Goal: Task Accomplishment & Management: Manage account settings

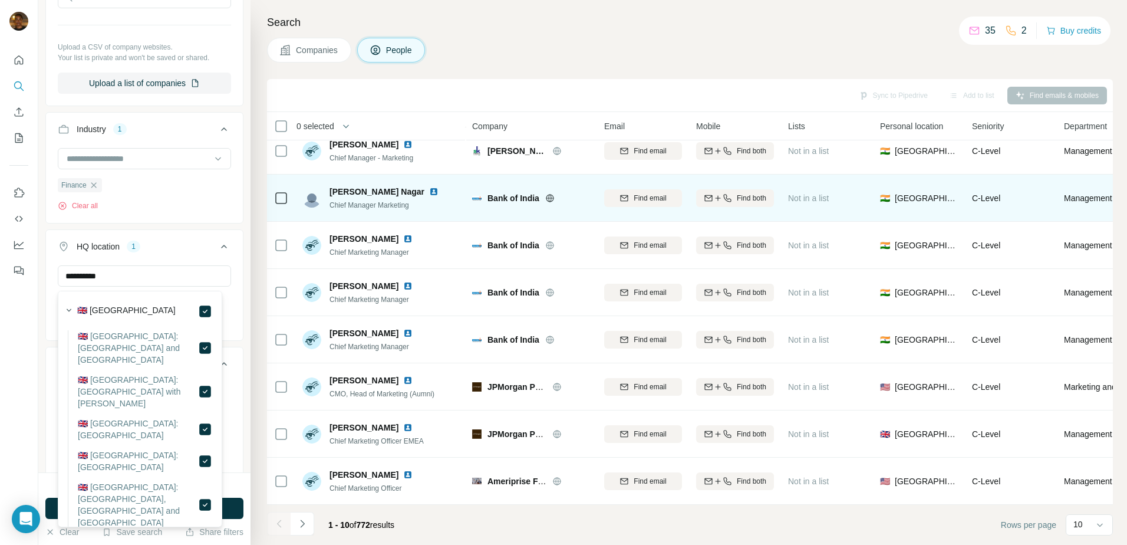
scroll to position [113, 0]
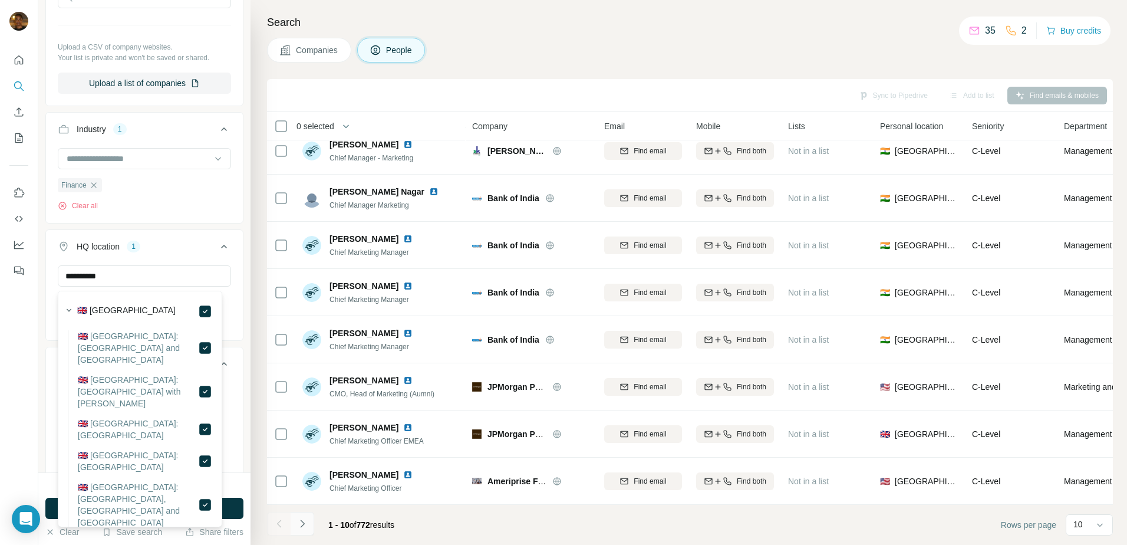
click at [300, 516] on button "Navigate to next page" at bounding box center [303, 524] width 24 height 24
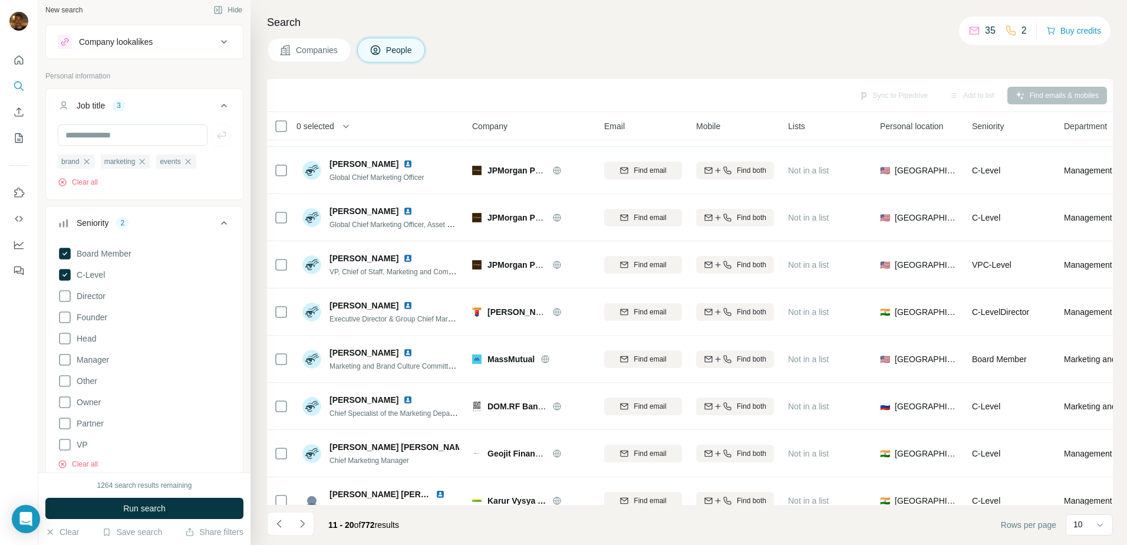
scroll to position [0, 0]
click at [69, 300] on icon at bounding box center [65, 302] width 14 height 14
click at [64, 341] on icon at bounding box center [65, 344] width 14 height 14
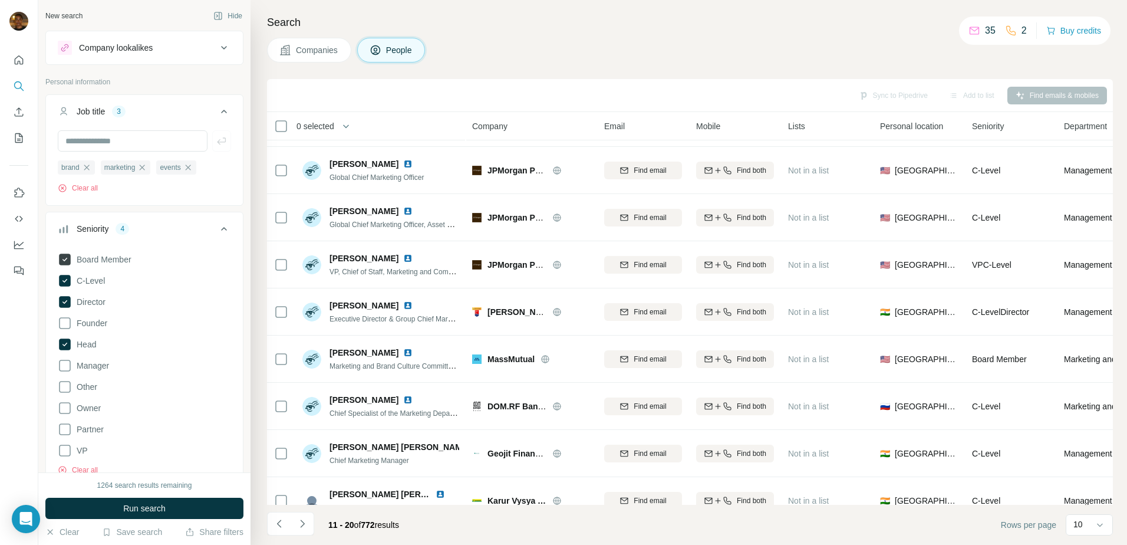
click at [70, 254] on icon at bounding box center [65, 259] width 14 height 14
click at [66, 277] on icon at bounding box center [65, 281] width 12 height 12
click at [108, 503] on button "Run search" at bounding box center [144, 508] width 198 height 21
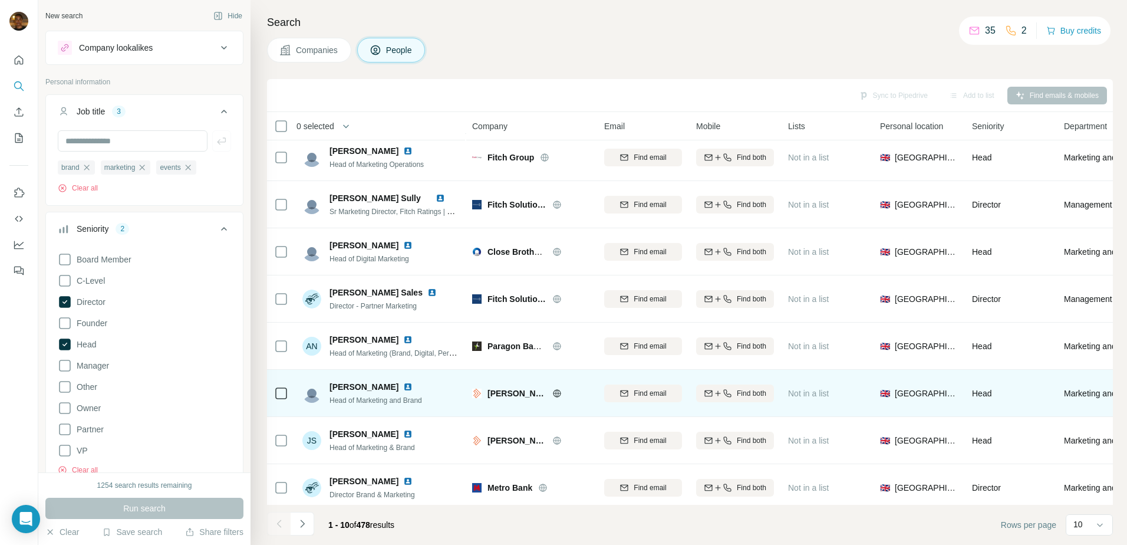
scroll to position [113, 0]
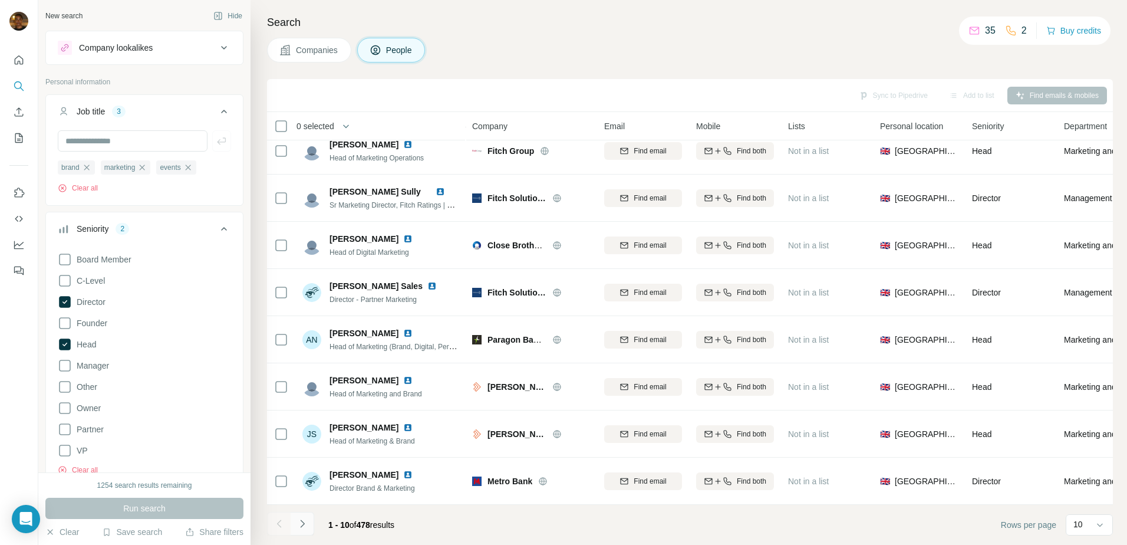
click at [309, 519] on button "Navigate to next page" at bounding box center [303, 524] width 24 height 24
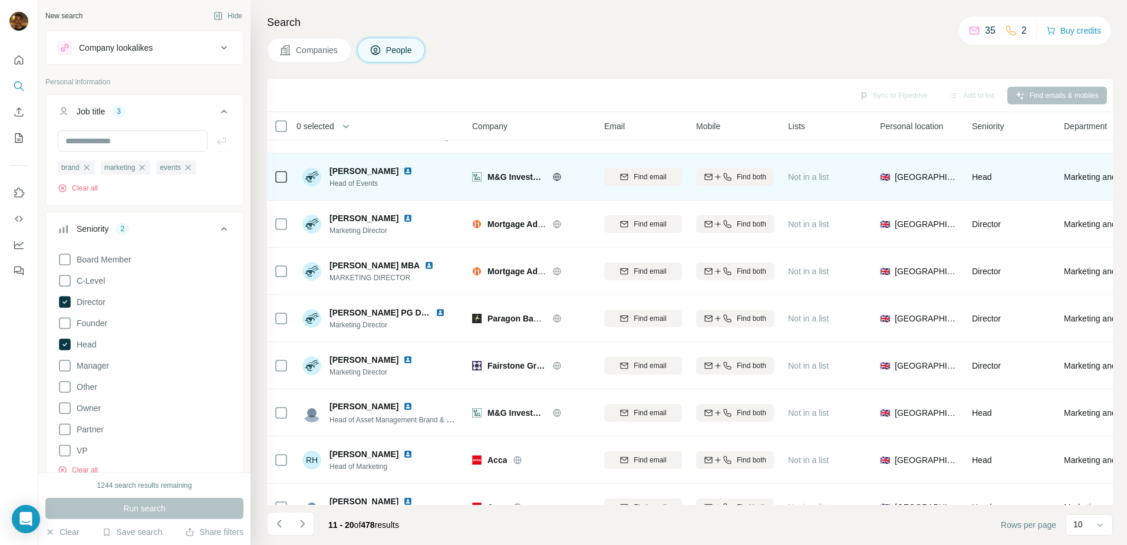
scroll to position [0, 0]
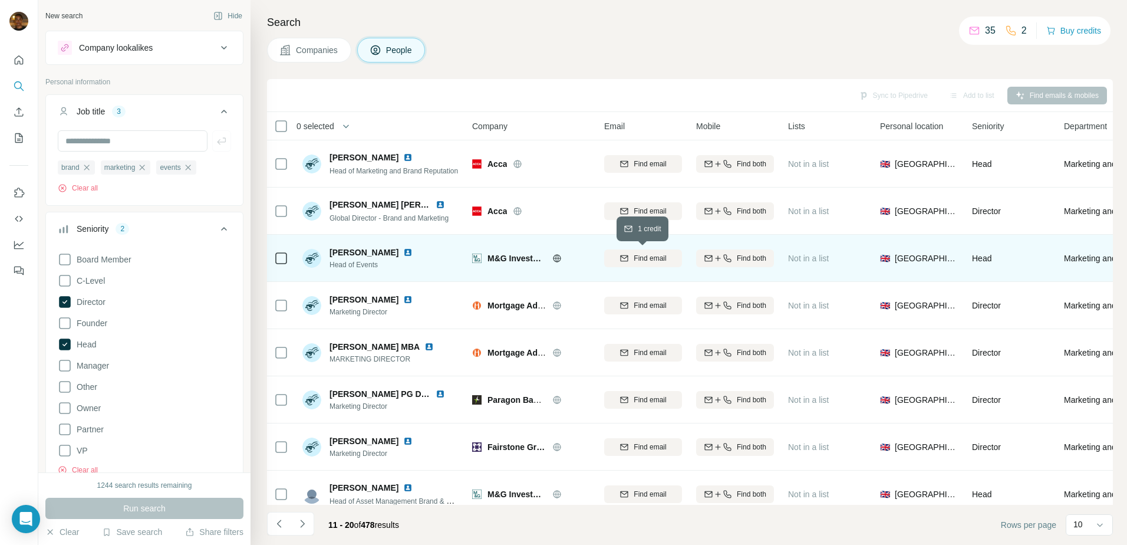
click at [616, 253] on div "Find email" at bounding box center [643, 258] width 78 height 11
click at [555, 259] on icon at bounding box center [556, 258] width 9 height 9
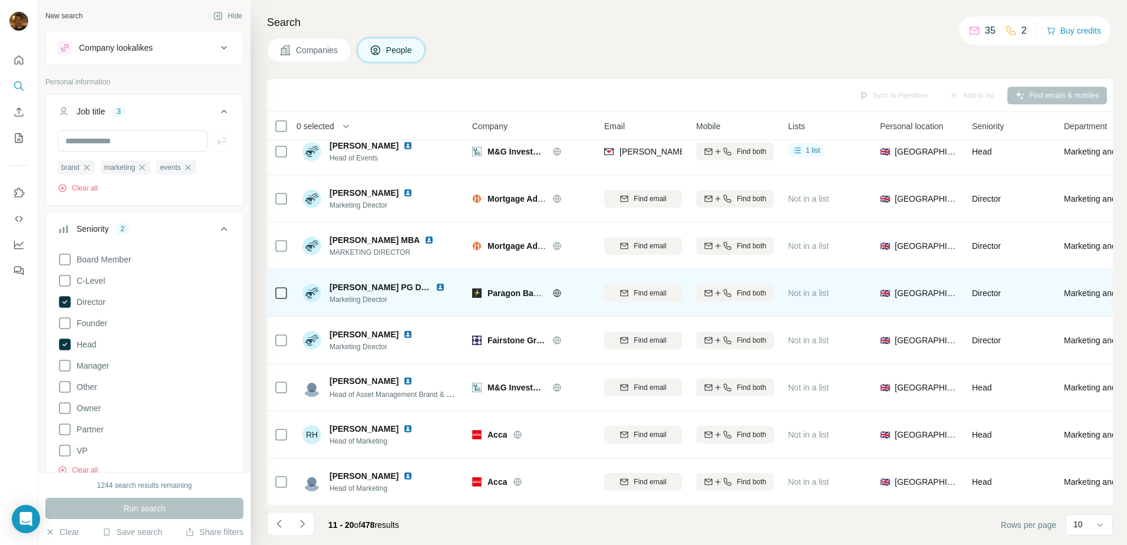
scroll to position [113, 0]
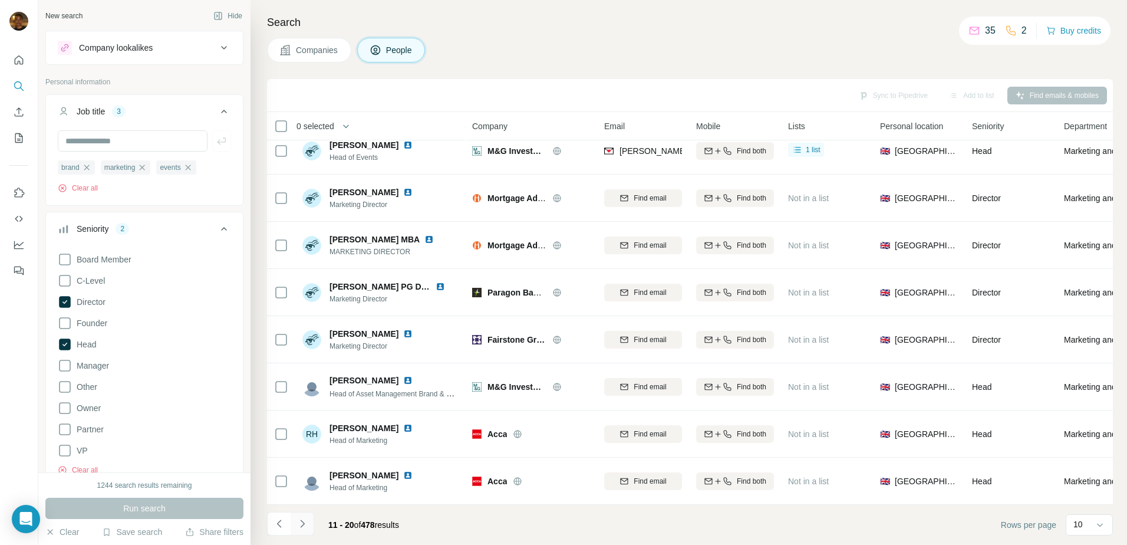
click at [310, 524] on button "Navigate to next page" at bounding box center [303, 524] width 24 height 24
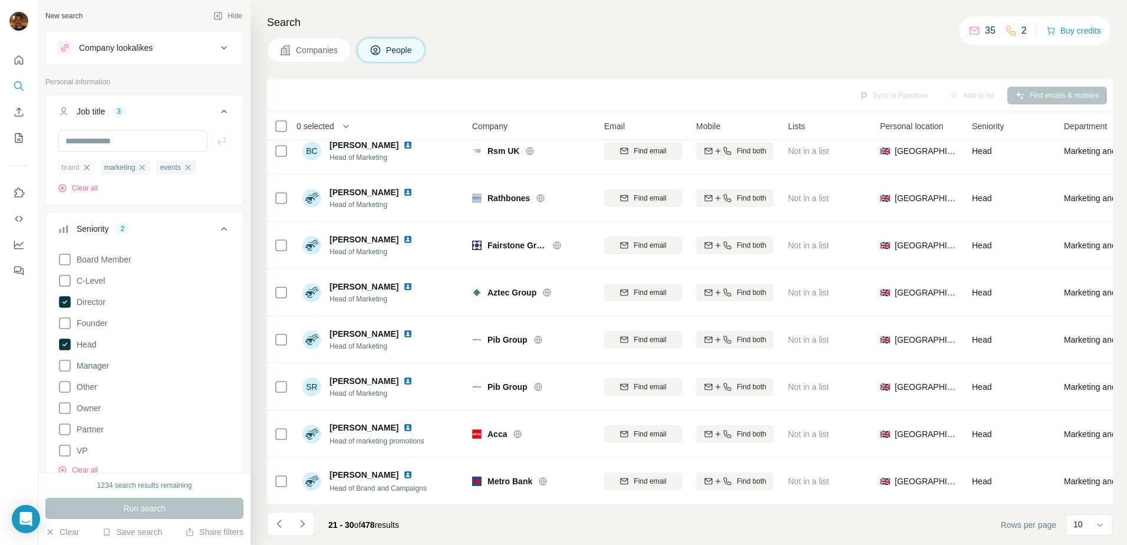
click at [90, 164] on icon "button" at bounding box center [86, 167] width 9 height 9
click at [101, 169] on icon "button" at bounding box center [99, 166] width 5 height 5
click at [123, 500] on button "Run search" at bounding box center [144, 508] width 198 height 21
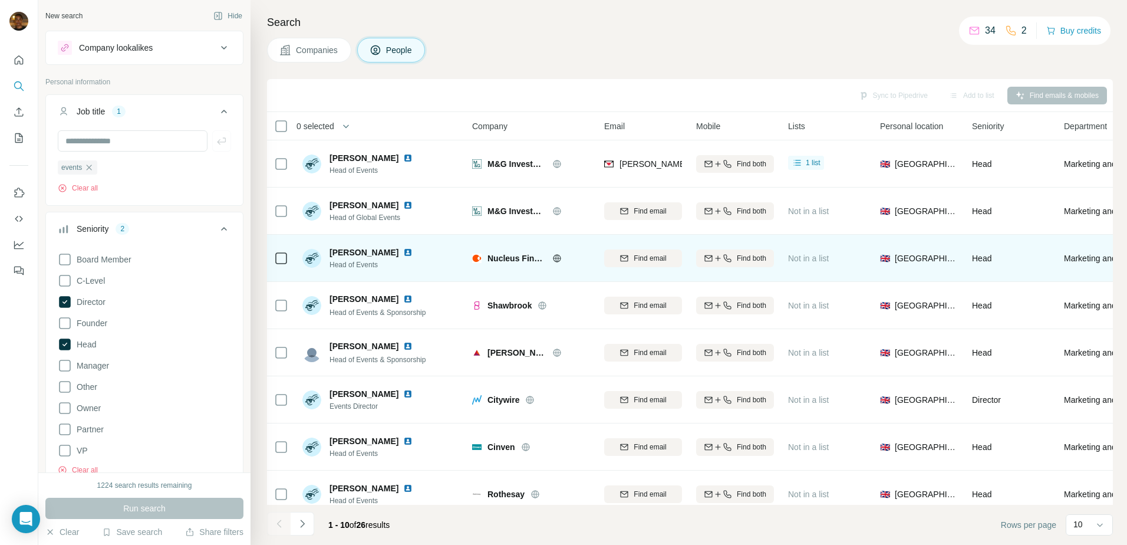
click at [403, 251] on img at bounding box center [407, 252] width 9 height 9
click at [663, 255] on span "Find email" at bounding box center [650, 258] width 32 height 11
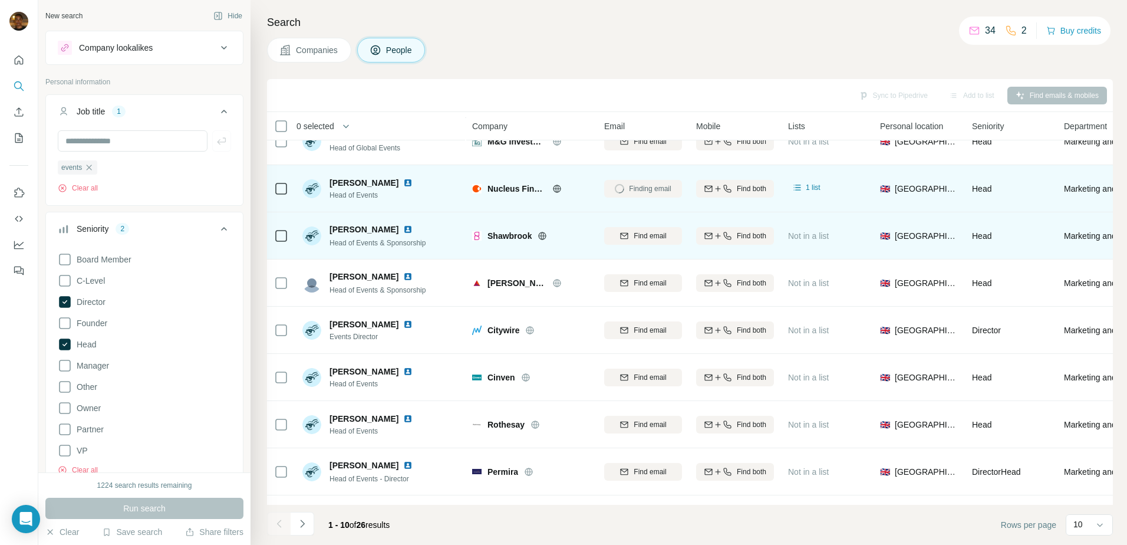
scroll to position [70, 0]
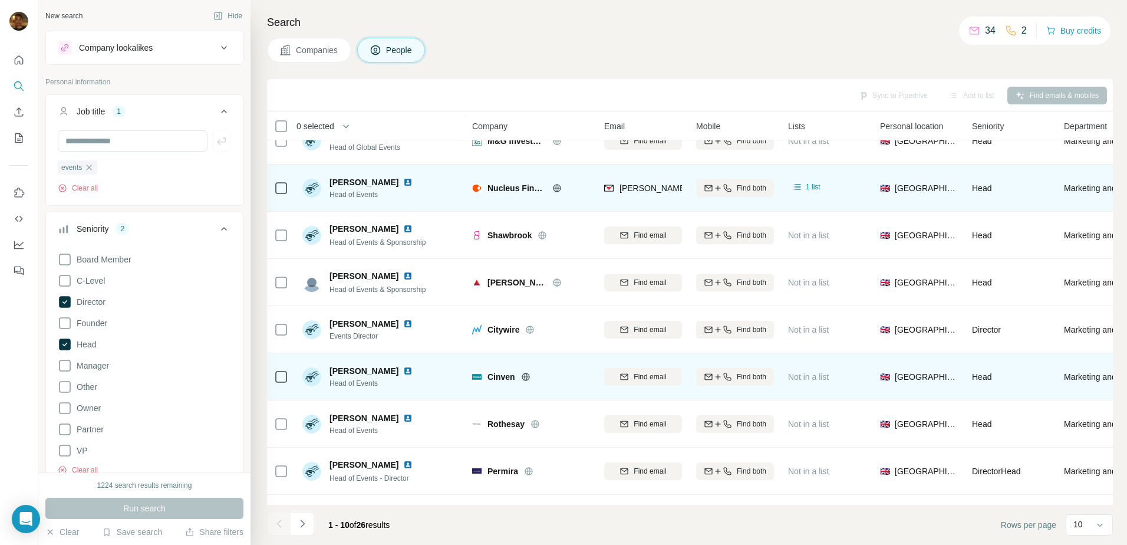
click at [523, 377] on icon at bounding box center [526, 376] width 8 height 1
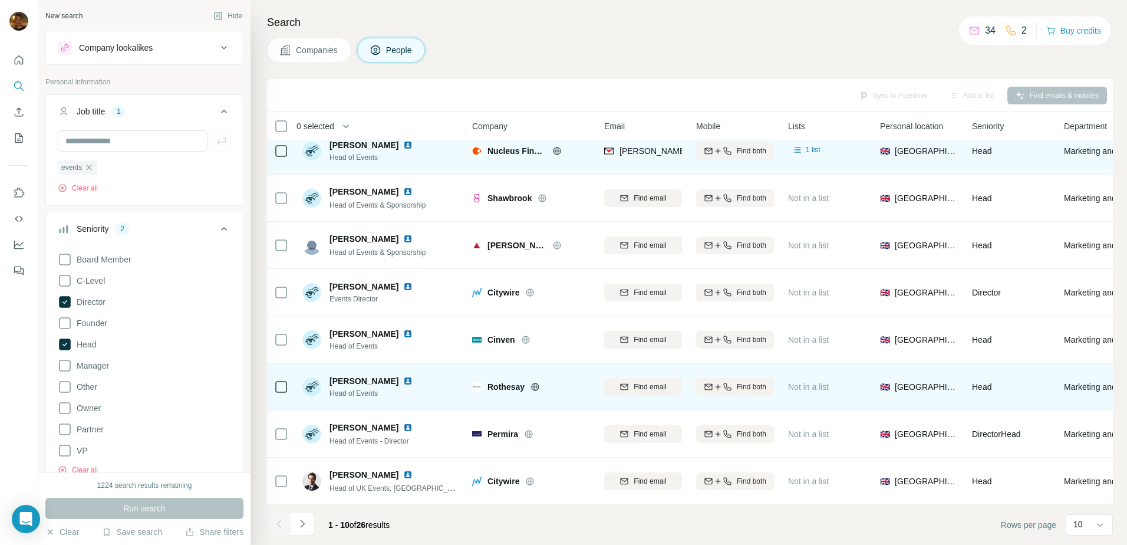
scroll to position [113, 0]
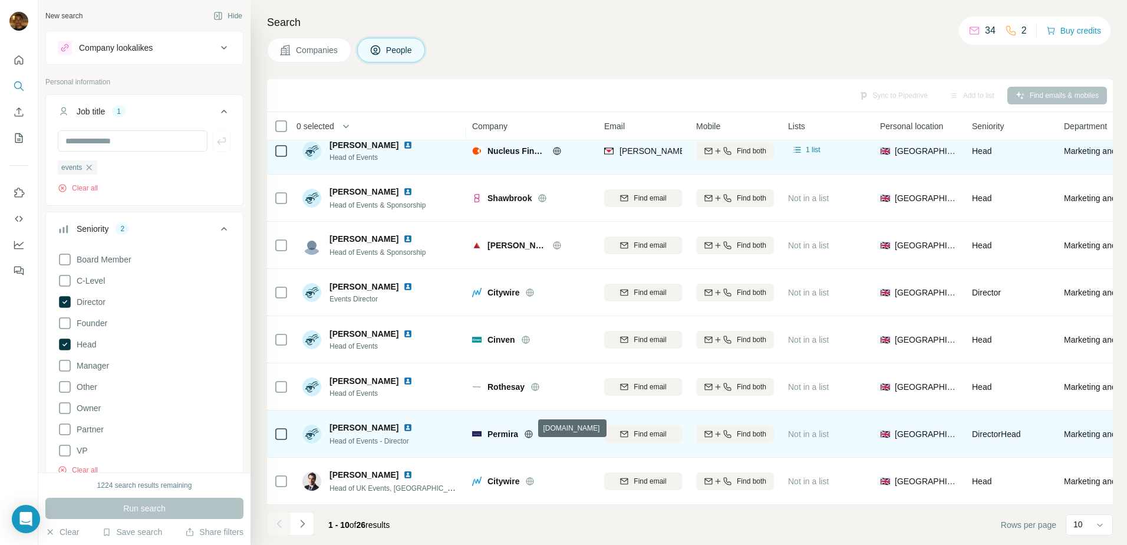
click at [528, 430] on icon at bounding box center [529, 434] width 3 height 8
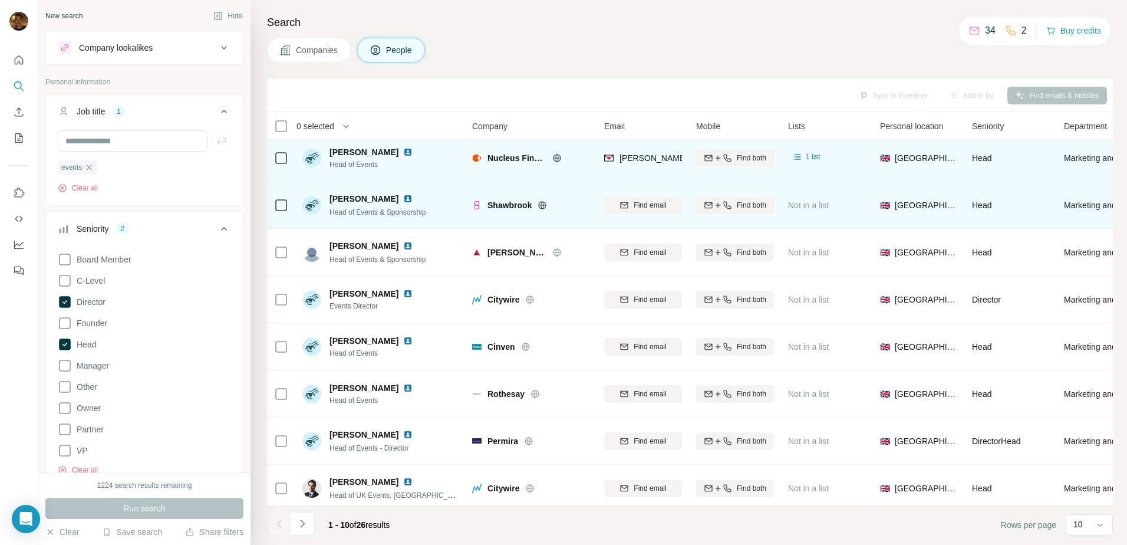
scroll to position [100, 0]
click at [542, 205] on icon at bounding box center [542, 206] width 3 height 8
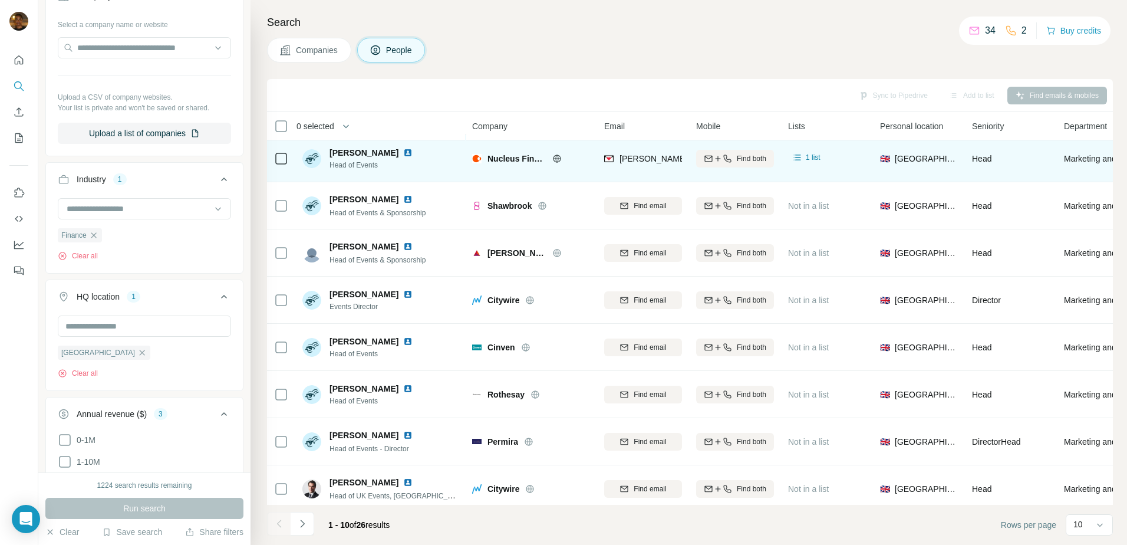
scroll to position [731, 0]
click at [98, 238] on icon "button" at bounding box center [93, 235] width 9 height 9
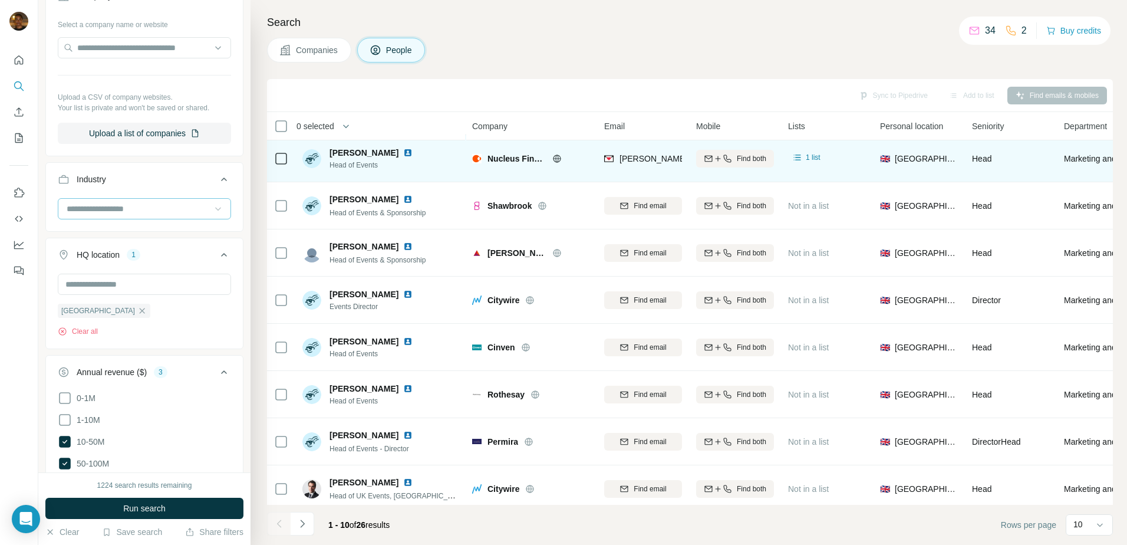
click at [212, 214] on icon at bounding box center [218, 209] width 12 height 12
click at [142, 226] on div "Hotel" at bounding box center [140, 221] width 144 height 12
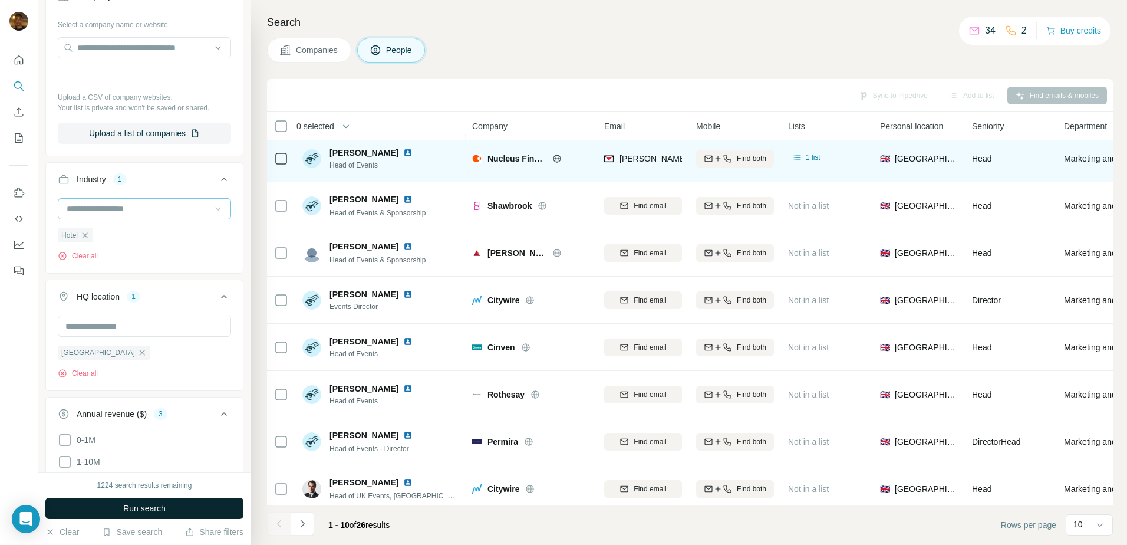
click at [130, 509] on span "Run search" at bounding box center [144, 508] width 42 height 12
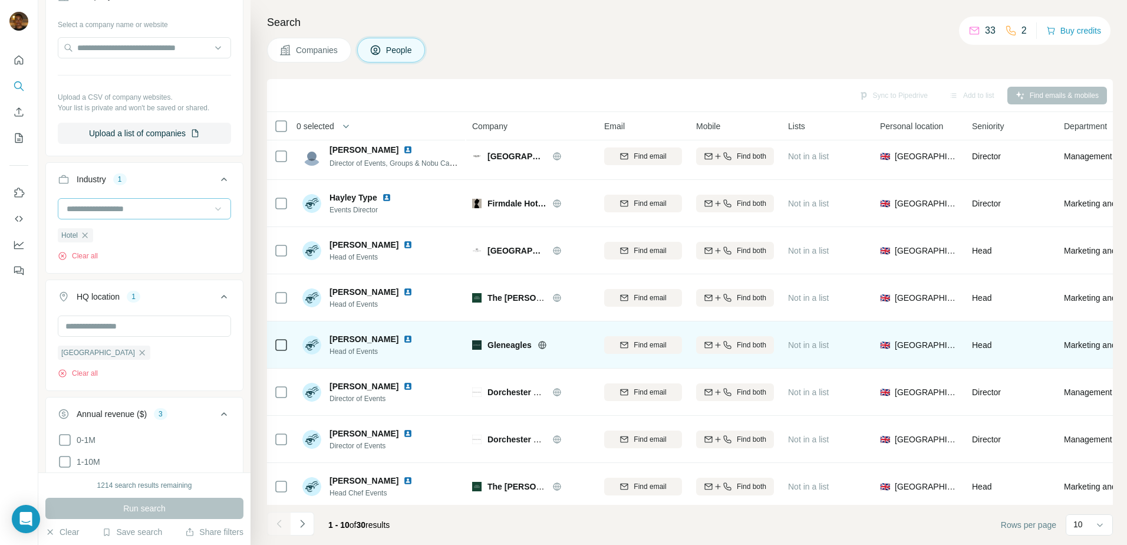
scroll to position [7, 0]
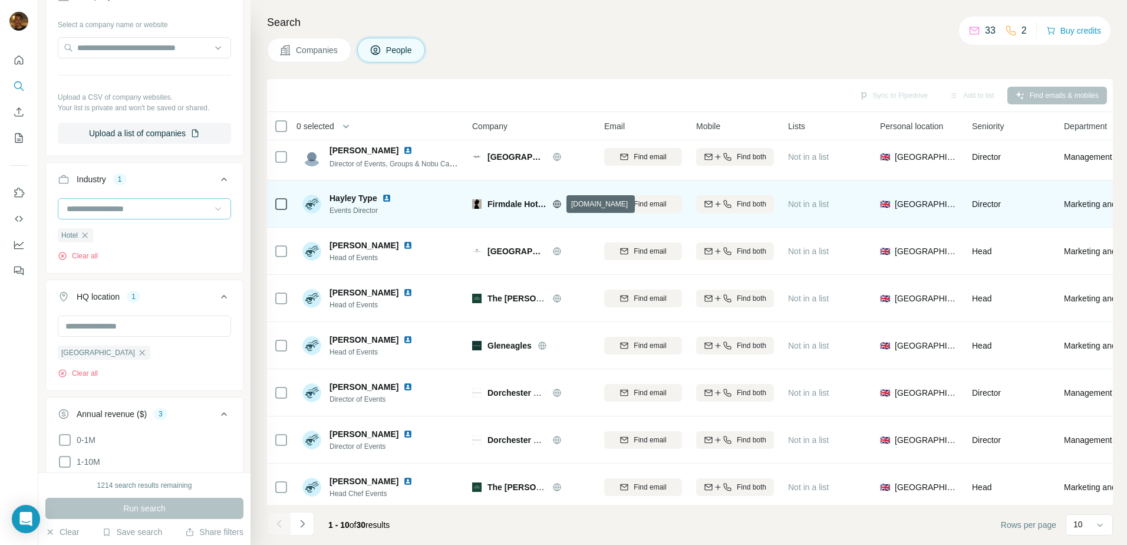
click at [554, 206] on icon at bounding box center [556, 203] width 9 height 9
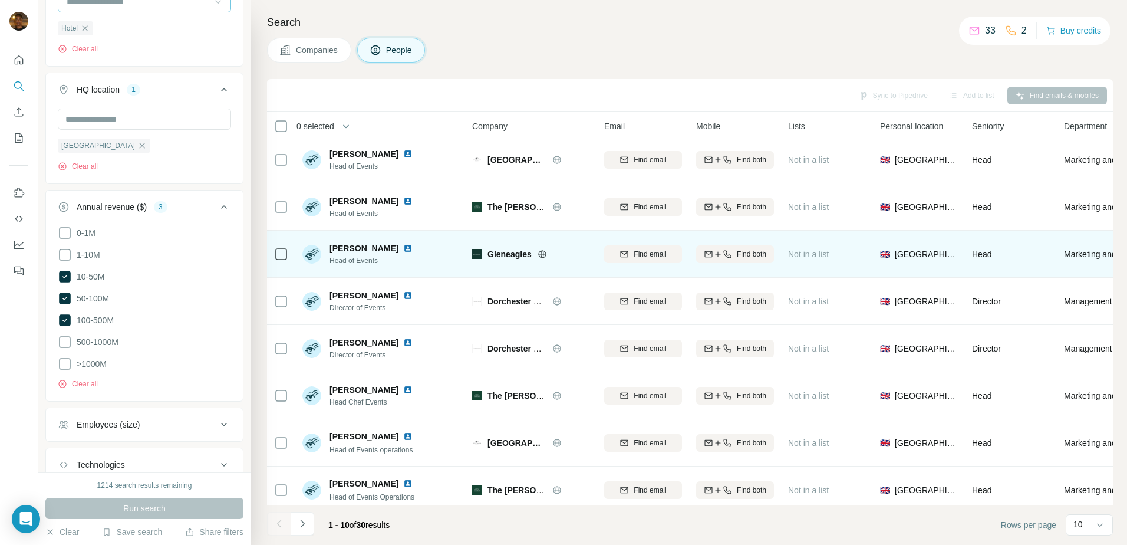
scroll to position [113, 0]
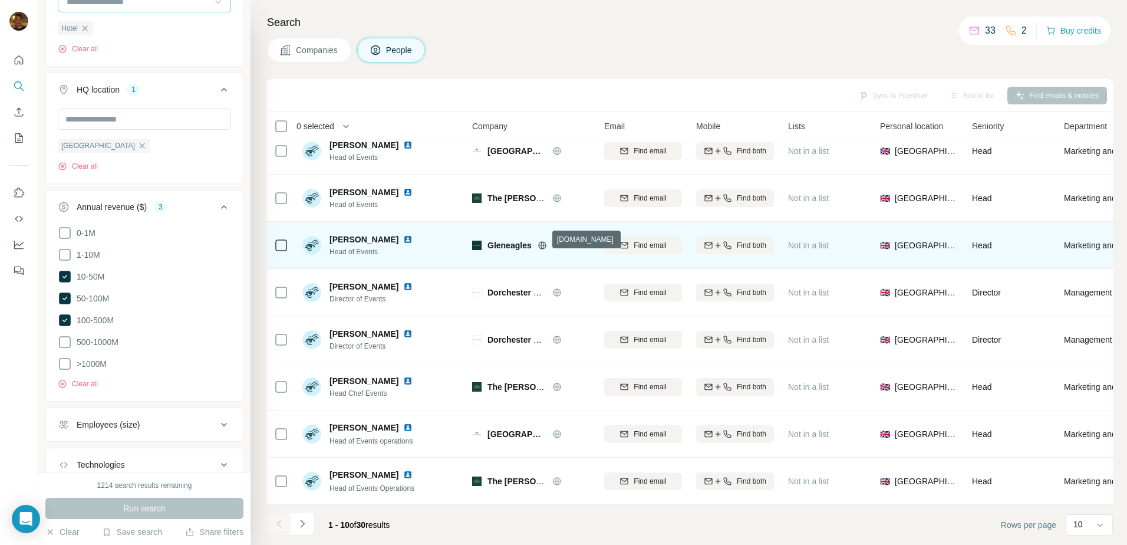
click at [543, 245] on icon at bounding box center [542, 245] width 8 height 1
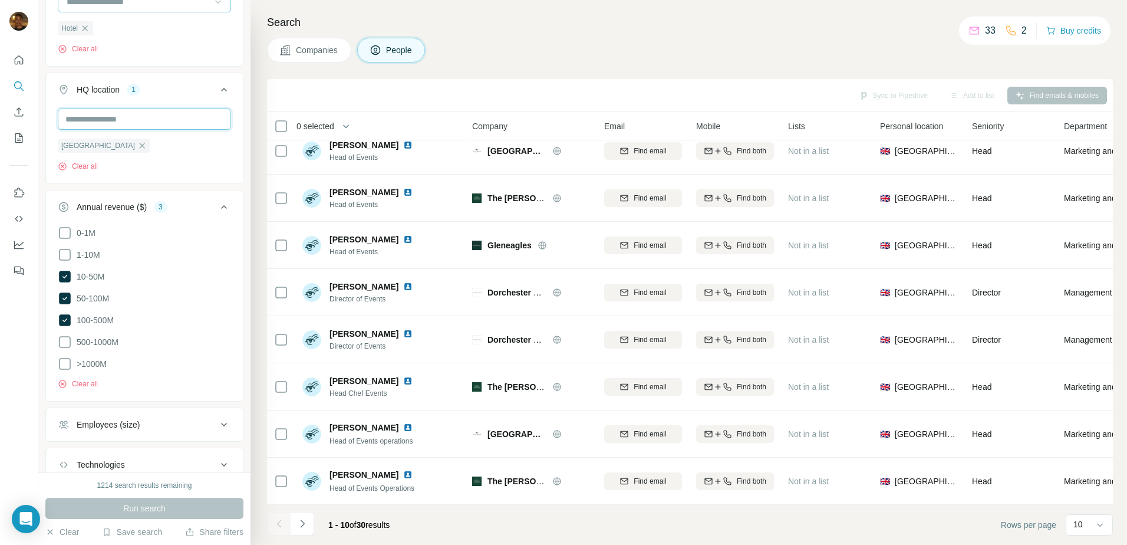
click at [143, 122] on input "text" at bounding box center [144, 118] width 173 height 21
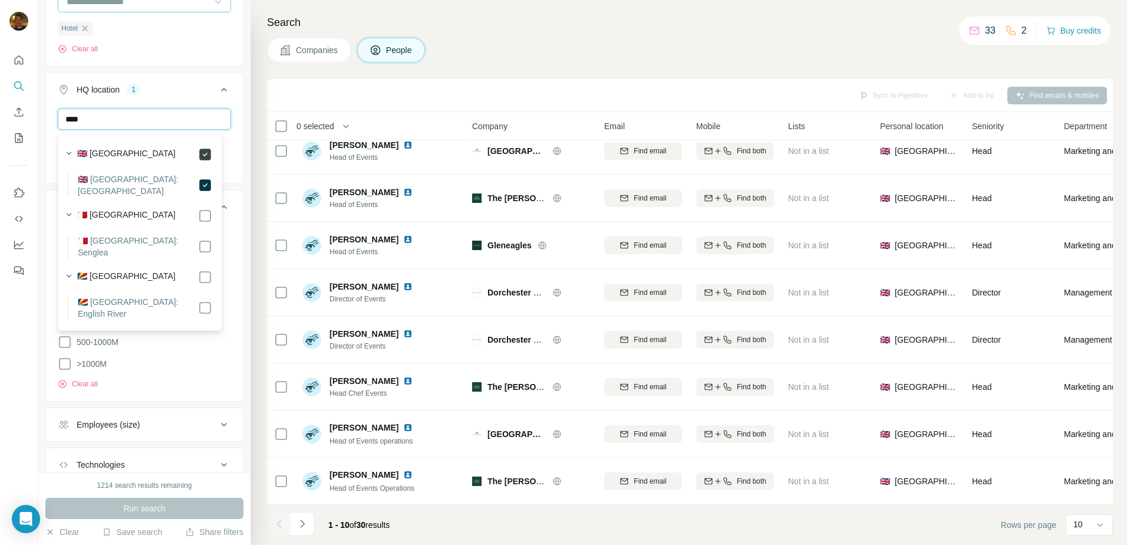
type input "****"
click at [231, 119] on div "**** England Clear all" at bounding box center [144, 144] width 197 height 73
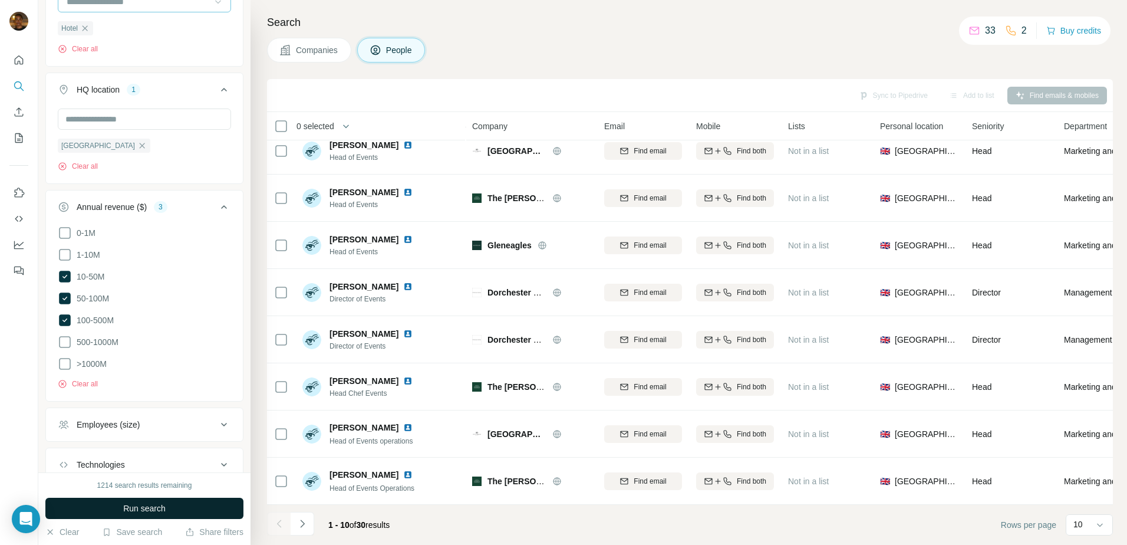
click at [172, 509] on button "Run search" at bounding box center [144, 508] width 198 height 21
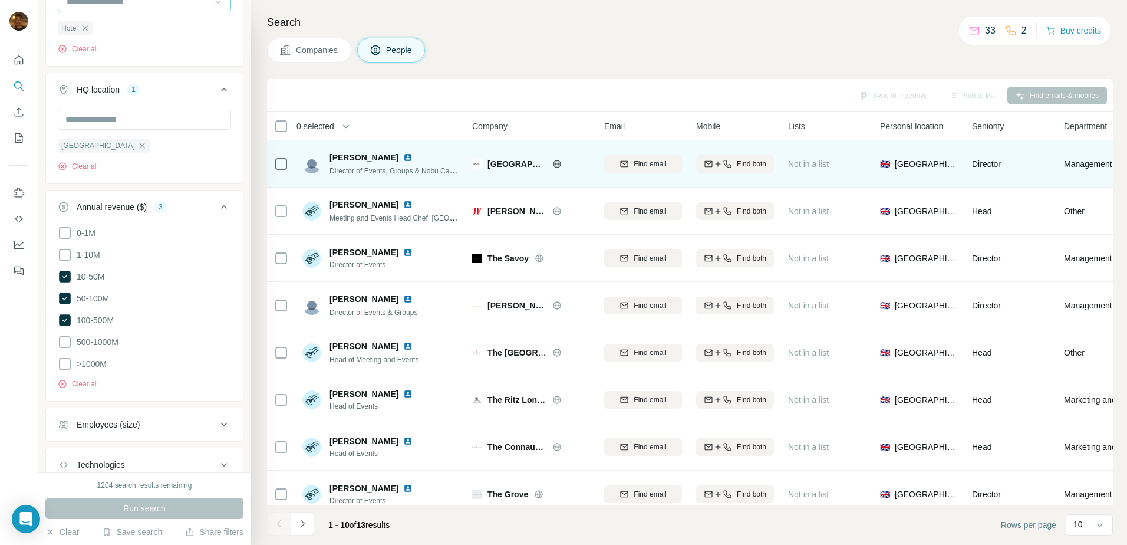
click at [403, 159] on img at bounding box center [407, 157] width 9 height 9
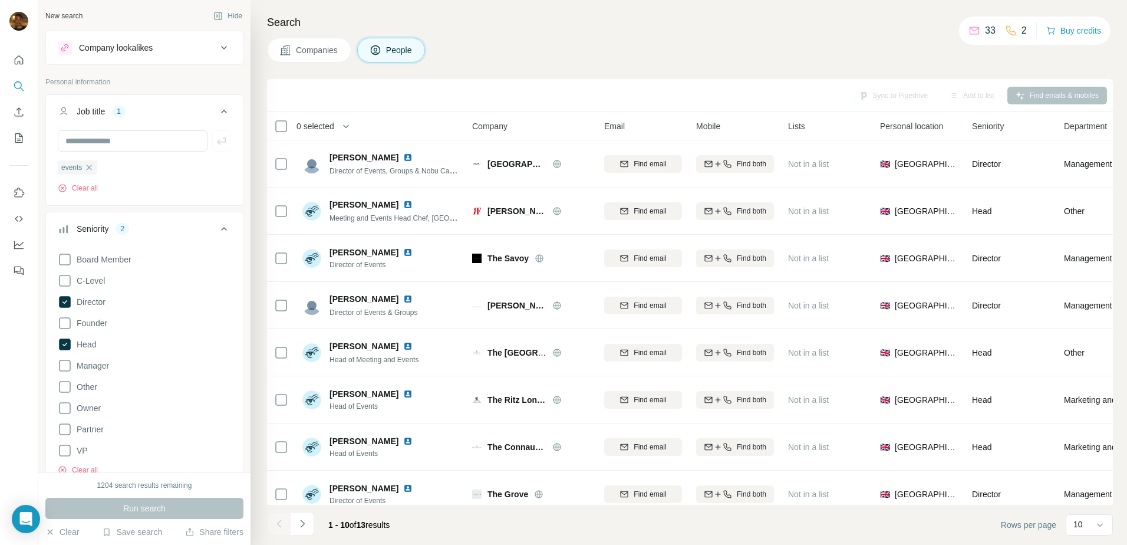
scroll to position [6044, 0]
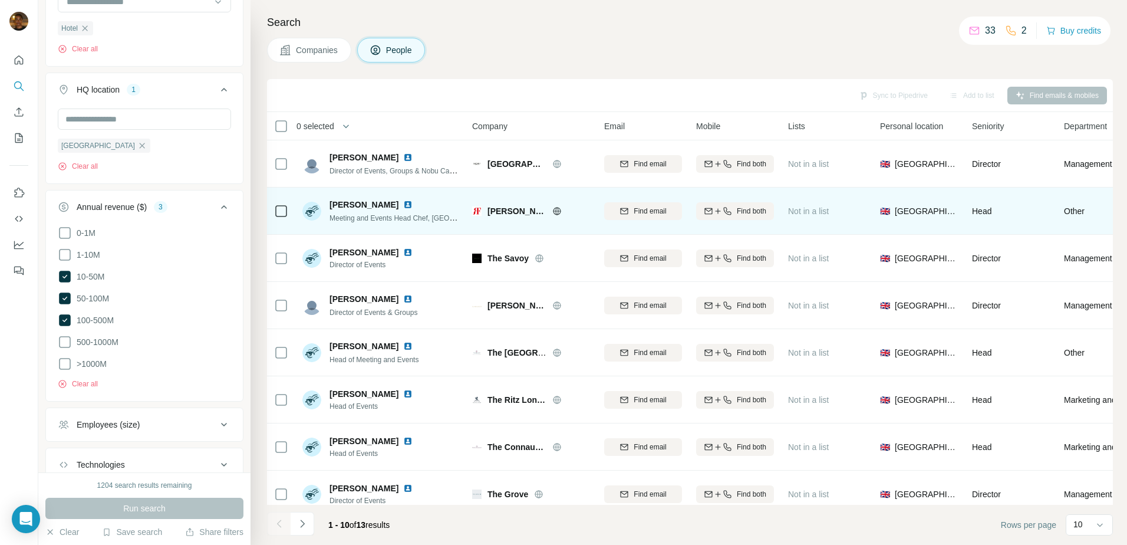
click at [557, 212] on icon at bounding box center [556, 210] width 9 height 9
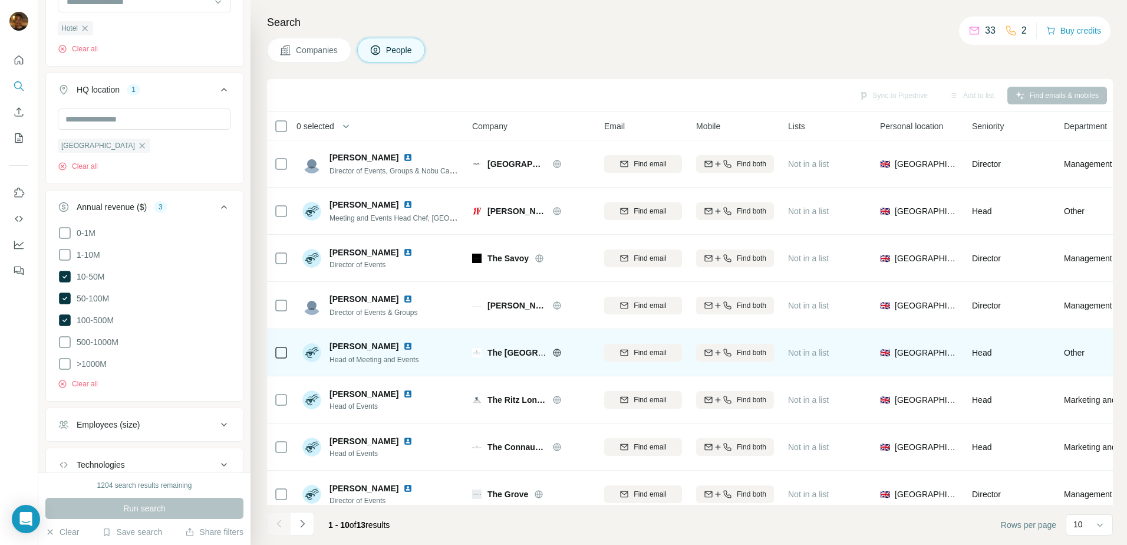
click at [555, 349] on icon at bounding box center [557, 352] width 8 height 8
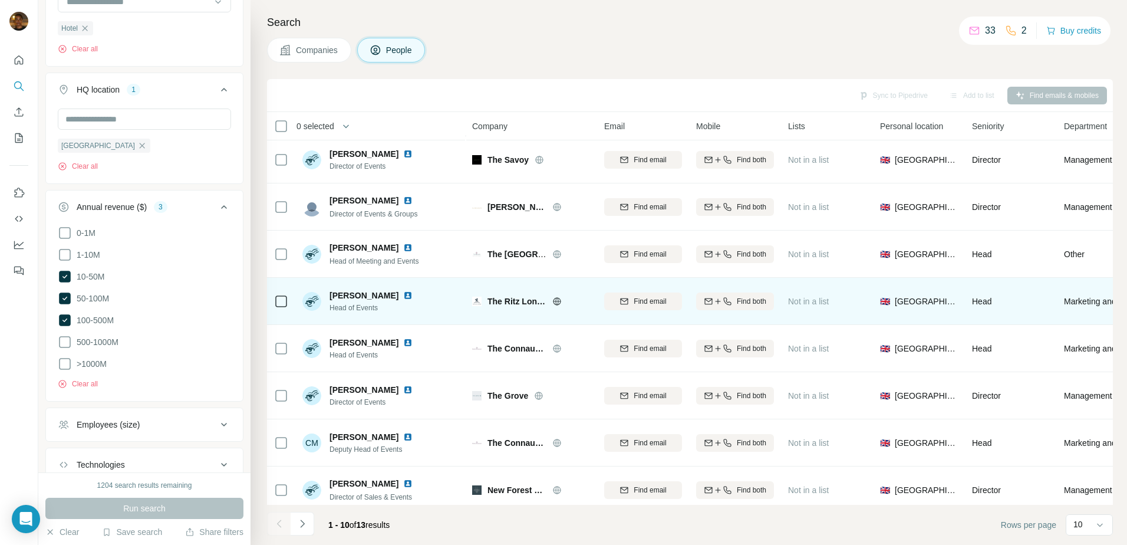
scroll to position [113, 0]
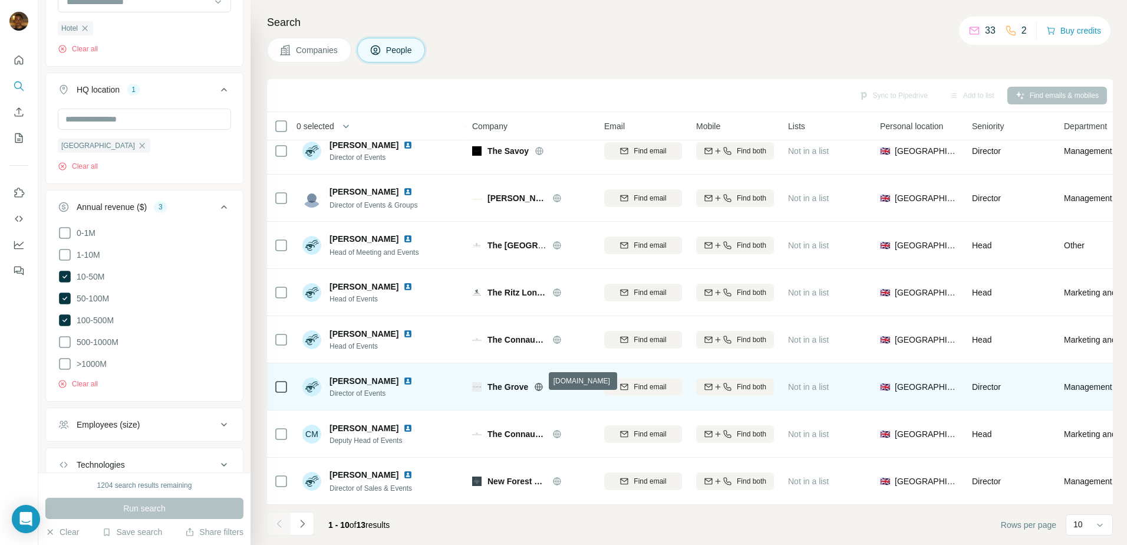
click at [541, 382] on icon at bounding box center [538, 386] width 9 height 9
click at [666, 382] on span "Find email" at bounding box center [650, 386] width 32 height 11
click at [304, 521] on icon "Navigate to next page" at bounding box center [303, 524] width 12 height 12
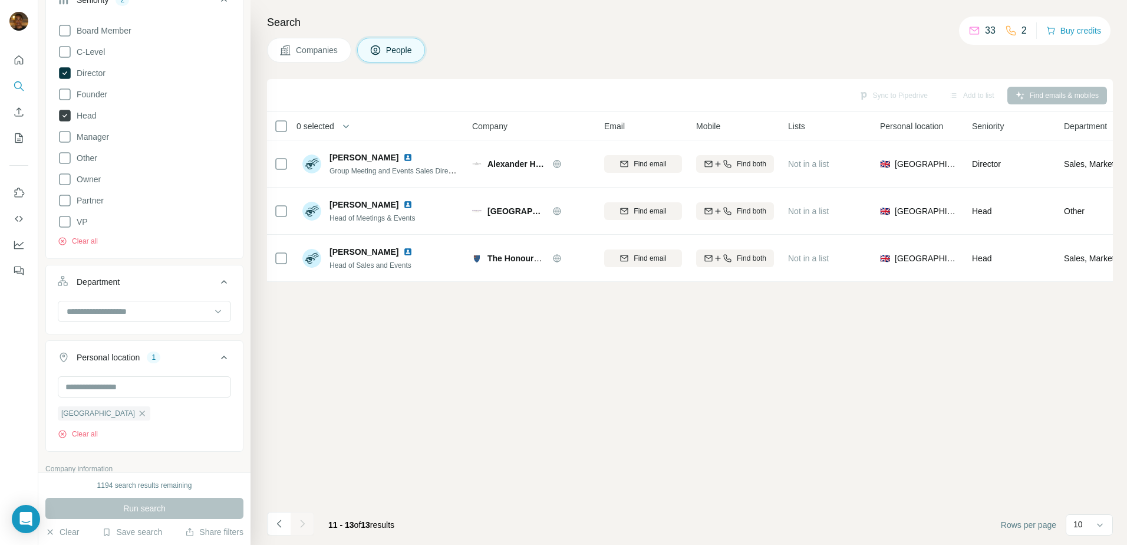
scroll to position [225, 0]
click at [63, 139] on icon at bounding box center [65, 140] width 14 height 14
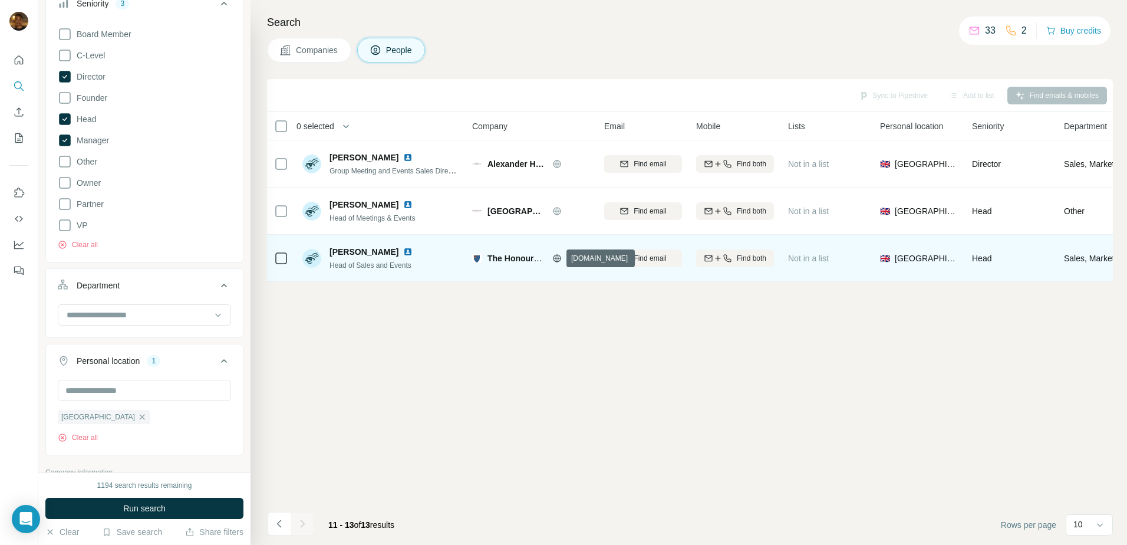
click at [555, 257] on icon at bounding box center [556, 258] width 9 height 9
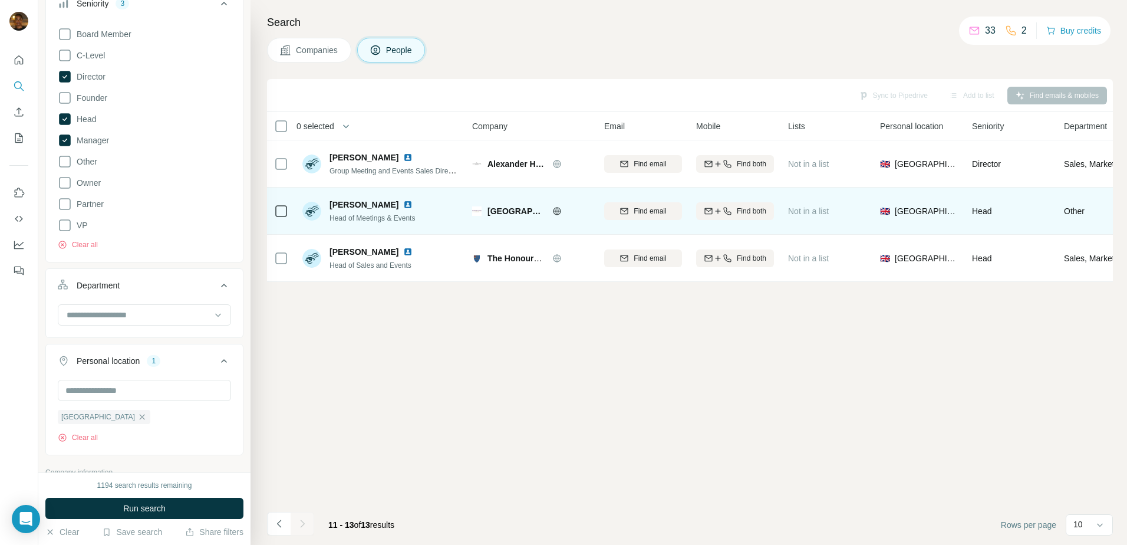
click at [553, 213] on icon at bounding box center [557, 211] width 8 height 8
click at [628, 210] on div "Find email" at bounding box center [643, 211] width 78 height 11
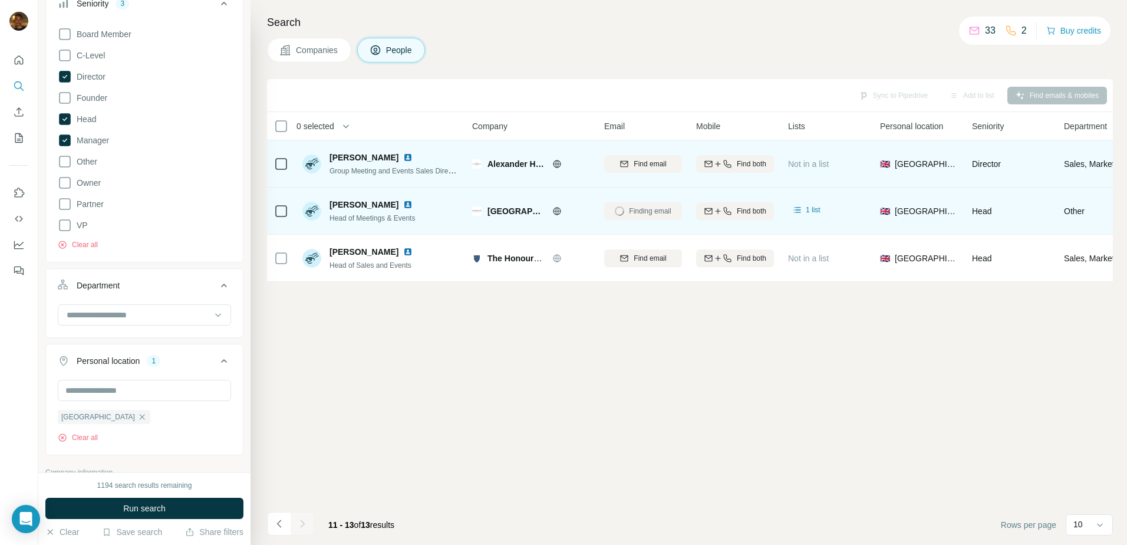
click at [554, 163] on icon at bounding box center [557, 163] width 8 height 1
click at [621, 162] on icon "button" at bounding box center [624, 163] width 9 height 9
click at [155, 509] on span "Run search" at bounding box center [144, 508] width 42 height 12
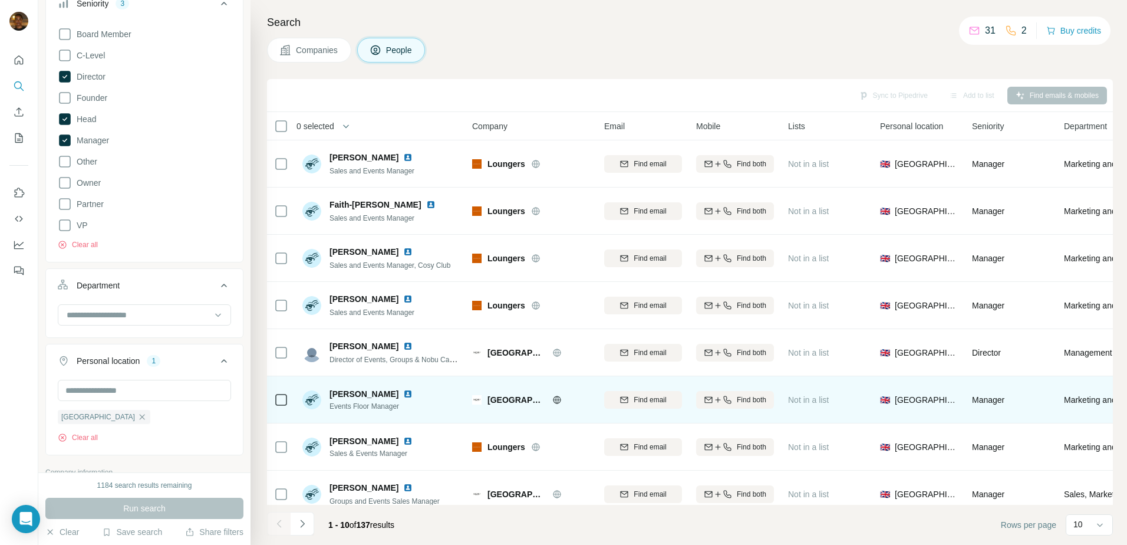
scroll to position [113, 0]
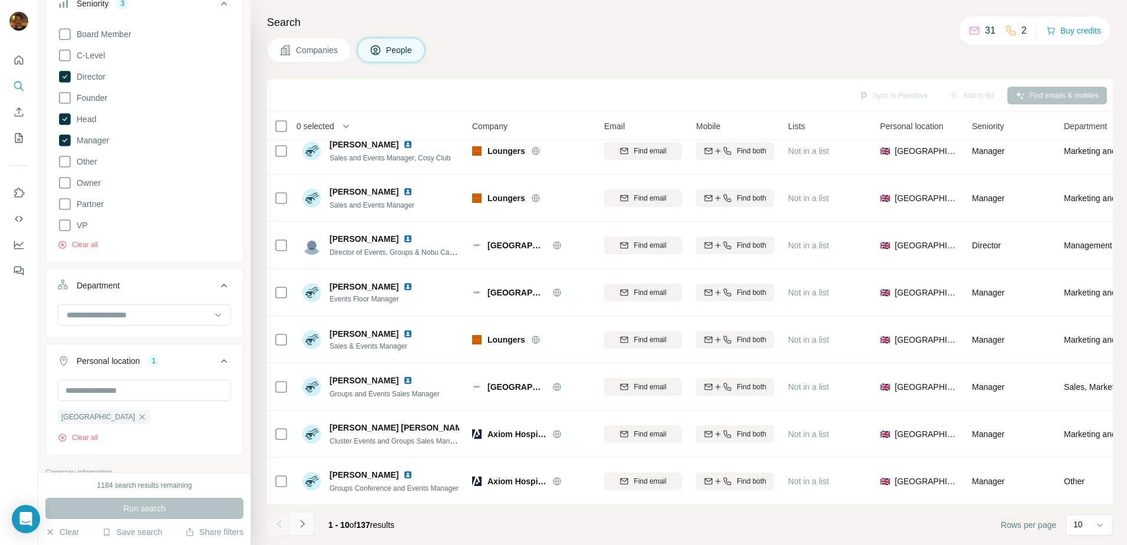
click at [303, 527] on icon "Navigate to next page" at bounding box center [303, 524] width 12 height 12
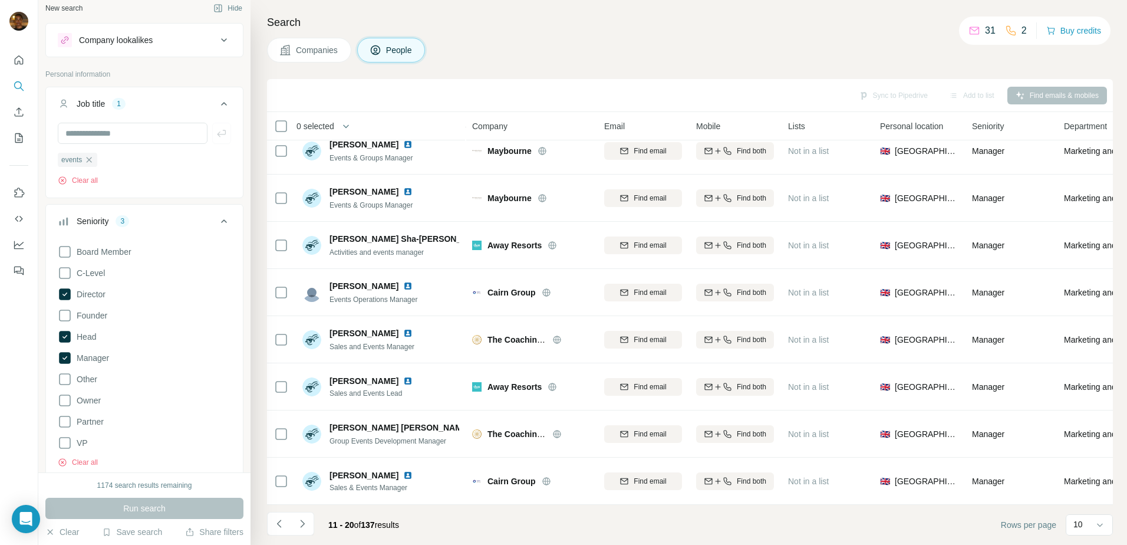
scroll to position [0, 0]
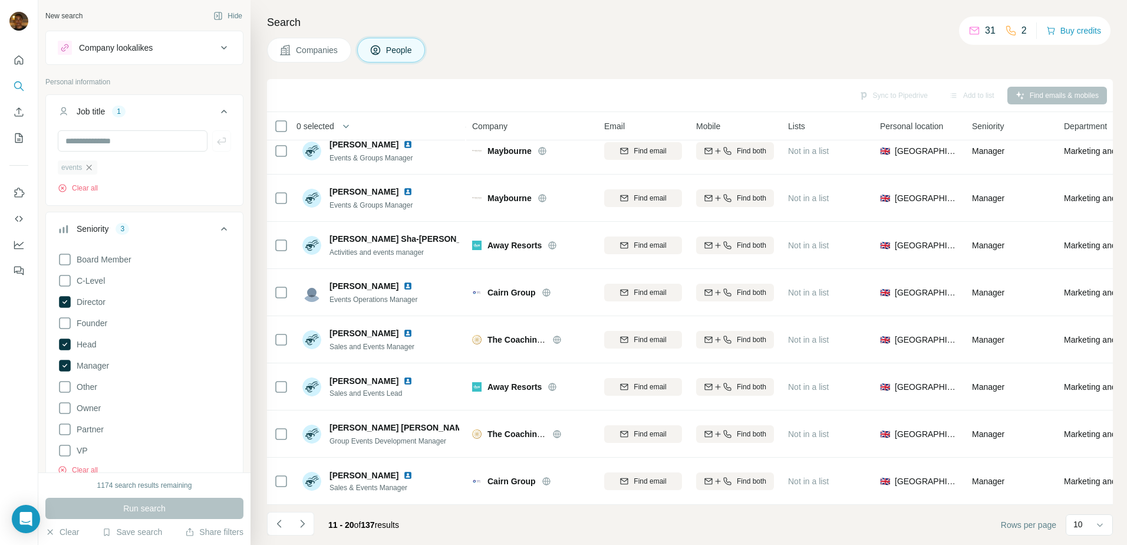
click at [92, 165] on icon "button" at bounding box center [88, 167] width 9 height 9
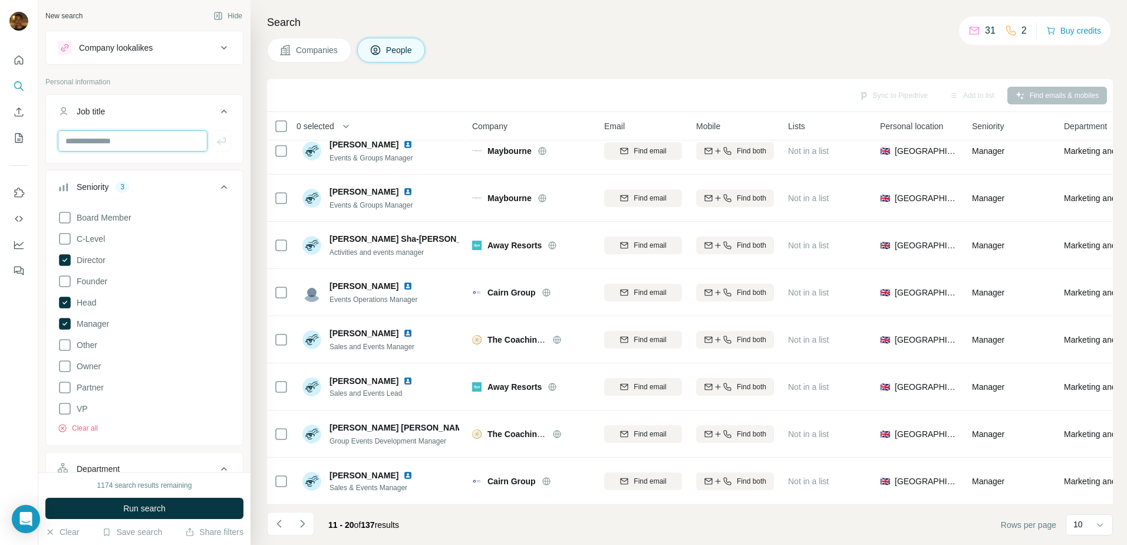
click at [146, 146] on input "text" at bounding box center [133, 140] width 150 height 21
click at [136, 138] on input "text" at bounding box center [133, 140] width 150 height 21
click at [65, 326] on icon at bounding box center [65, 324] width 12 height 12
click at [68, 237] on icon at bounding box center [65, 239] width 14 height 14
click at [177, 137] on input "text" at bounding box center [133, 140] width 150 height 21
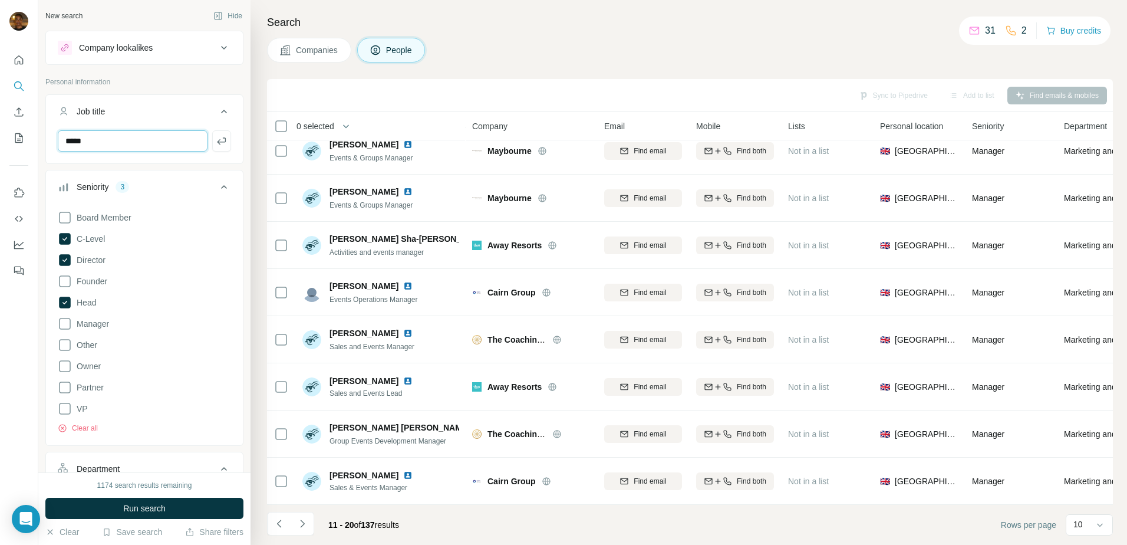
type input "*****"
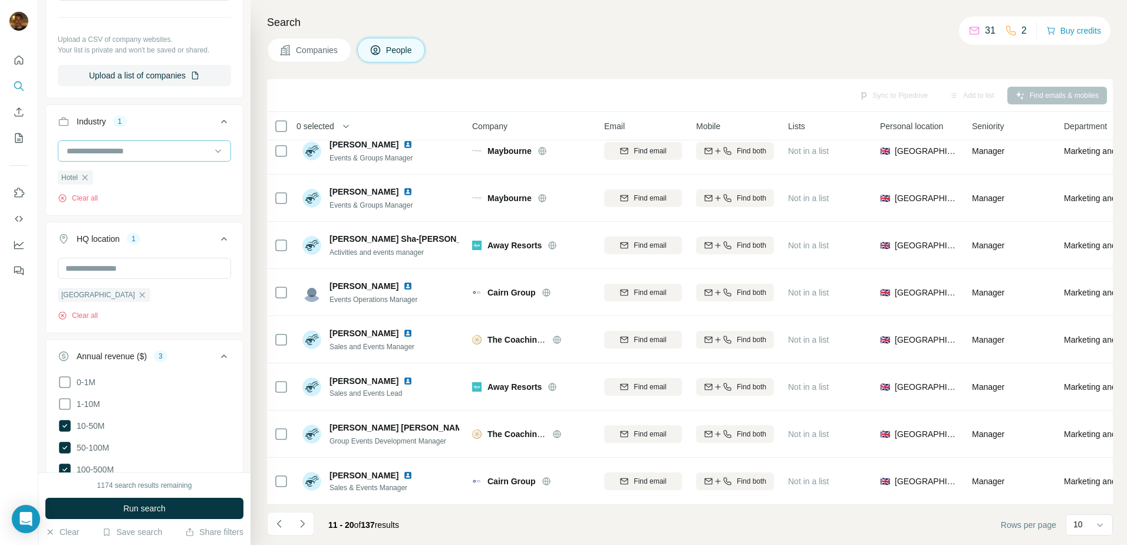
scroll to position [789, 0]
click at [92, 177] on div "Hotel" at bounding box center [75, 177] width 35 height 14
click at [179, 150] on input at bounding box center [138, 150] width 146 height 13
click at [126, 156] on p "Information and Communications Technology (ICT)" at bounding box center [140, 145] width 144 height 24
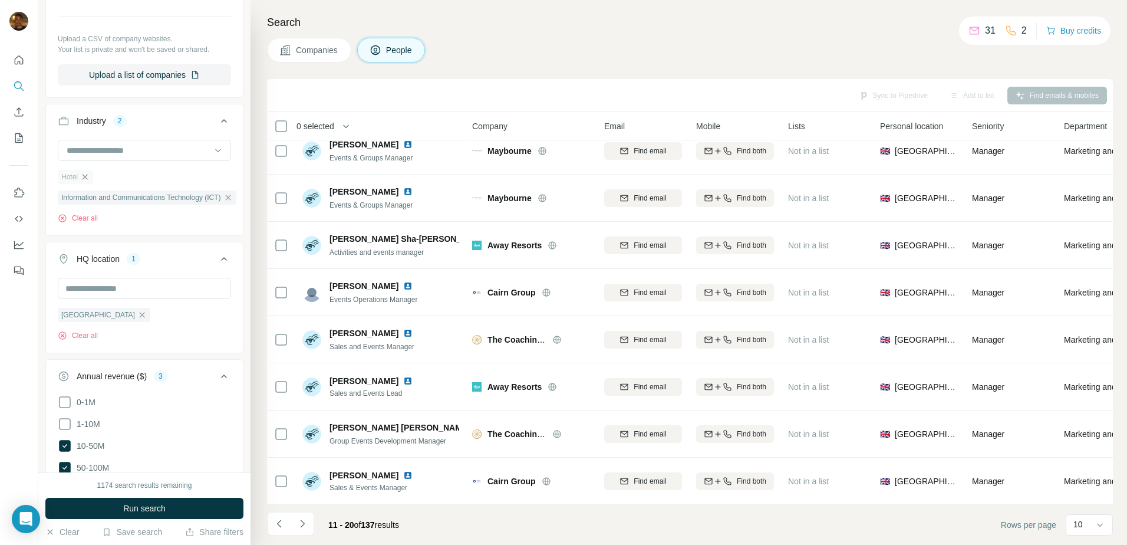
click at [88, 177] on icon "button" at bounding box center [85, 176] width 5 height 5
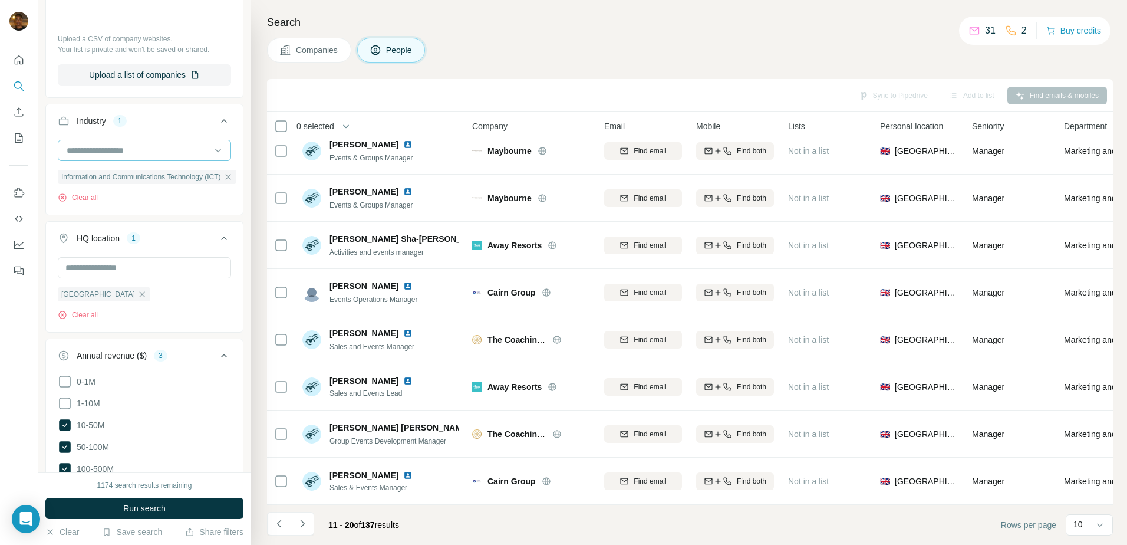
click at [215, 154] on div at bounding box center [144, 150] width 173 height 21
click at [144, 199] on p "Information Technology" at bounding box center [110, 193] width 85 height 12
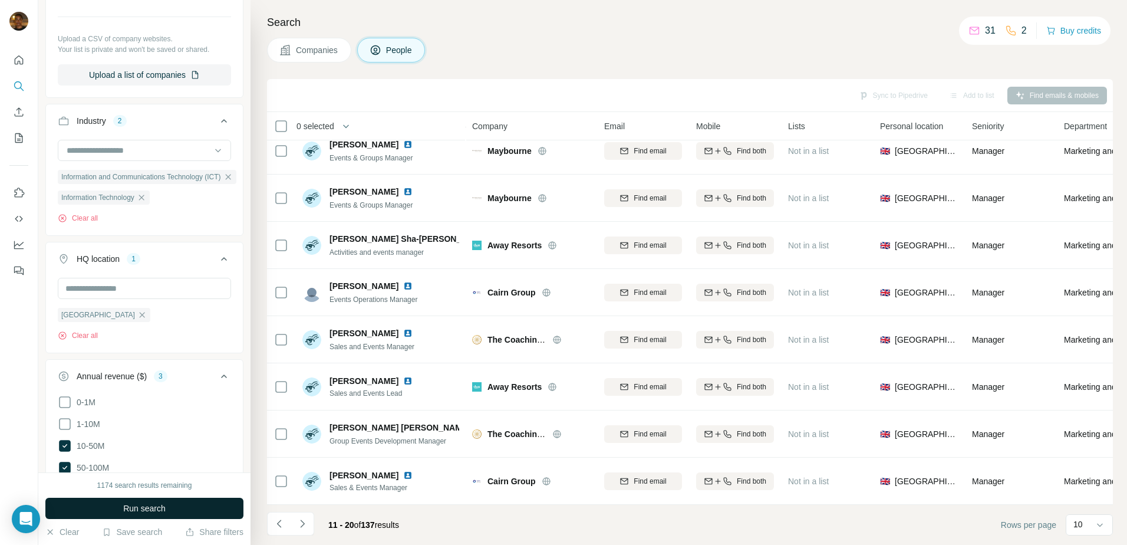
click at [157, 506] on span "Run search" at bounding box center [144, 508] width 42 height 12
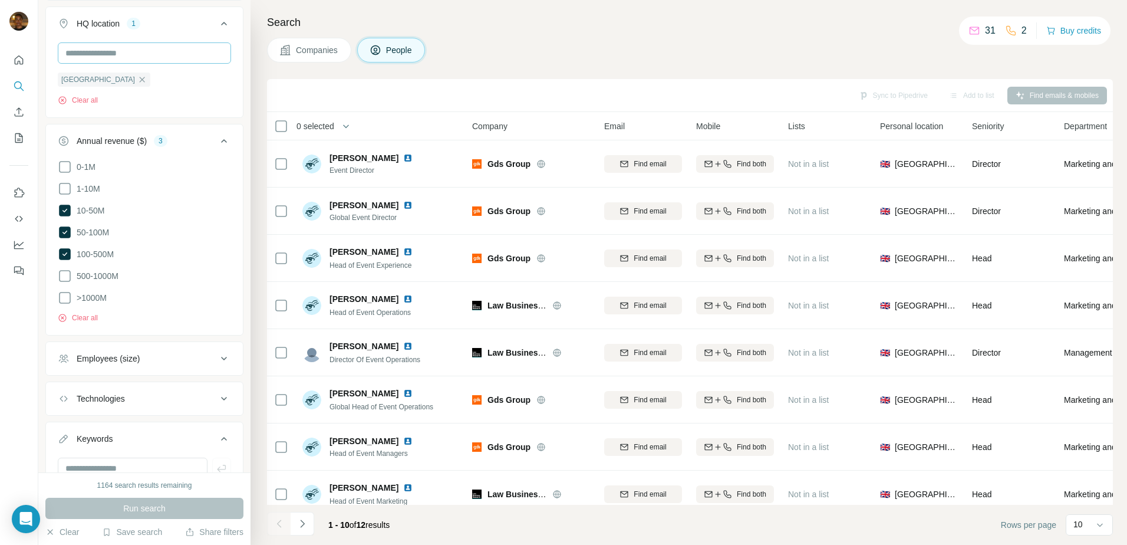
scroll to position [1084, 0]
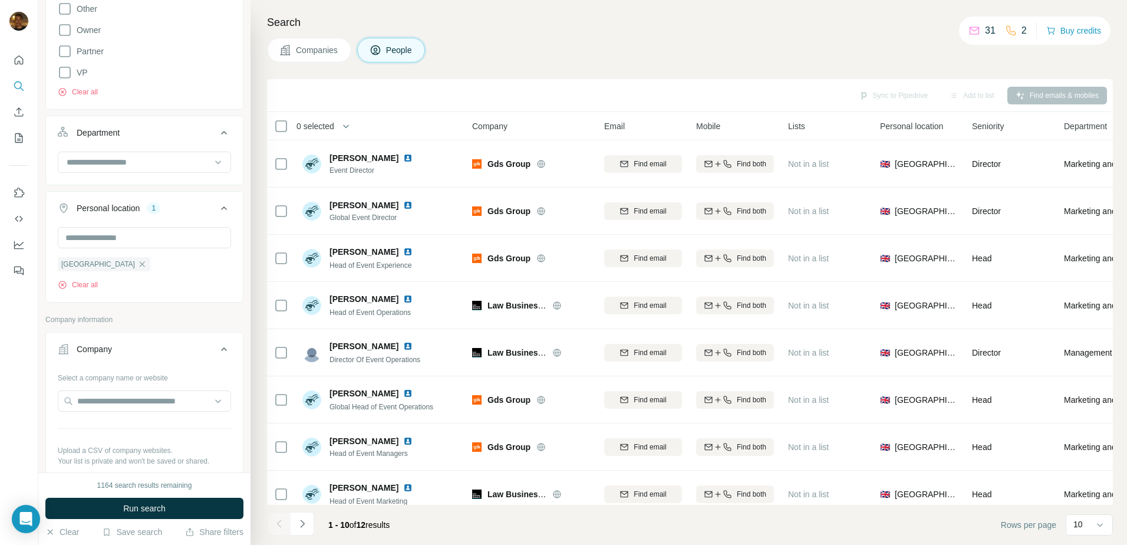
scroll to position [377, 0]
click at [137, 268] on icon "button" at bounding box center [141, 264] width 9 height 9
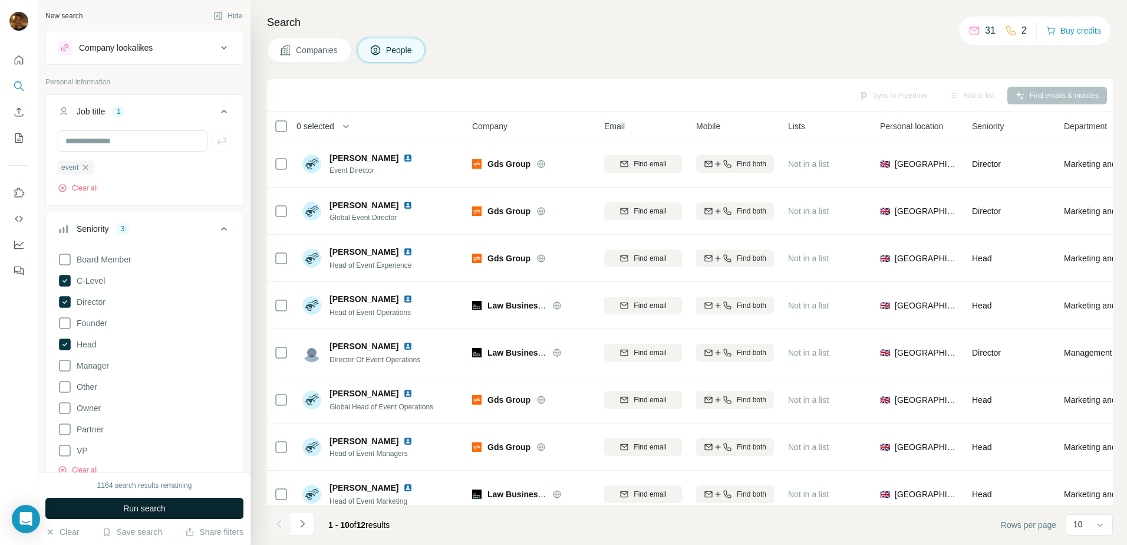
click at [203, 508] on button "Run search" at bounding box center [144, 508] width 198 height 21
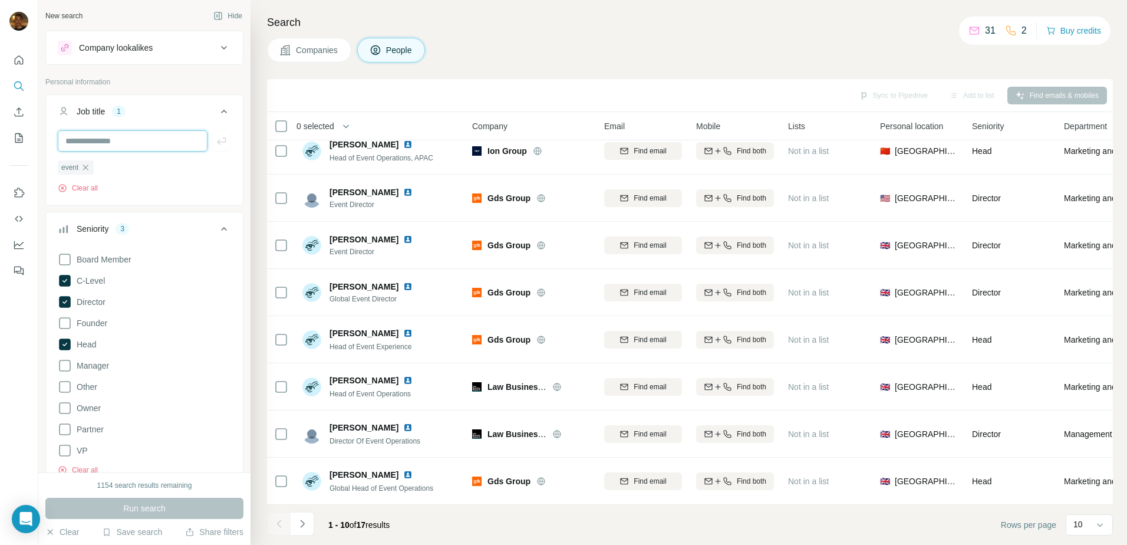
click at [100, 139] on input "text" at bounding box center [133, 140] width 150 height 21
type input "******"
click at [137, 506] on span "Run search" at bounding box center [144, 508] width 42 height 12
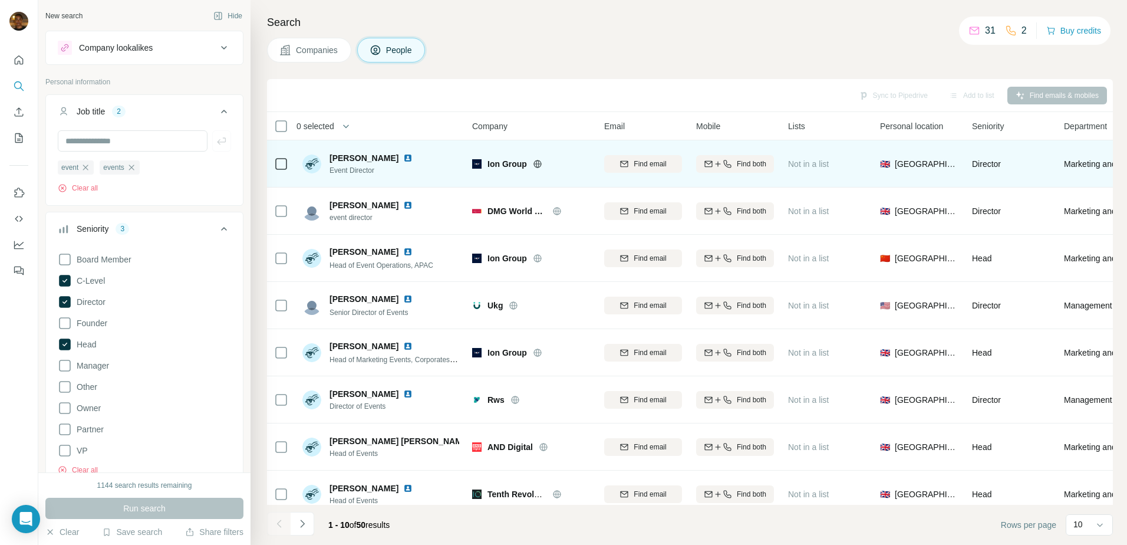
click at [403, 156] on img at bounding box center [407, 157] width 9 height 9
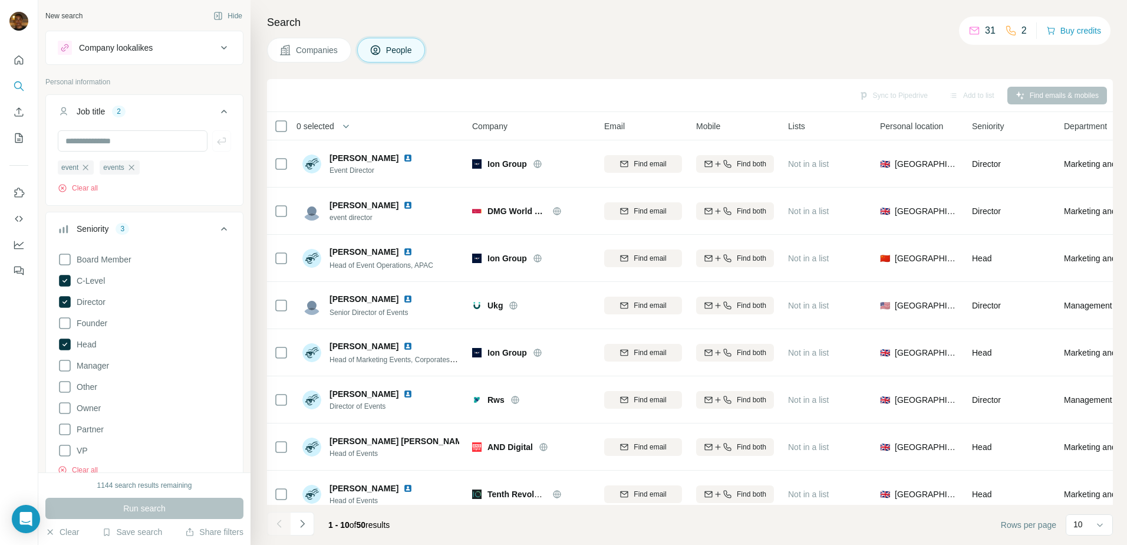
scroll to position [6428, 0]
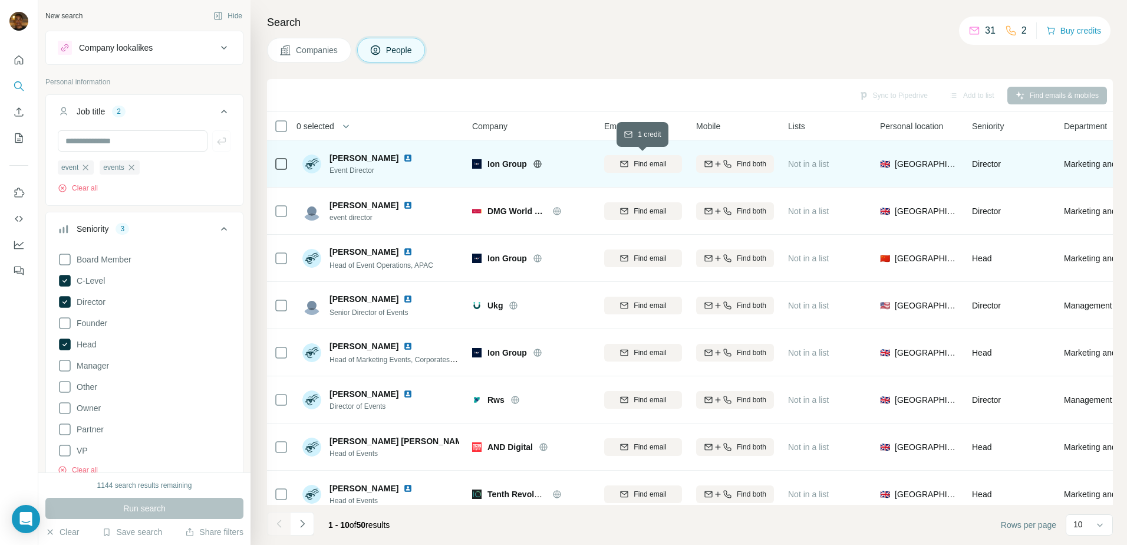
click at [626, 167] on icon "button" at bounding box center [624, 163] width 9 height 9
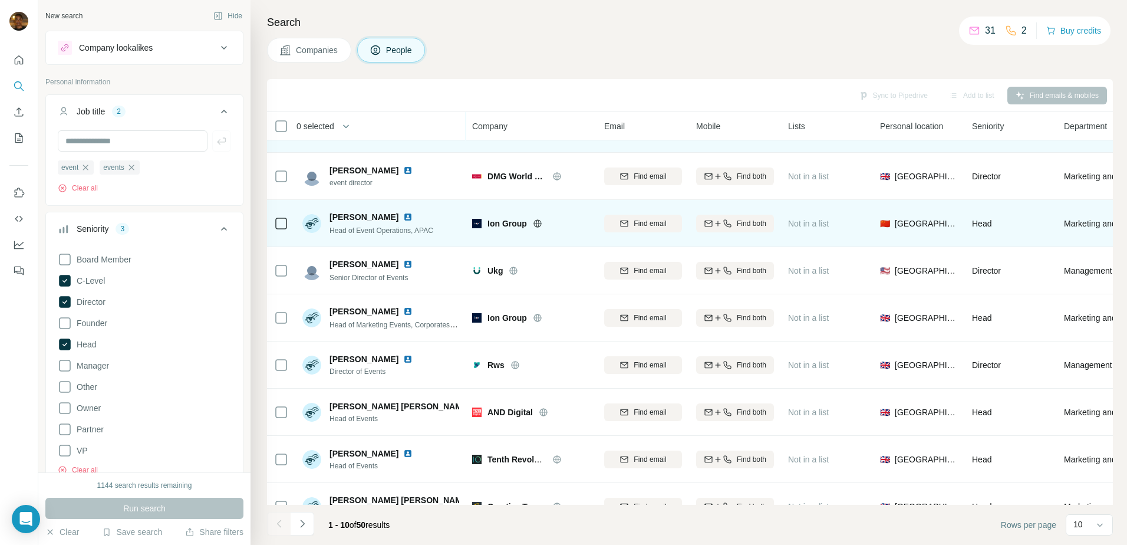
scroll to position [35, 0]
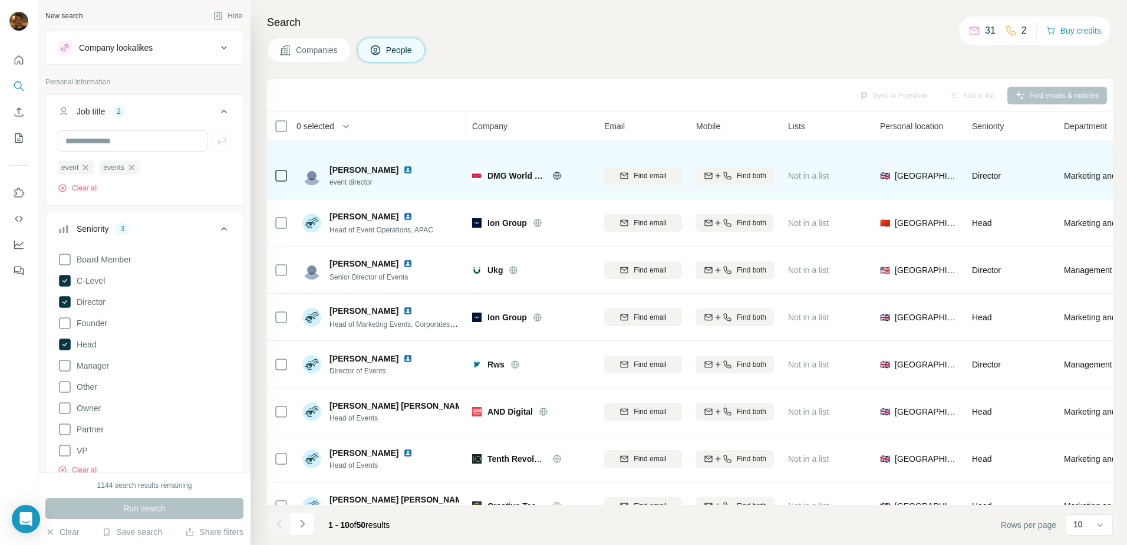
click at [562, 173] on div at bounding box center [571, 175] width 38 height 9
click at [556, 175] on icon at bounding box center [556, 176] width 3 height 8
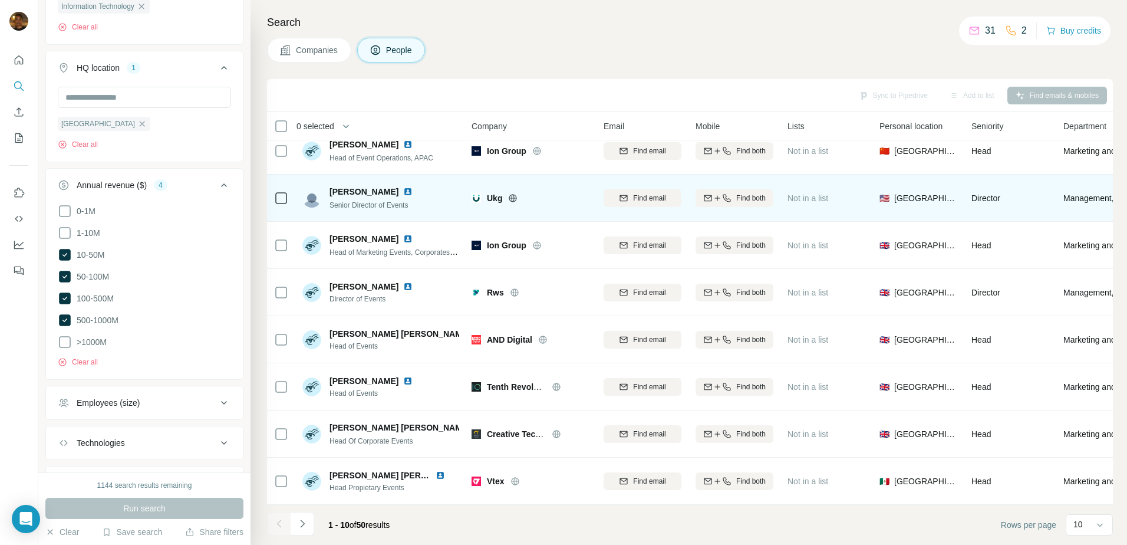
scroll to position [0, 1]
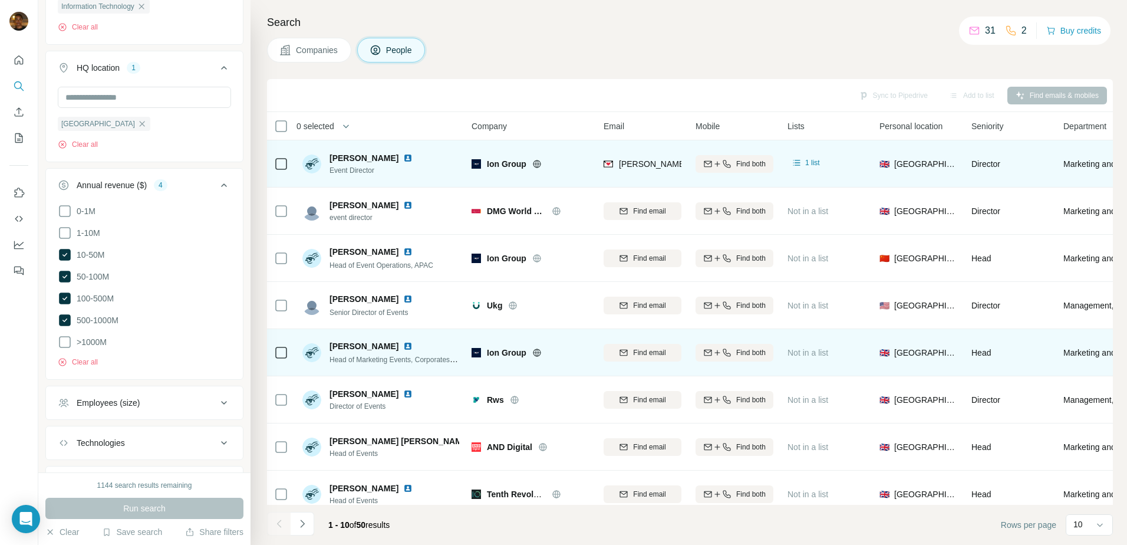
click at [406, 345] on img at bounding box center [407, 345] width 9 height 9
click at [537, 348] on icon at bounding box center [536, 352] width 9 height 9
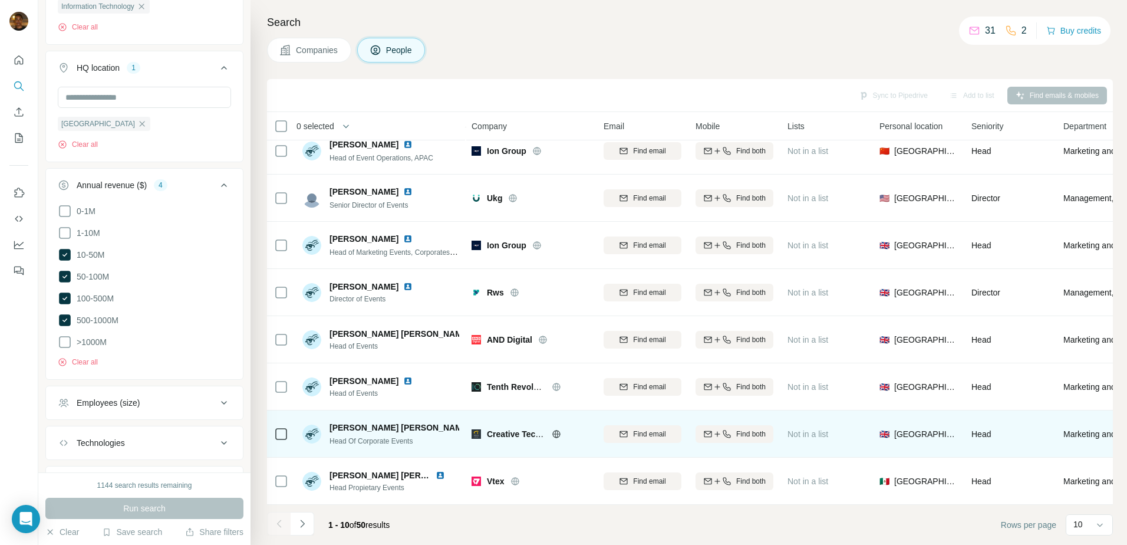
scroll to position [113, 1]
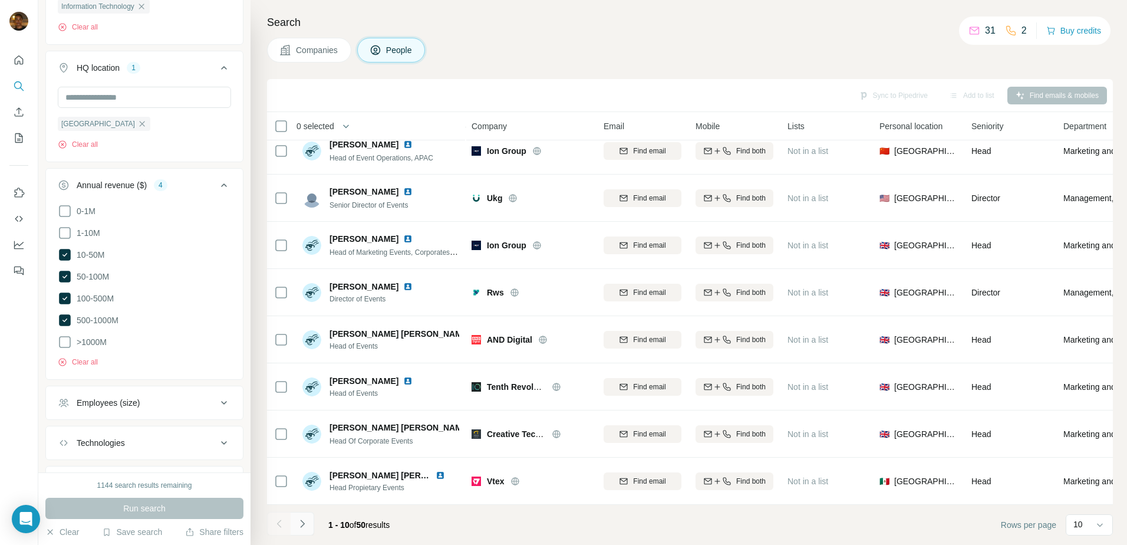
click at [305, 524] on icon "Navigate to next page" at bounding box center [303, 524] width 12 height 12
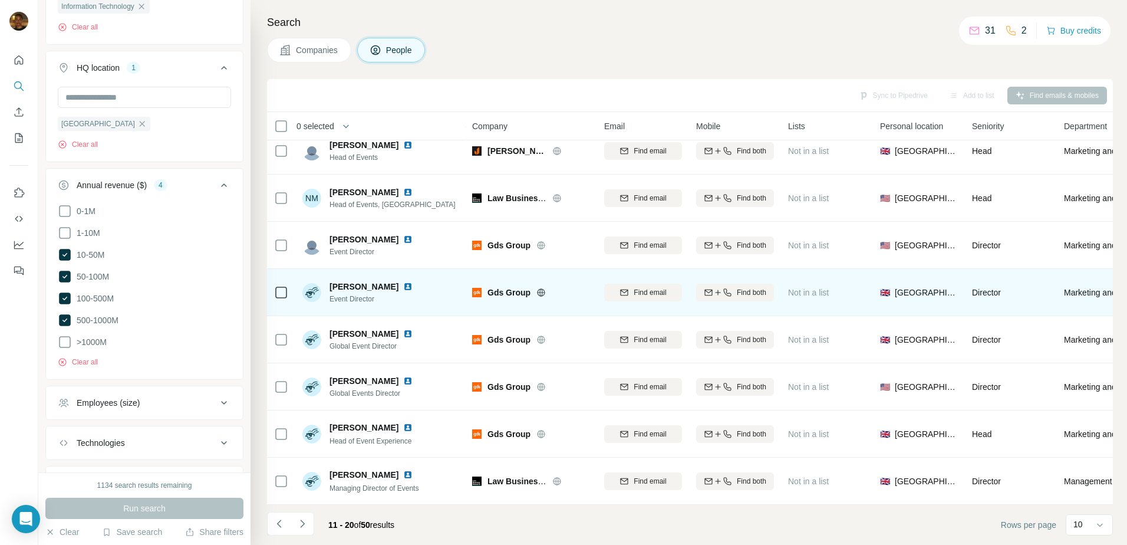
scroll to position [0, 0]
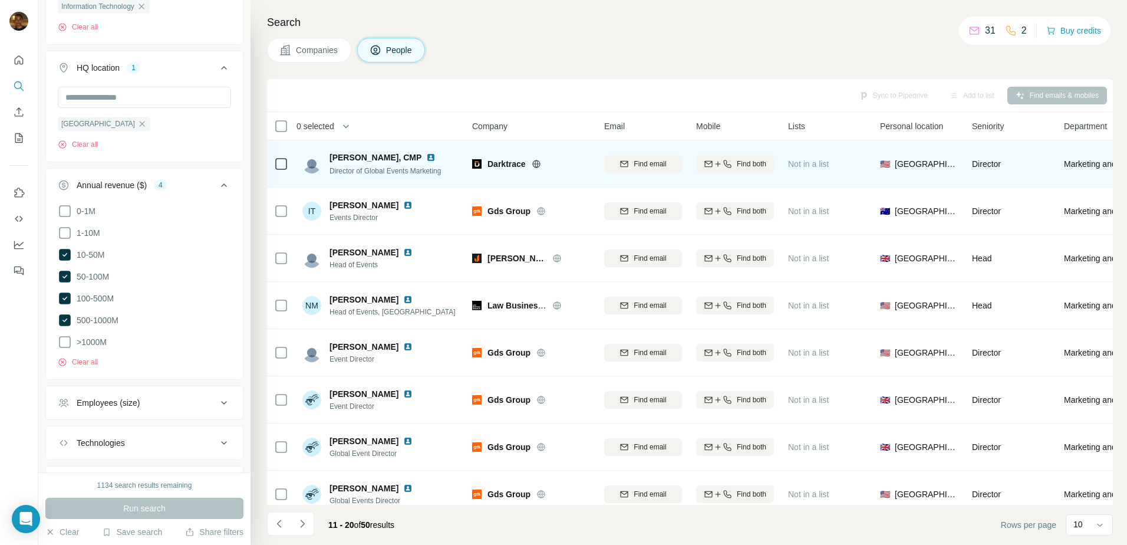
click at [539, 167] on icon at bounding box center [536, 164] width 8 height 8
click at [426, 155] on img at bounding box center [430, 157] width 9 height 9
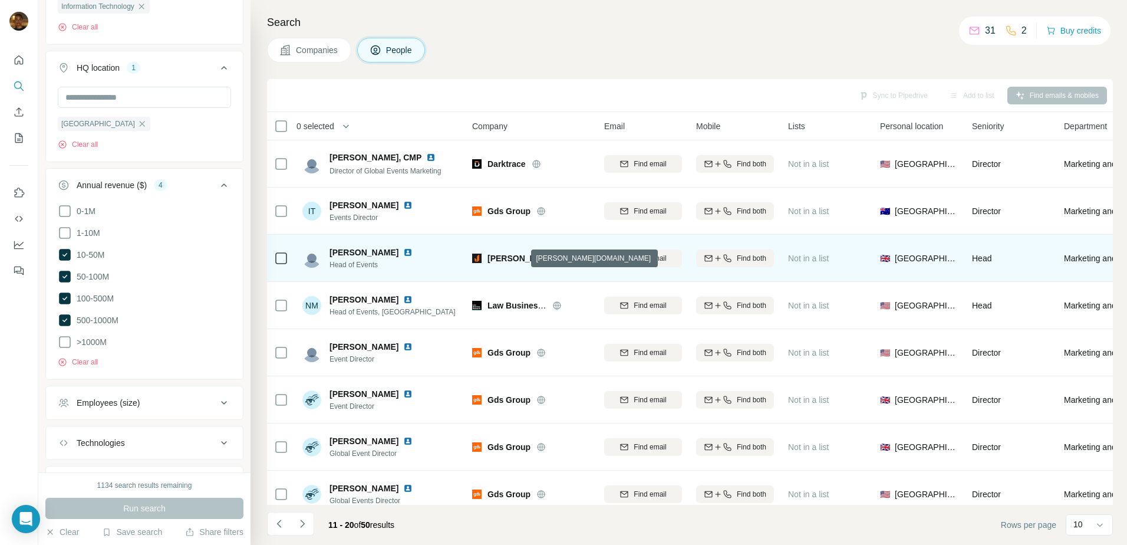
click at [552, 257] on icon at bounding box center [556, 258] width 9 height 9
click at [651, 261] on span "Find email" at bounding box center [650, 258] width 32 height 11
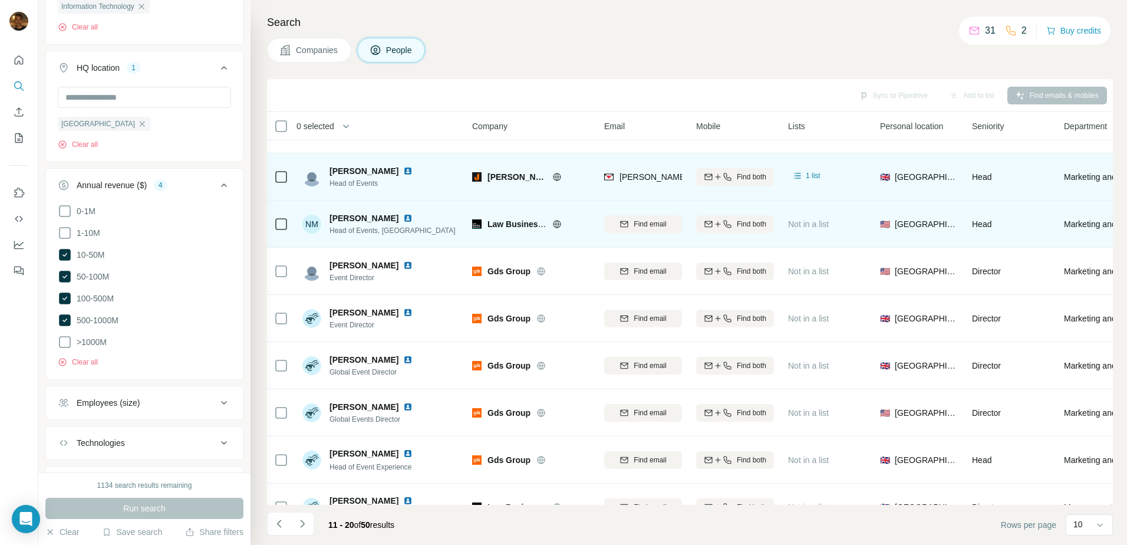
scroll to position [87, 0]
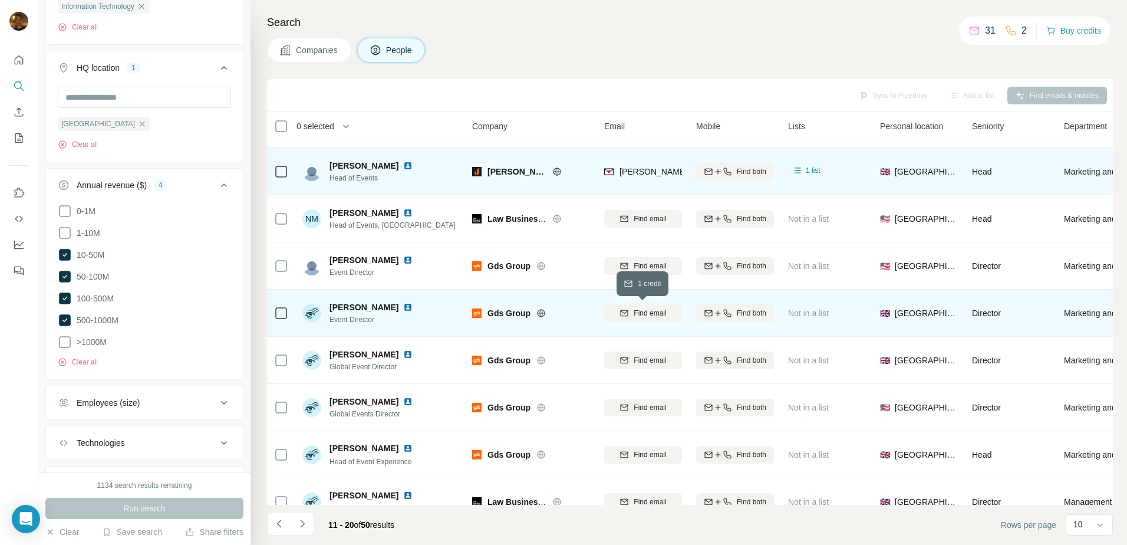
click at [630, 308] on div "Find email" at bounding box center [643, 313] width 78 height 11
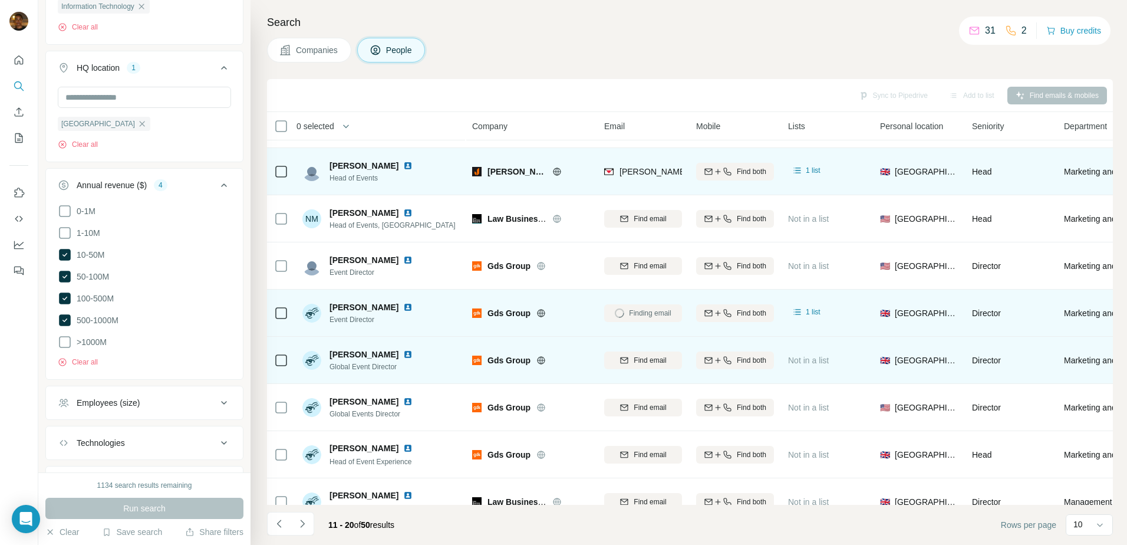
scroll to position [113, 0]
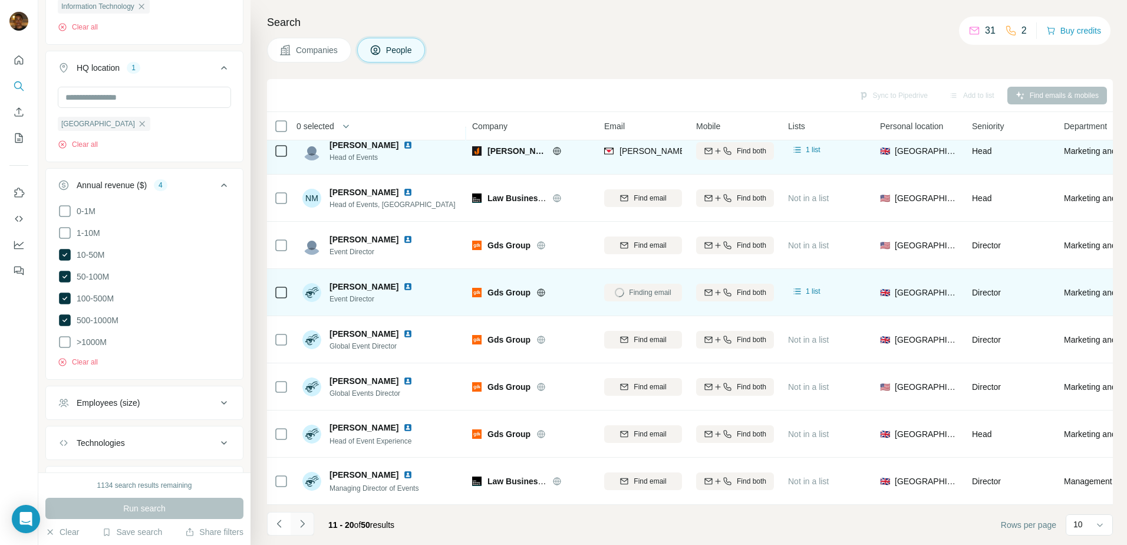
click at [308, 521] on icon "Navigate to next page" at bounding box center [303, 524] width 12 height 12
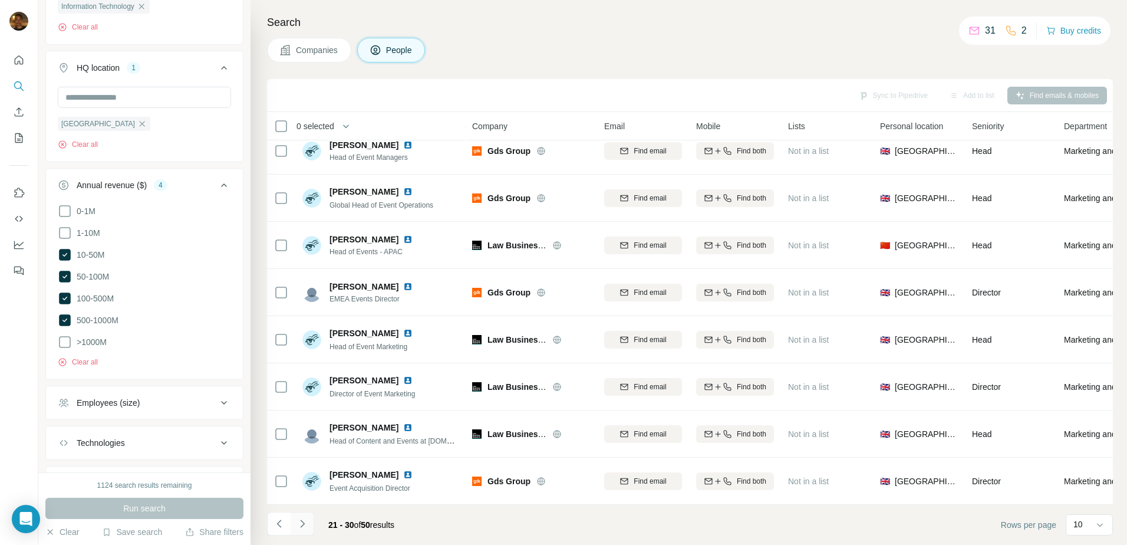
click at [301, 522] on icon "Navigate to next page" at bounding box center [303, 524] width 12 height 12
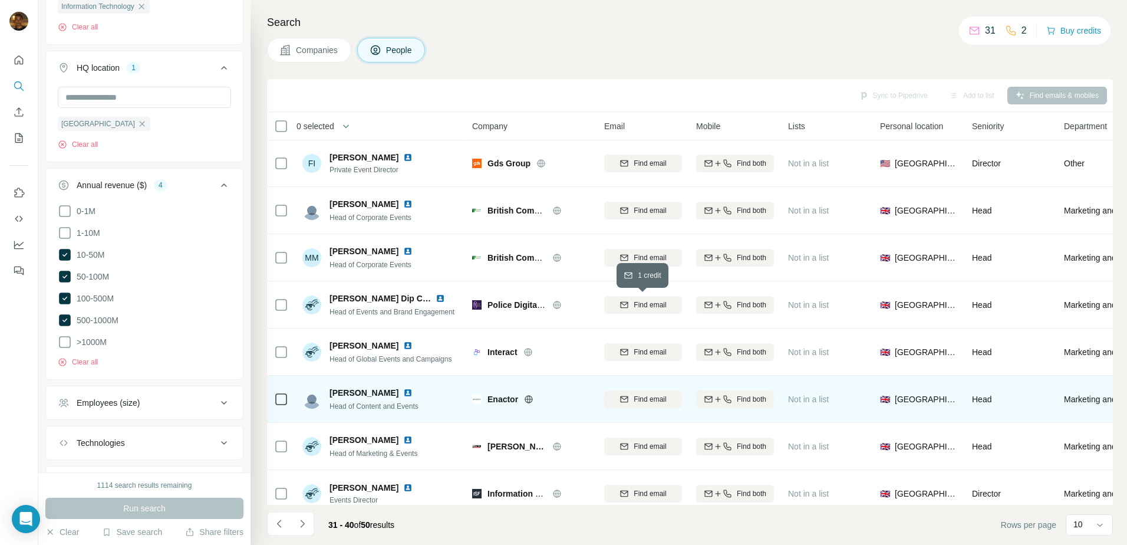
scroll to position [0, 0]
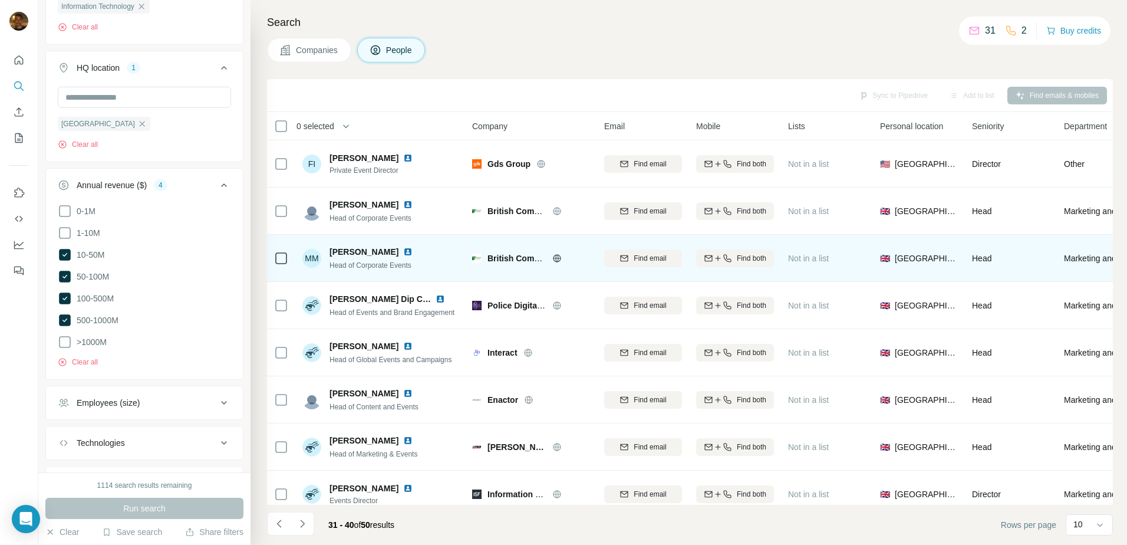
click at [403, 251] on img at bounding box center [407, 251] width 9 height 9
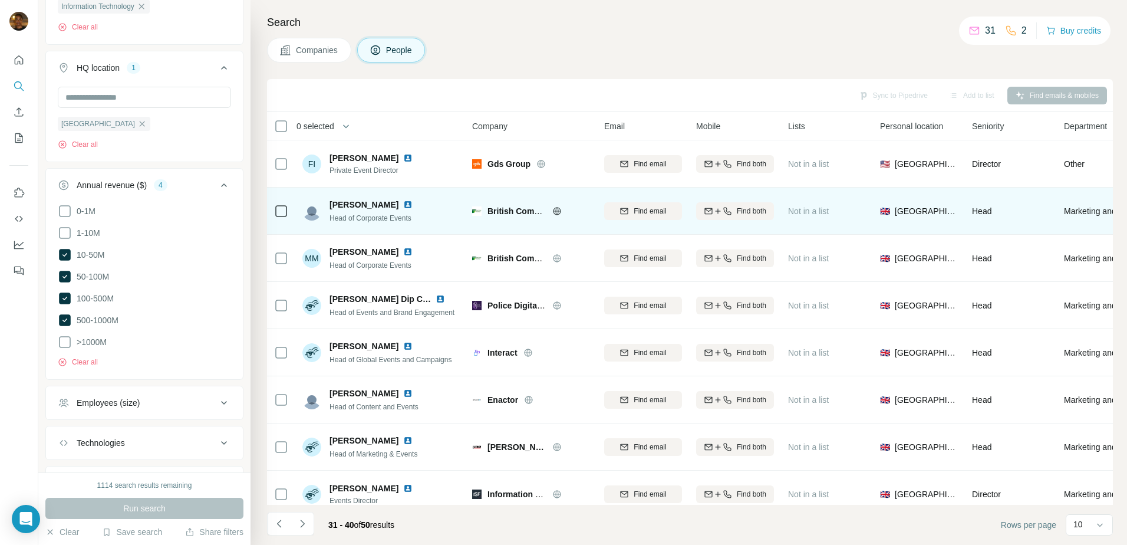
click at [403, 203] on img at bounding box center [407, 204] width 9 height 9
click at [631, 213] on div "Find email" at bounding box center [643, 211] width 78 height 11
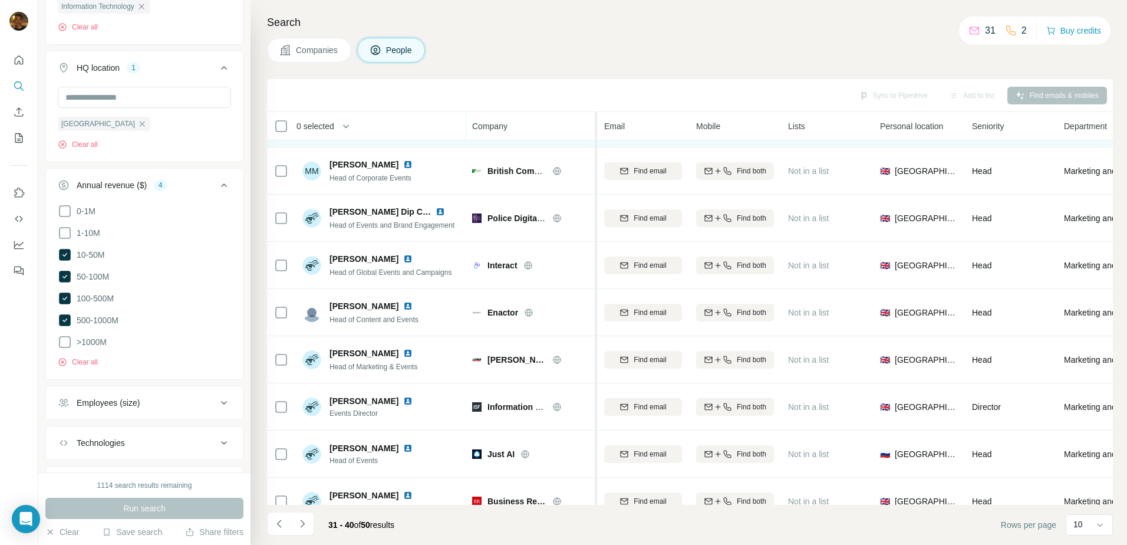
scroll to position [88, 0]
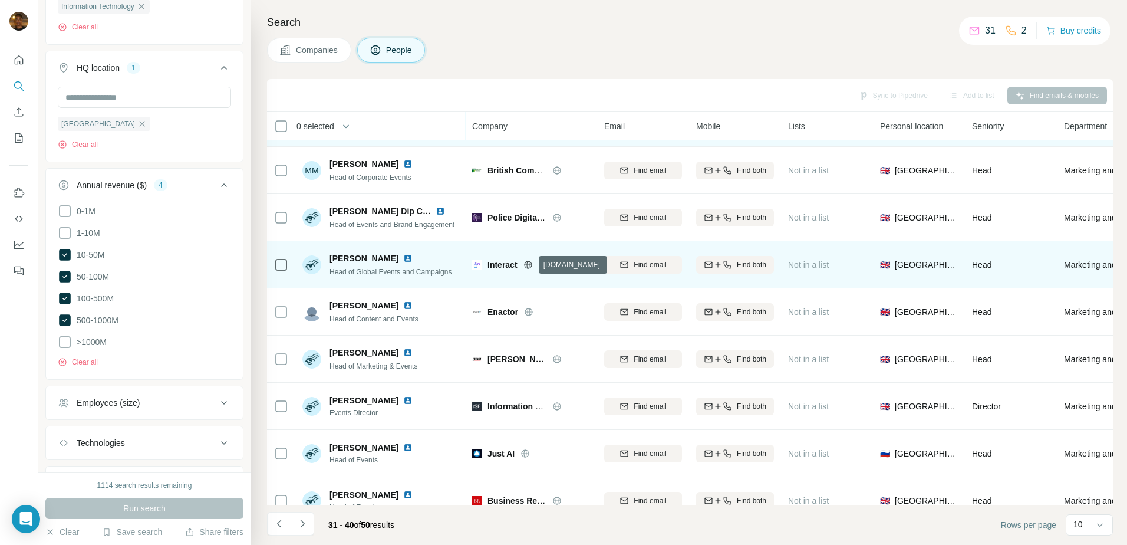
click at [527, 260] on icon at bounding box center [528, 264] width 9 height 9
click at [637, 271] on button "Find email" at bounding box center [643, 265] width 78 height 18
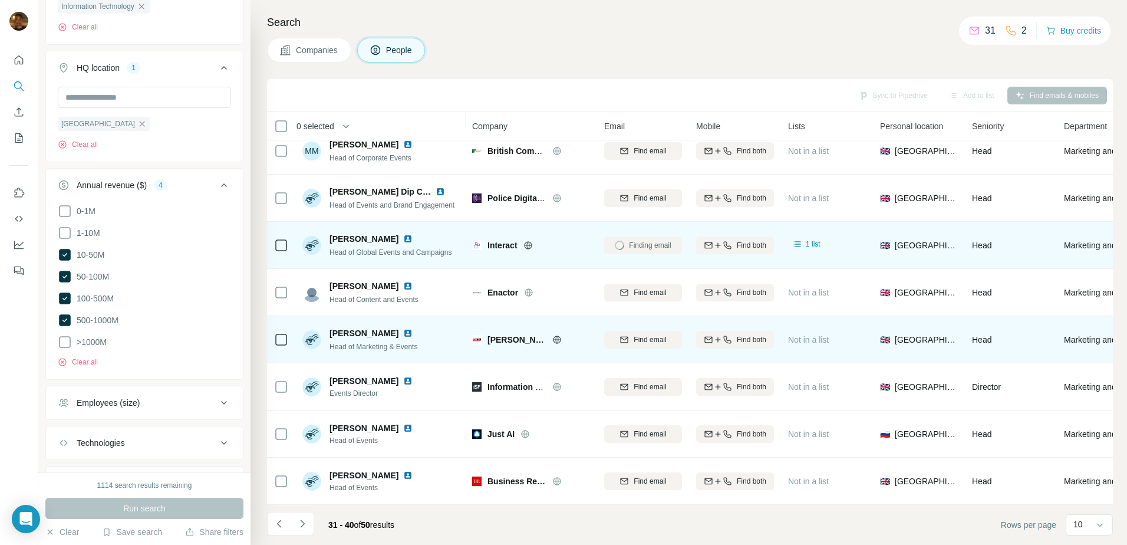
scroll to position [113, 0]
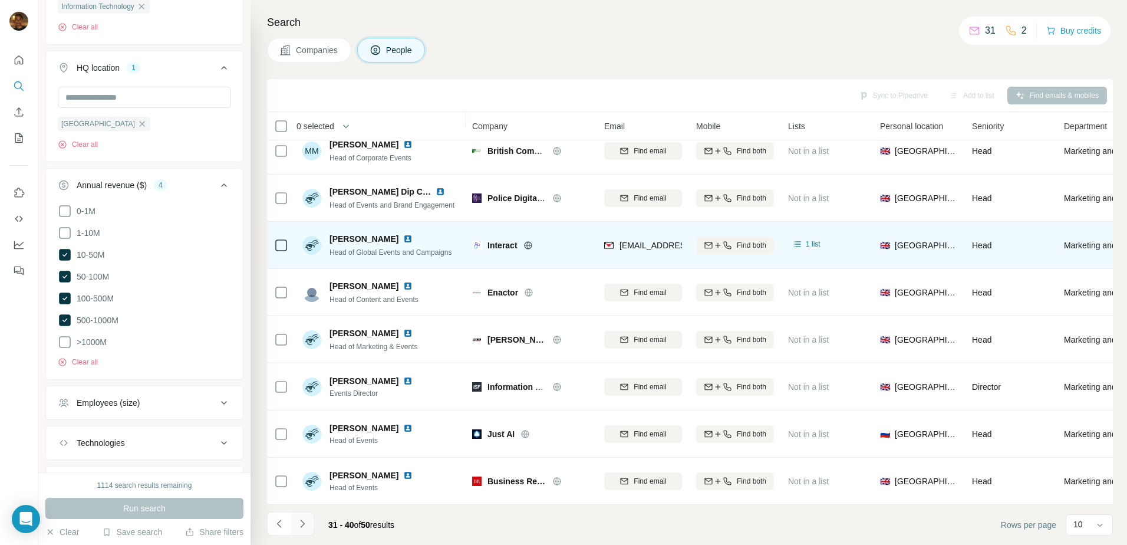
click at [308, 521] on icon "Navigate to next page" at bounding box center [303, 524] width 12 height 12
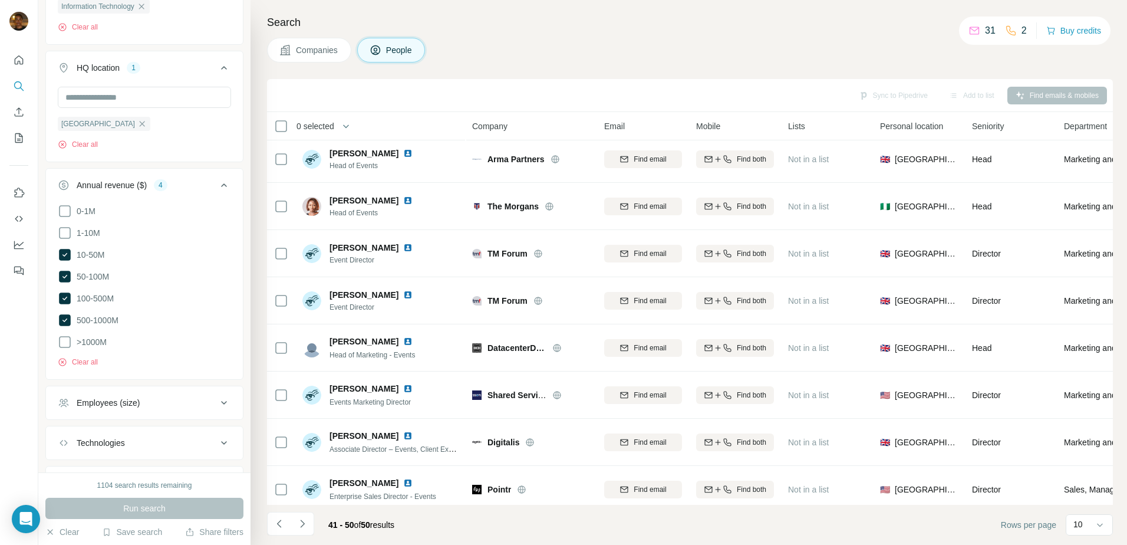
scroll to position [0, 0]
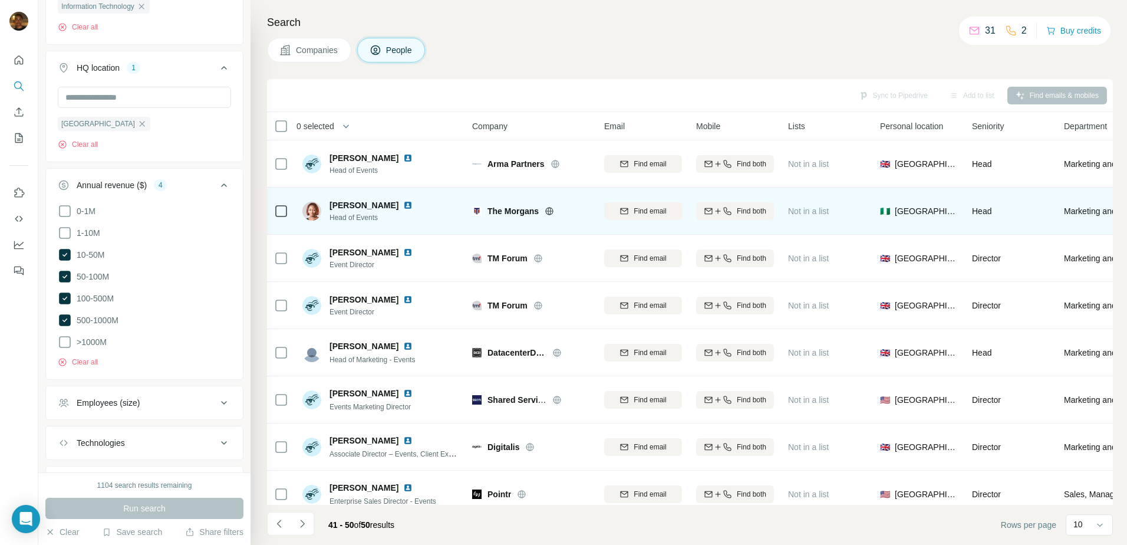
click at [547, 212] on icon at bounding box center [550, 211] width 8 height 8
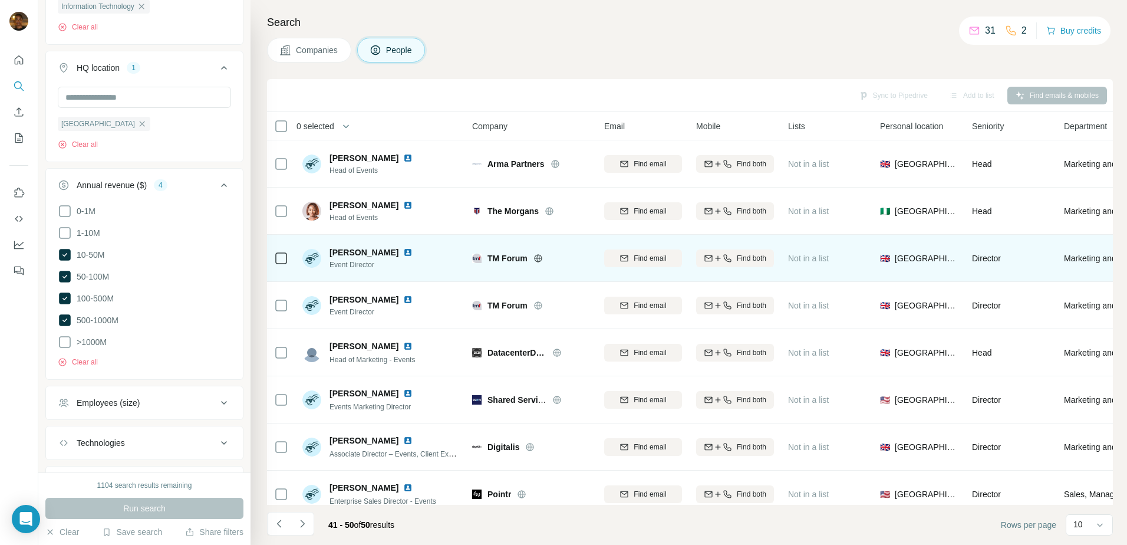
click at [537, 258] on icon at bounding box center [538, 258] width 3 height 8
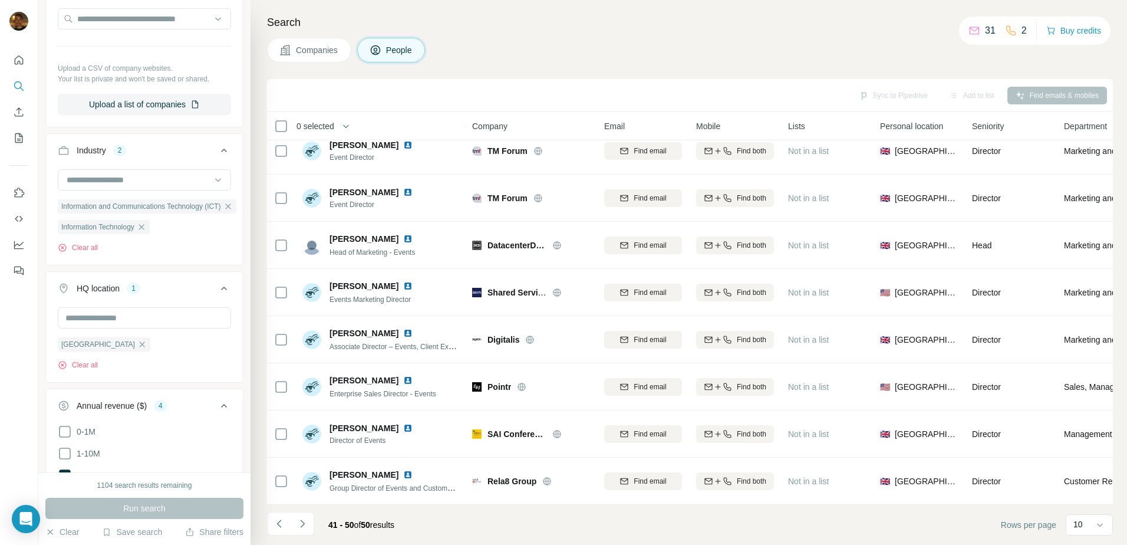
scroll to position [670, 0]
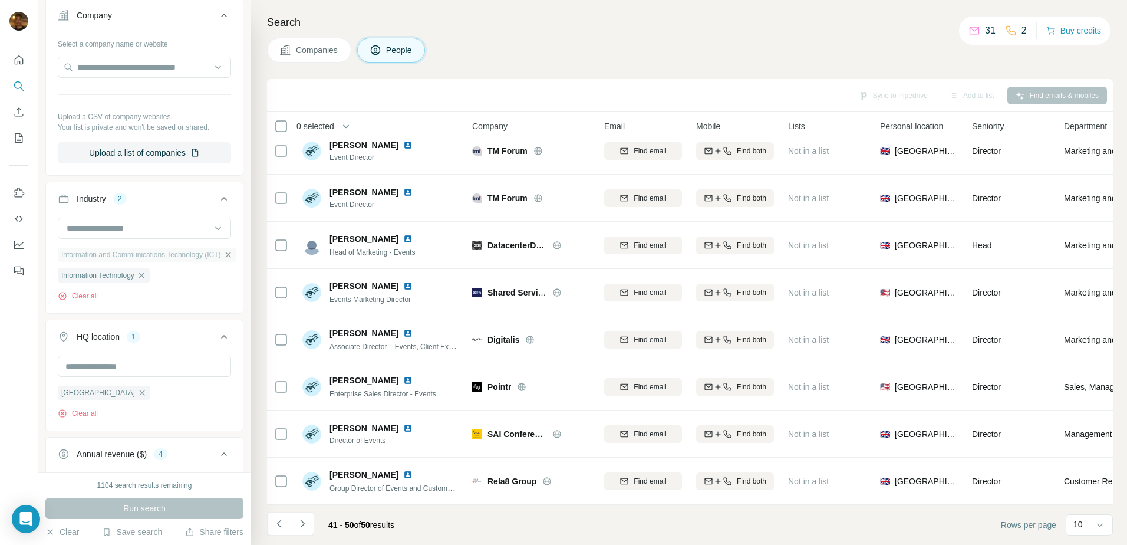
click at [233, 258] on icon "button" at bounding box center [227, 254] width 9 height 9
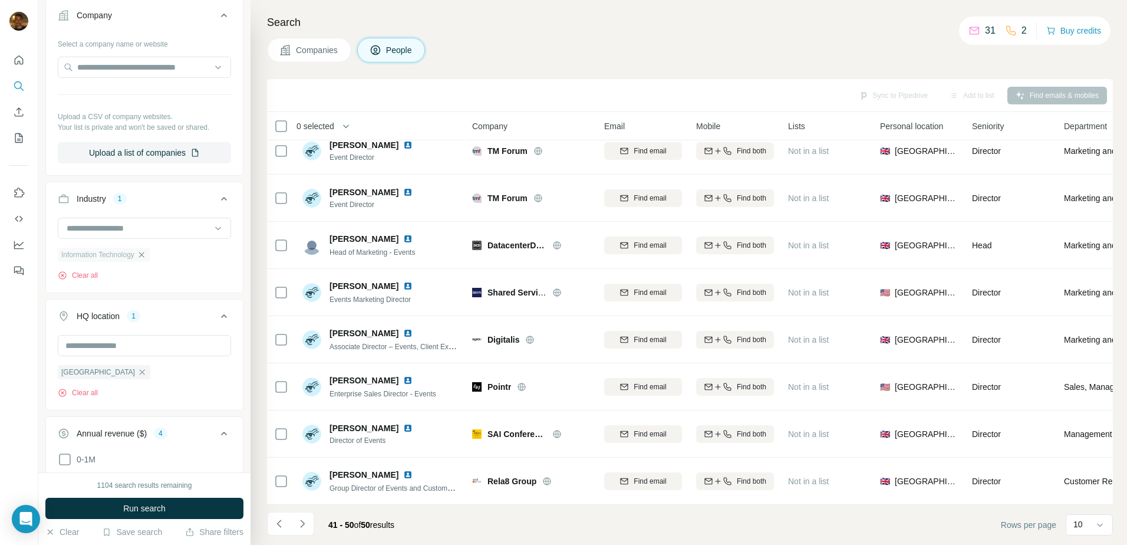
click at [144, 254] on icon "button" at bounding box center [141, 254] width 9 height 9
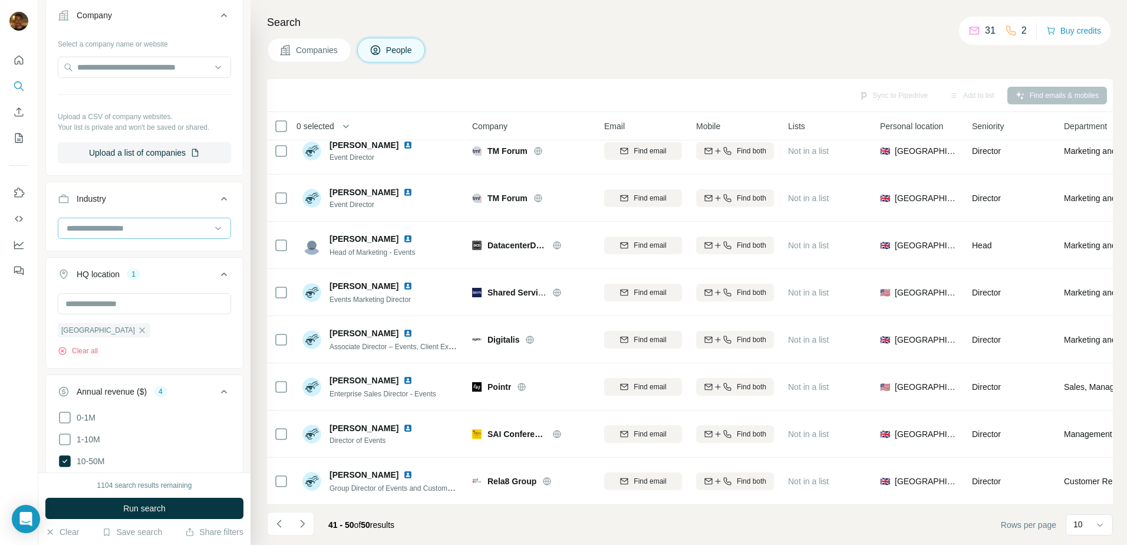
click at [217, 232] on div at bounding box center [144, 228] width 173 height 21
click at [147, 288] on div "Banking" at bounding box center [140, 282] width 144 height 12
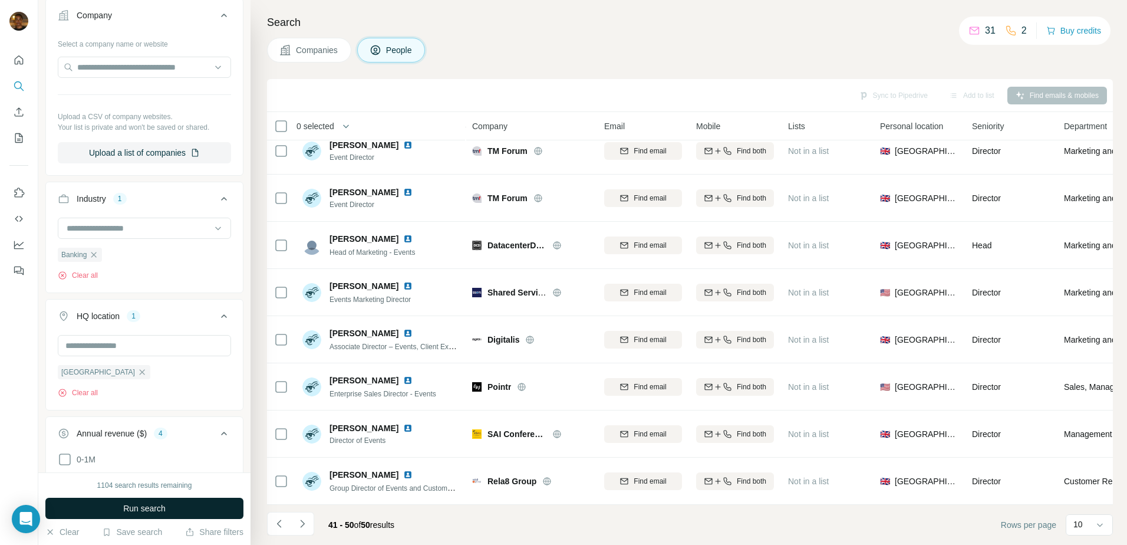
click at [126, 503] on span "Run search" at bounding box center [144, 508] width 42 height 12
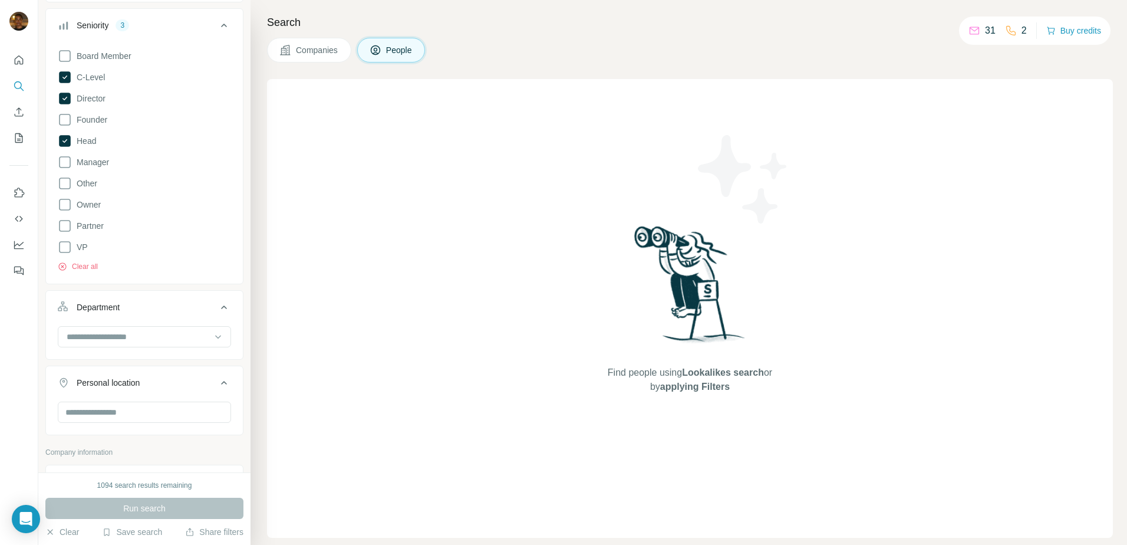
scroll to position [203, 0]
click at [322, 52] on span "Companies" at bounding box center [317, 50] width 43 height 12
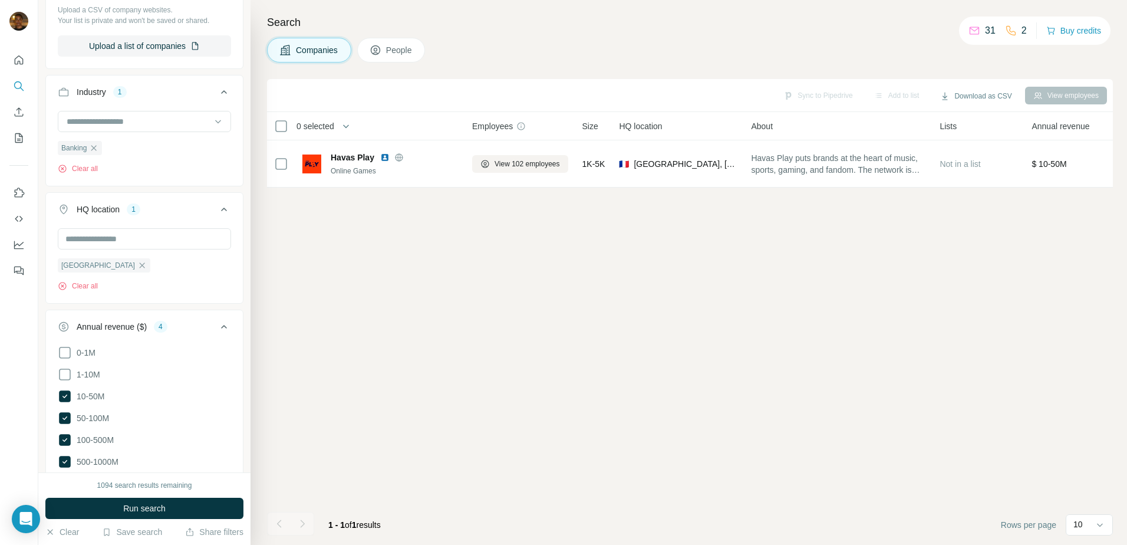
scroll to position [0, 0]
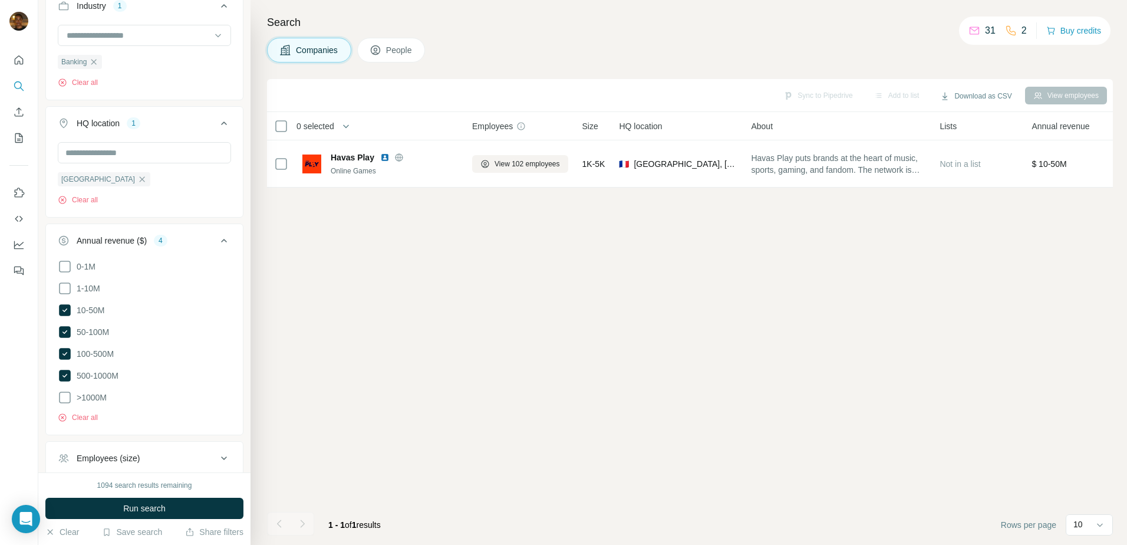
scroll to position [437, 0]
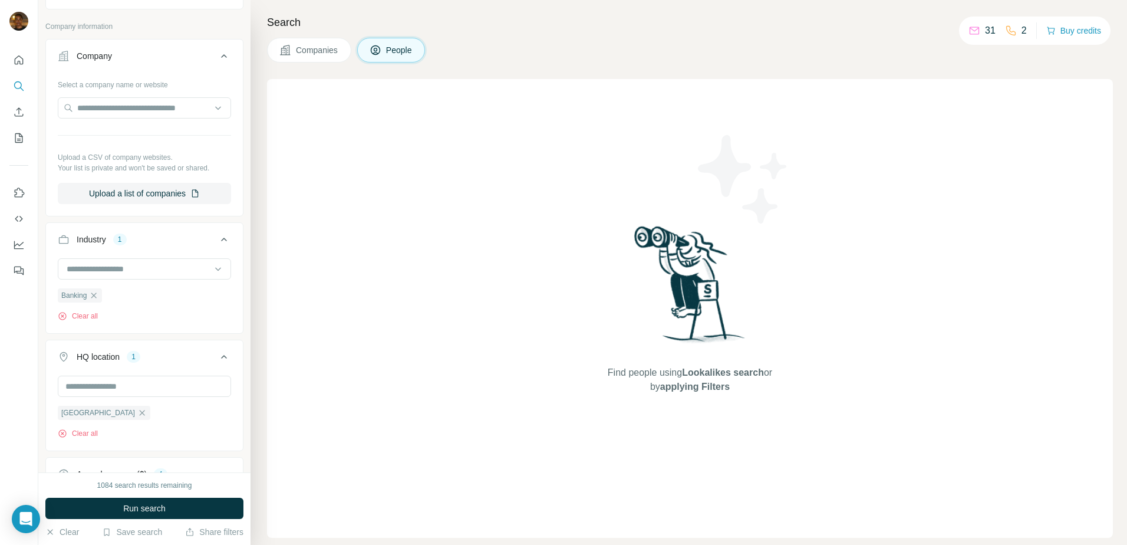
scroll to position [242, 0]
click at [137, 410] on icon "button" at bounding box center [141, 410] width 9 height 9
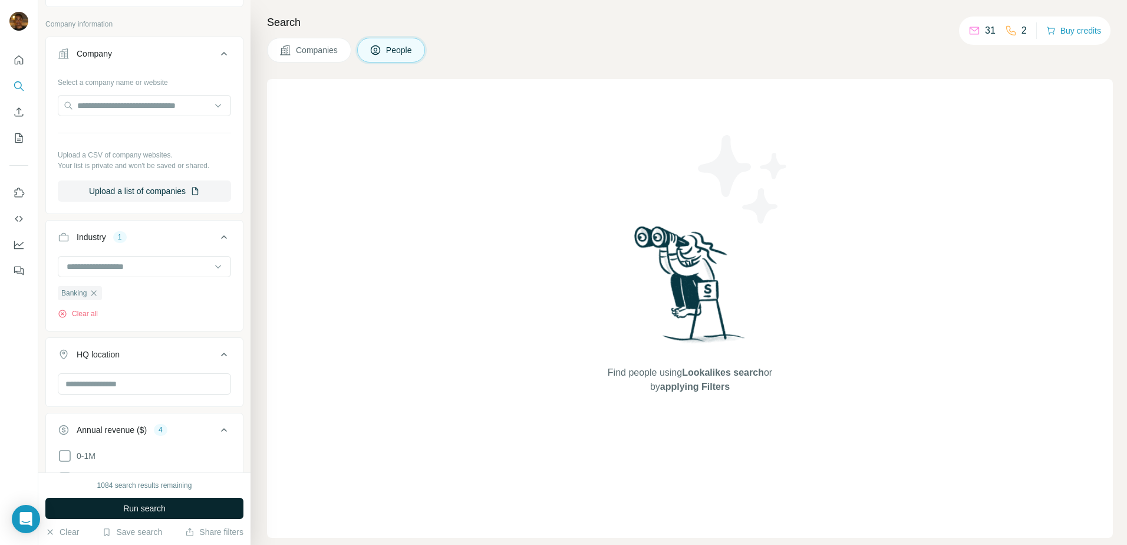
click at [126, 509] on span "Run search" at bounding box center [144, 508] width 42 height 12
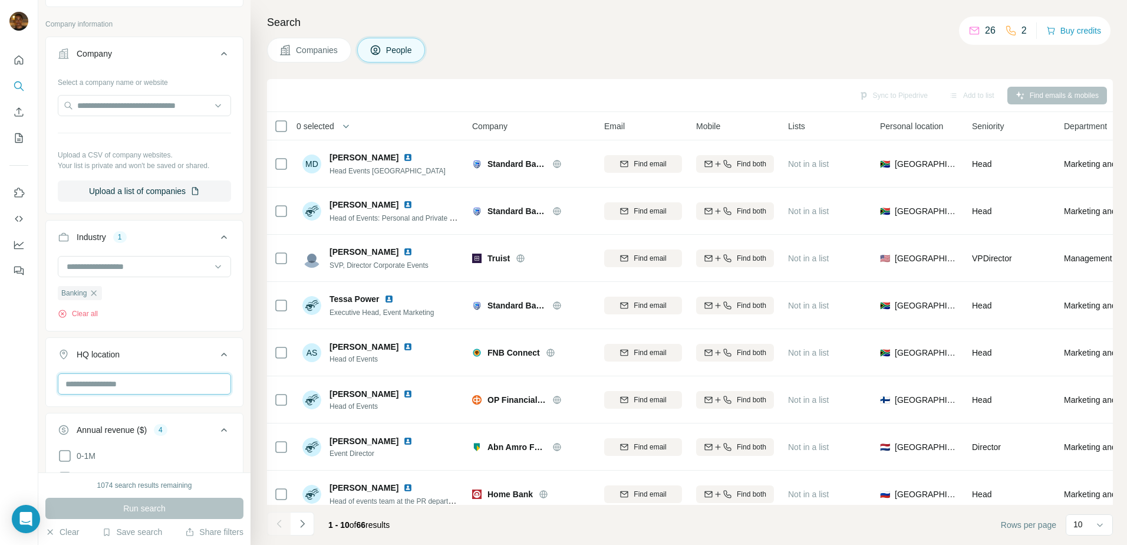
click at [131, 380] on input "text" at bounding box center [144, 383] width 173 height 21
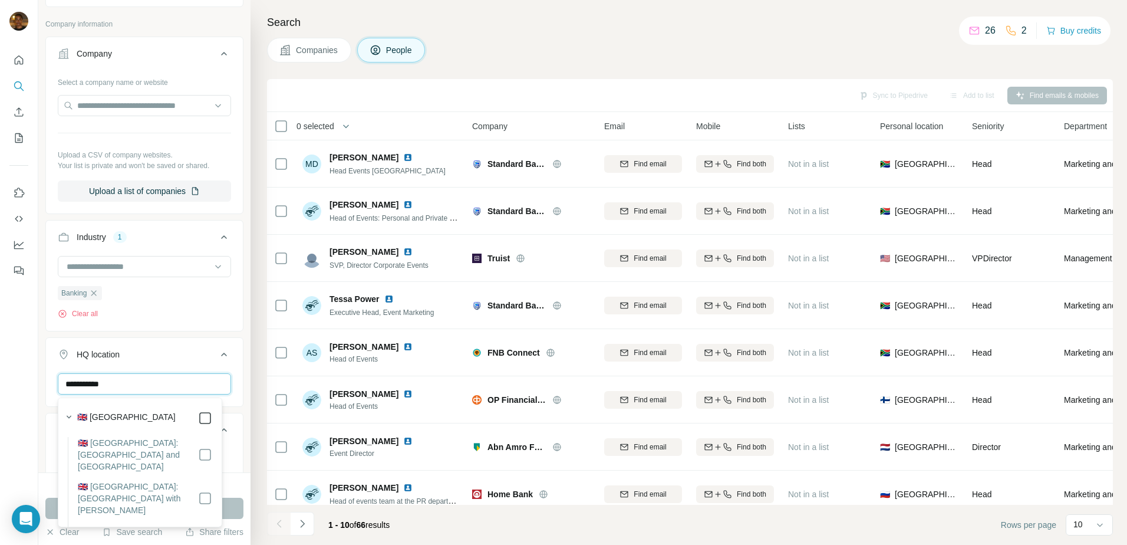
type input "**********"
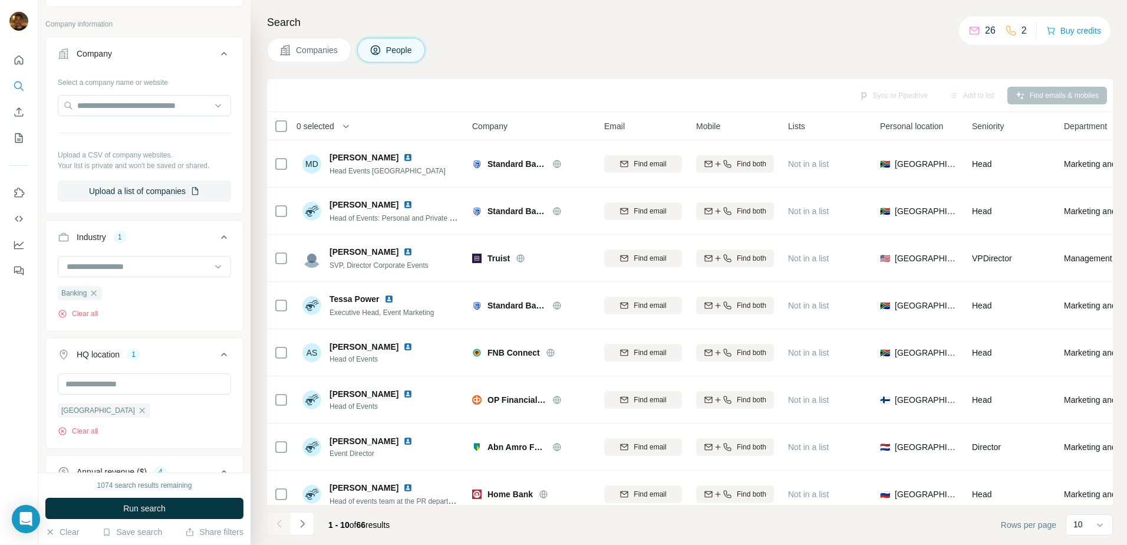
click at [236, 342] on div "New search Hide Company lookalikes Personal information Job title 2 Seniority 3…" at bounding box center [144, 236] width 212 height 472
click at [146, 505] on span "Run search" at bounding box center [144, 508] width 42 height 12
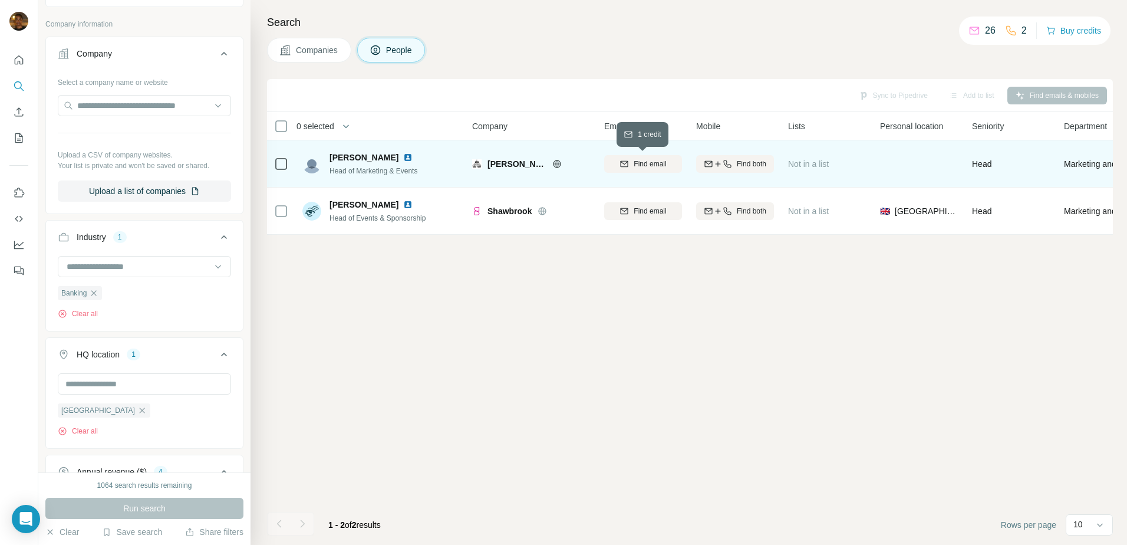
click at [647, 159] on span "Find email" at bounding box center [650, 164] width 32 height 11
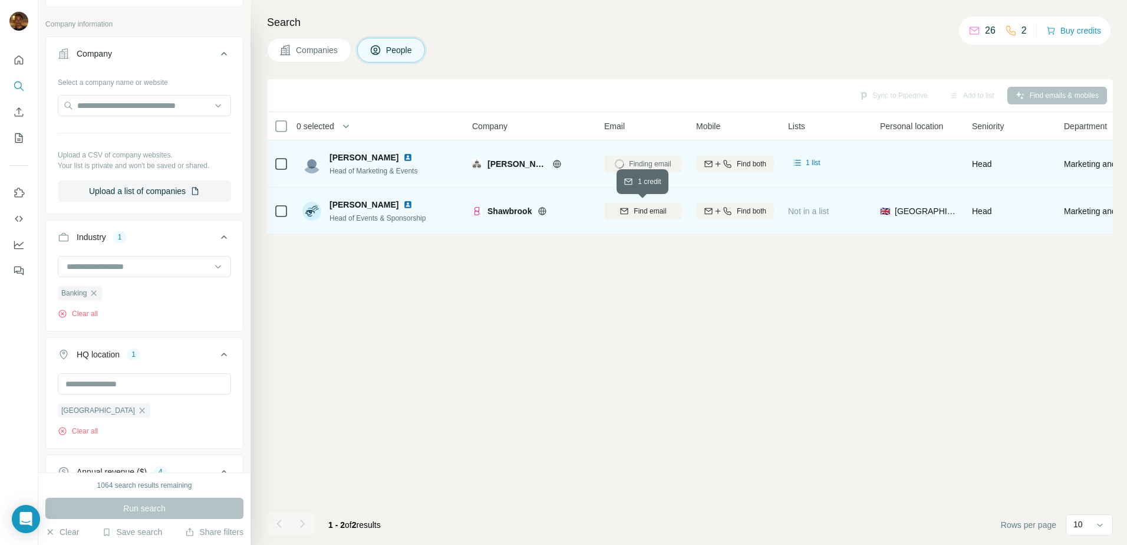
click at [634, 209] on span "Find email" at bounding box center [650, 211] width 32 height 11
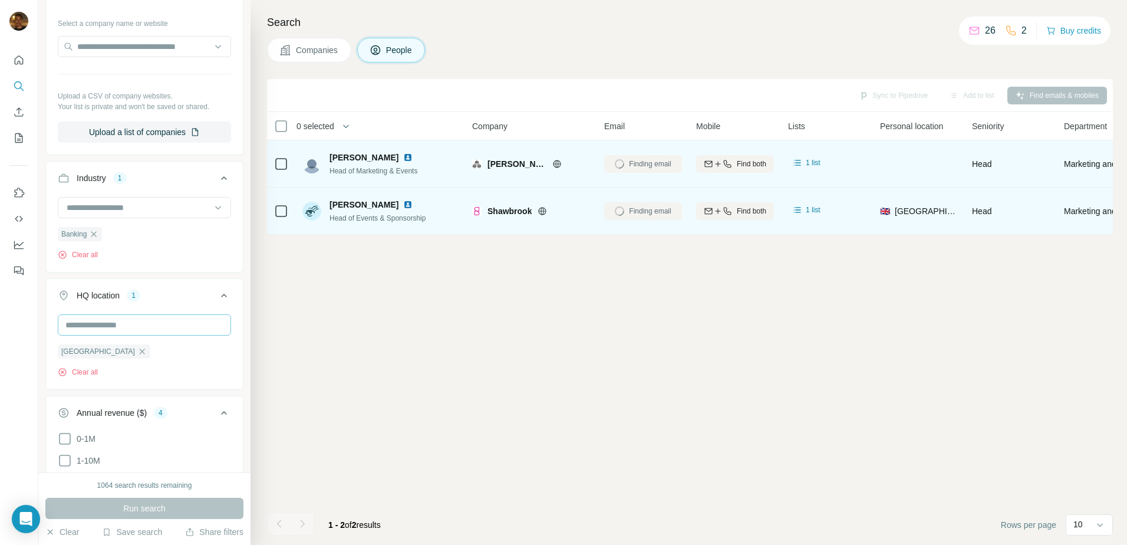
scroll to position [305, 0]
click at [140, 348] on icon "button" at bounding box center [142, 346] width 5 height 5
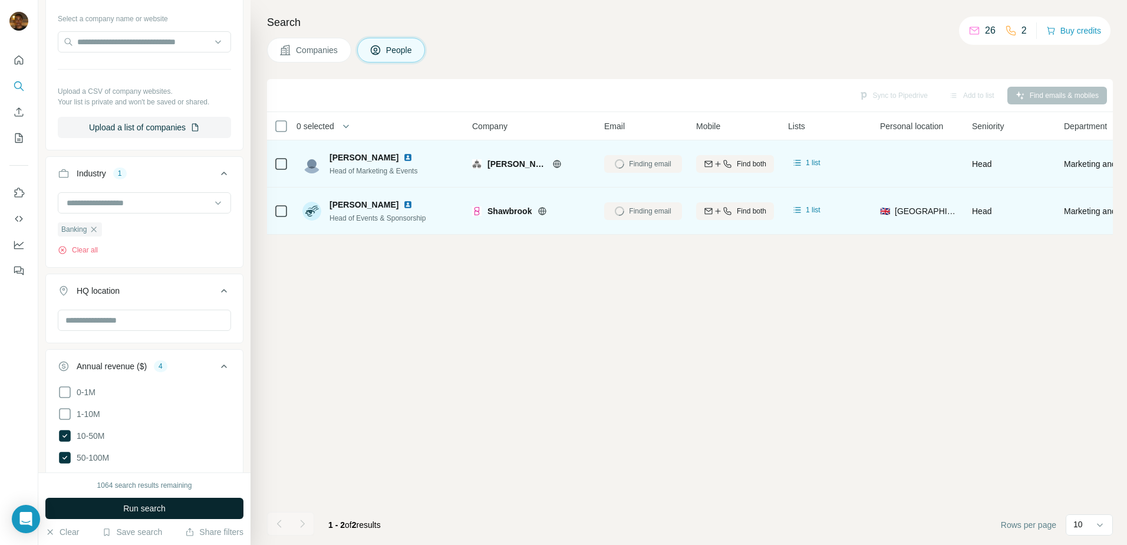
click at [158, 507] on span "Run search" at bounding box center [144, 508] width 42 height 12
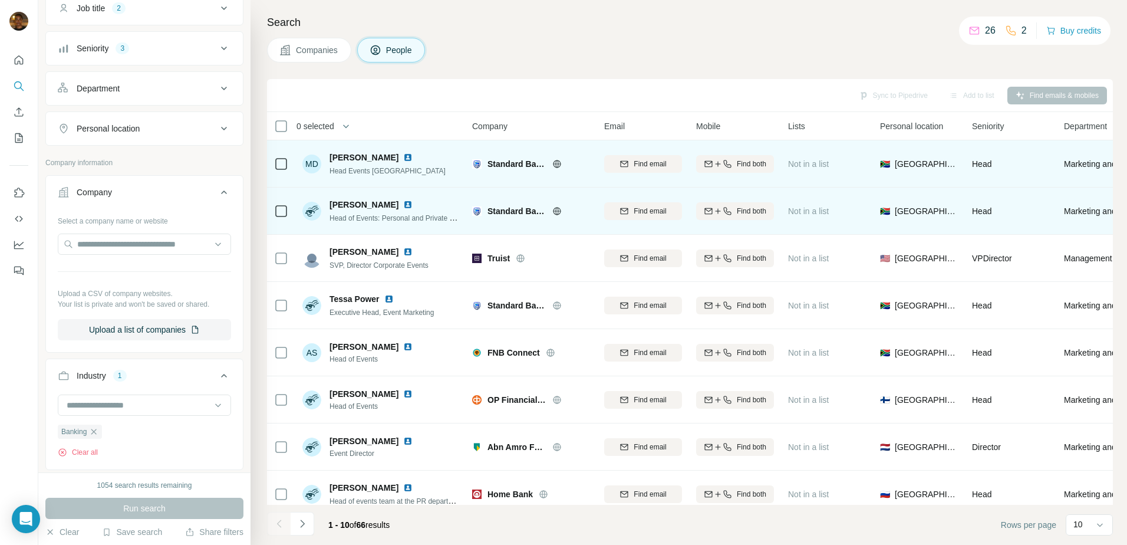
scroll to position [103, 0]
click at [206, 139] on button "Personal location" at bounding box center [144, 129] width 197 height 28
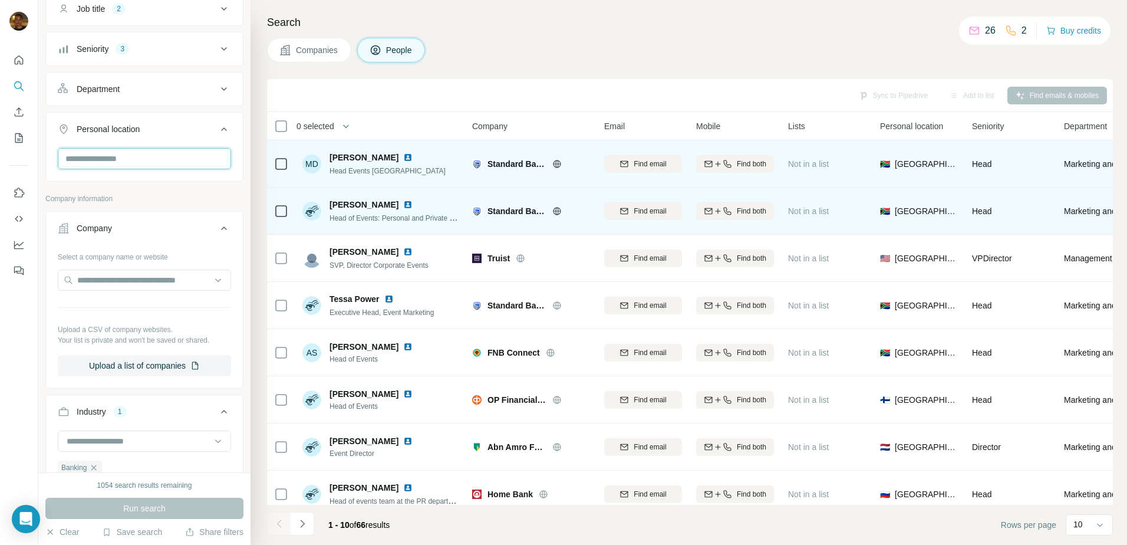
click at [164, 163] on input "text" at bounding box center [144, 158] width 173 height 21
type input "******"
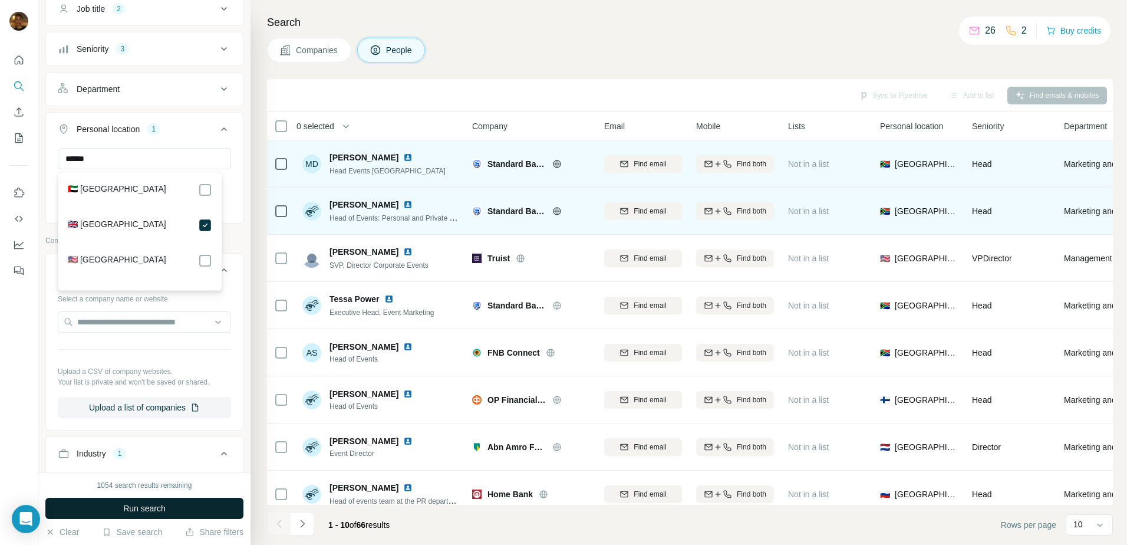
click at [193, 505] on button "Run search" at bounding box center [144, 508] width 198 height 21
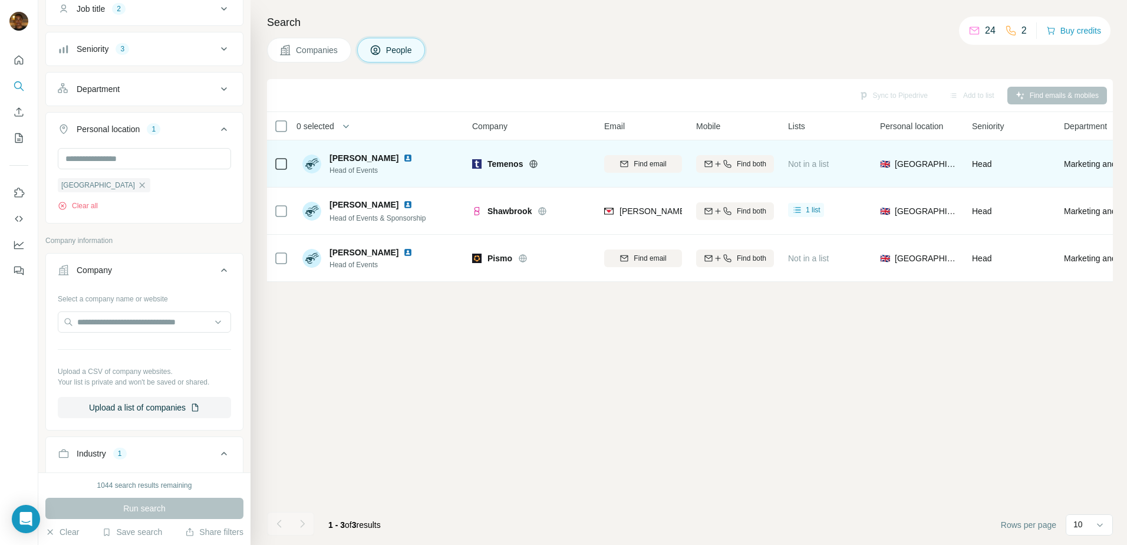
click at [535, 166] on icon at bounding box center [533, 163] width 9 height 9
click at [661, 166] on span "Find email" at bounding box center [650, 164] width 32 height 11
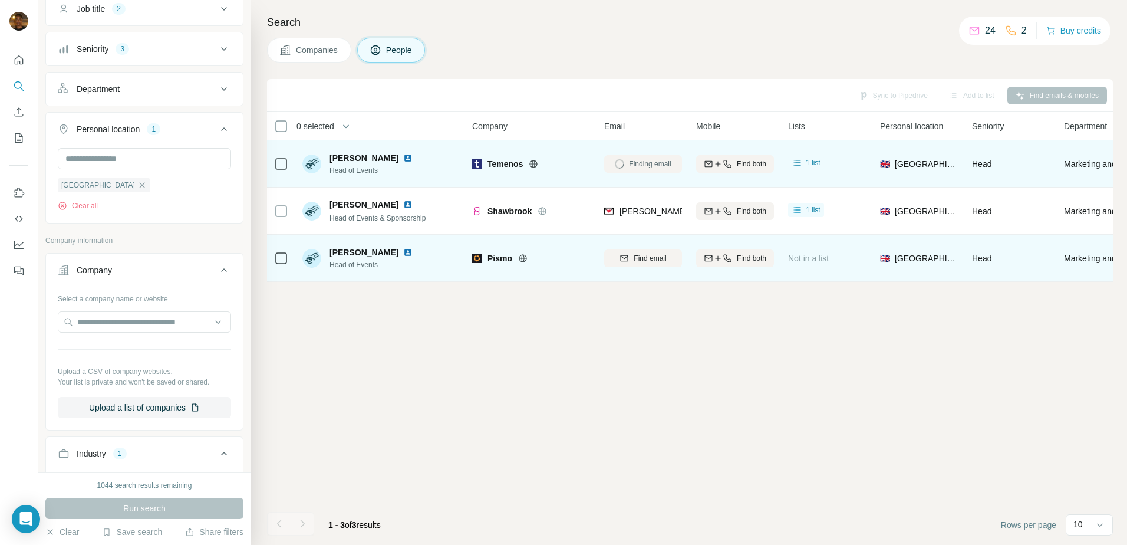
click at [522, 257] on icon at bounding box center [522, 258] width 9 height 9
click at [625, 255] on icon "button" at bounding box center [624, 258] width 9 height 9
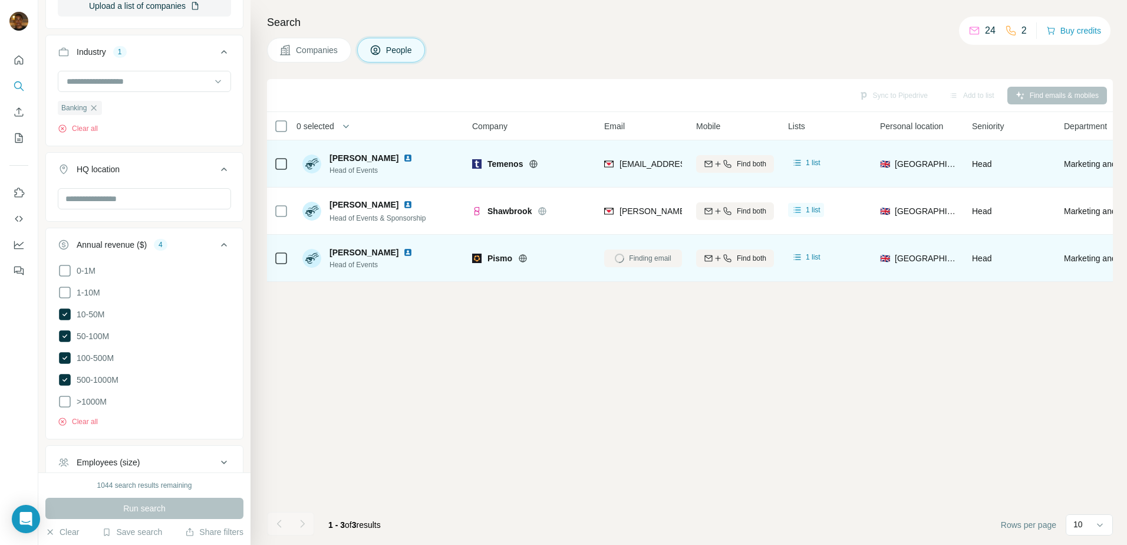
scroll to position [505, 0]
click at [70, 400] on icon at bounding box center [65, 401] width 12 height 12
click at [133, 503] on span "Run search" at bounding box center [144, 508] width 42 height 12
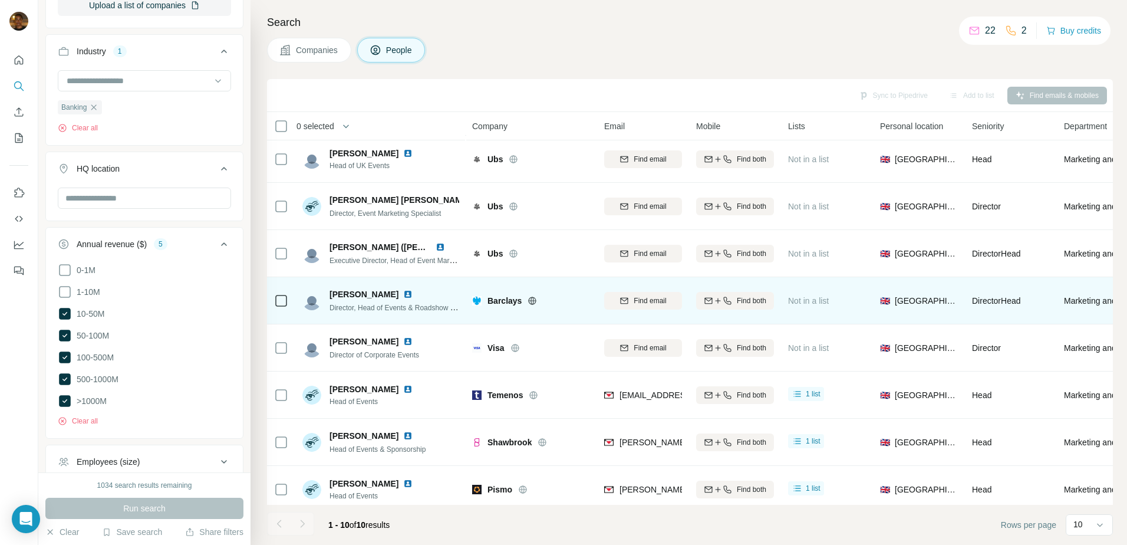
scroll to position [113, 0]
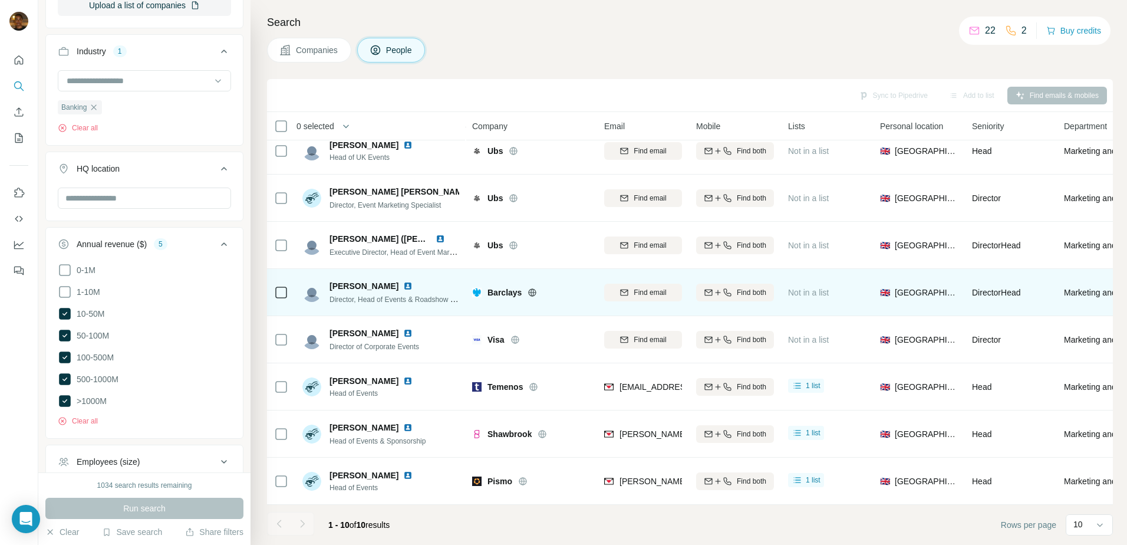
click at [407, 281] on img at bounding box center [407, 285] width 9 height 9
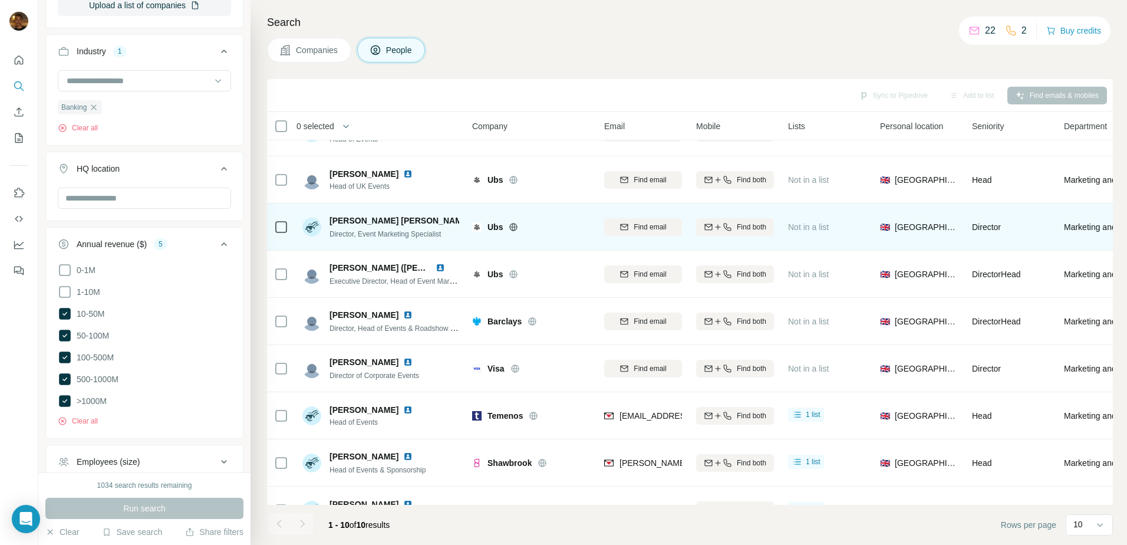
scroll to position [78, 0]
click at [475, 221] on img at bounding box center [479, 220] width 9 height 9
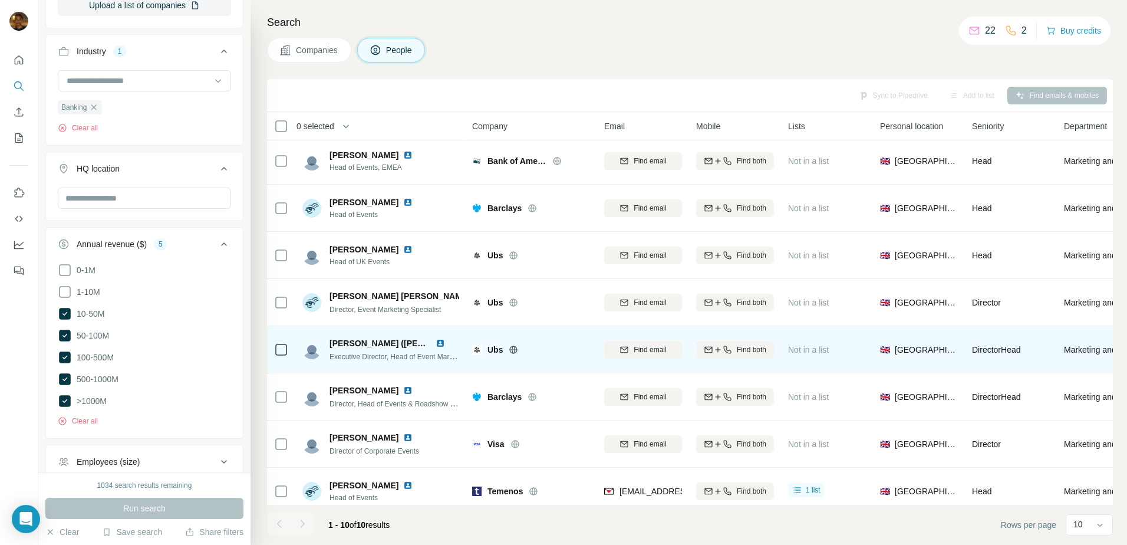
scroll to position [2, 0]
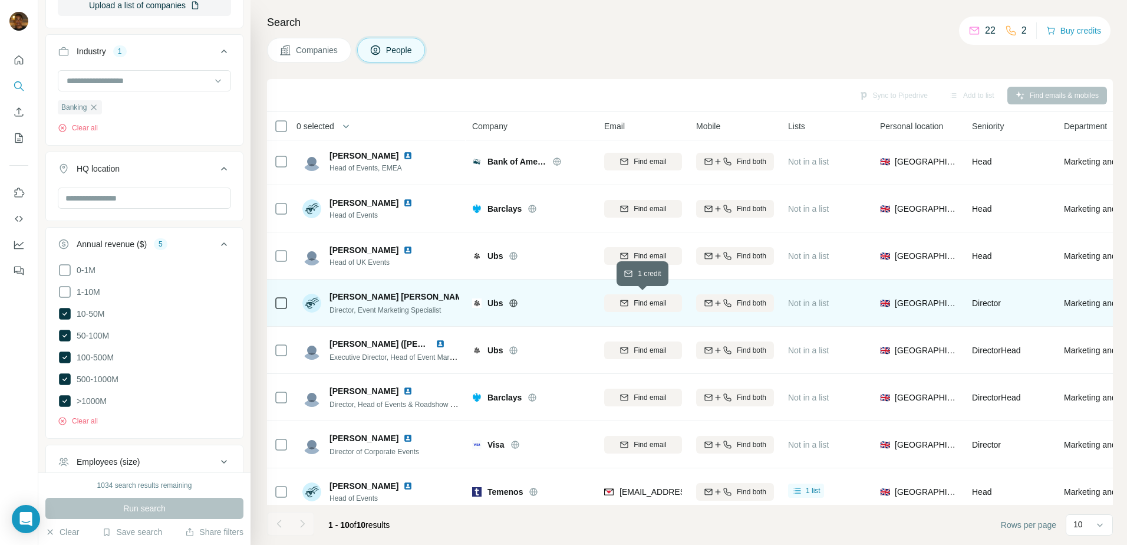
click at [623, 301] on icon "button" at bounding box center [624, 302] width 9 height 9
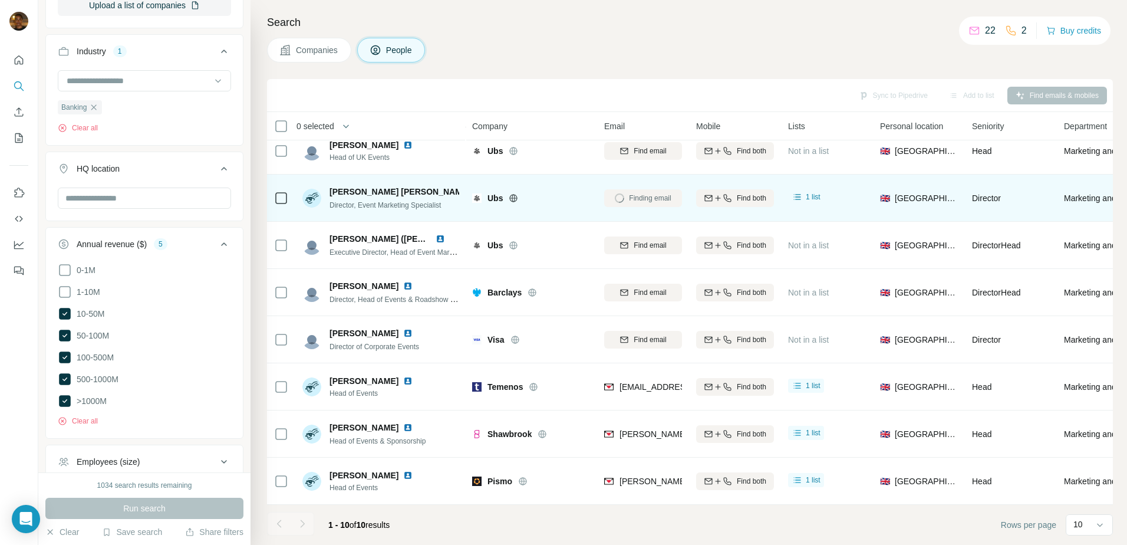
scroll to position [113, 0]
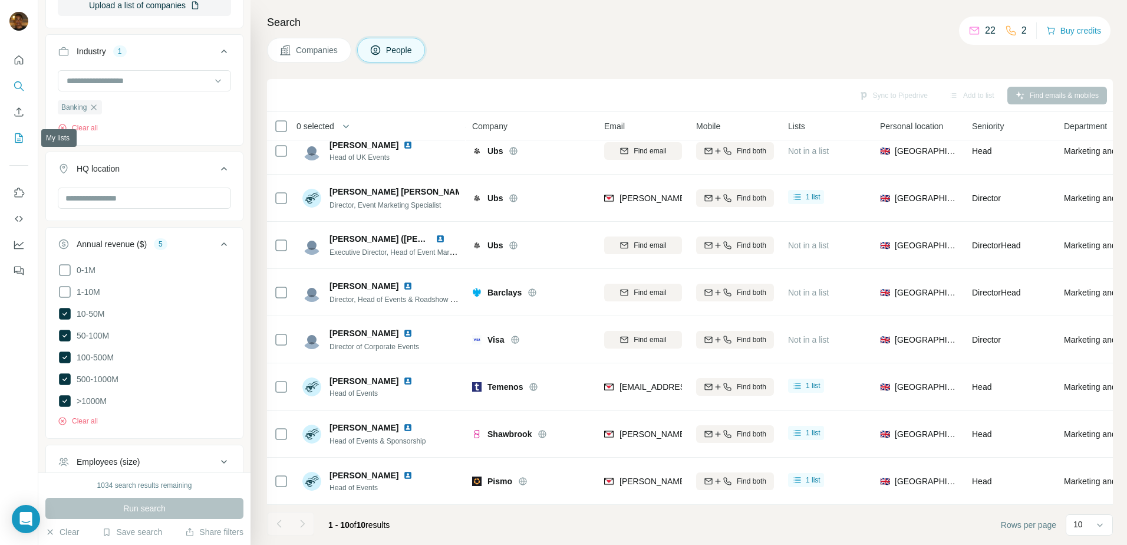
click at [22, 133] on icon "My lists" at bounding box center [19, 138] width 12 height 12
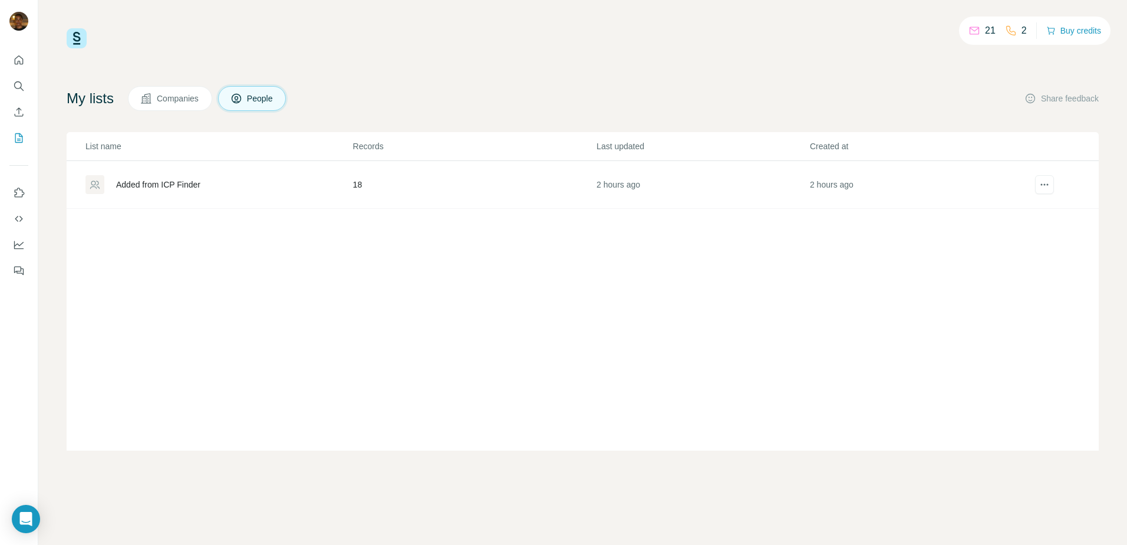
click at [183, 187] on div "Added from ICP Finder" at bounding box center [158, 185] width 84 height 12
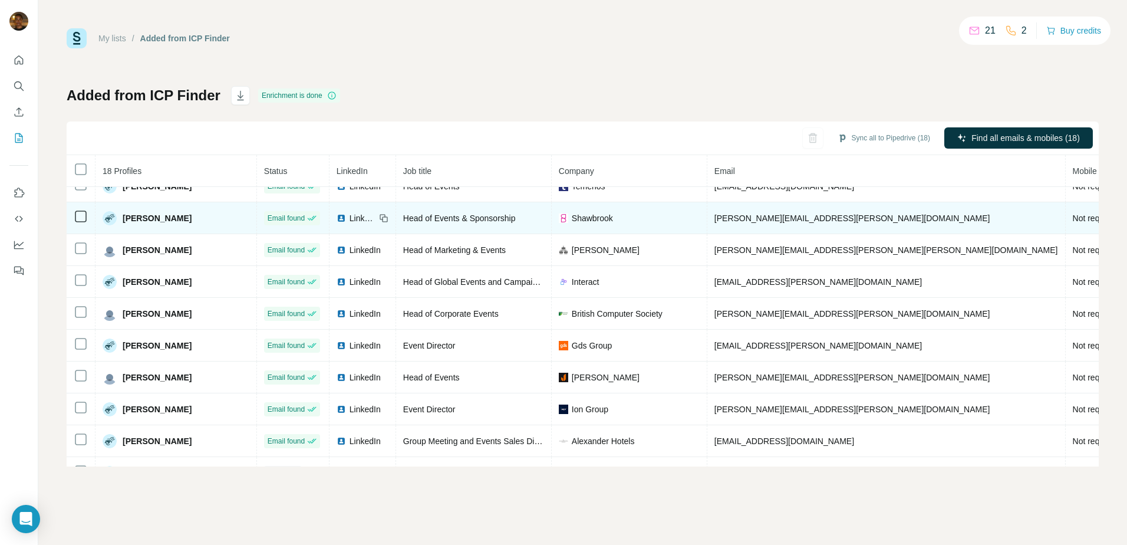
scroll to position [299, 0]
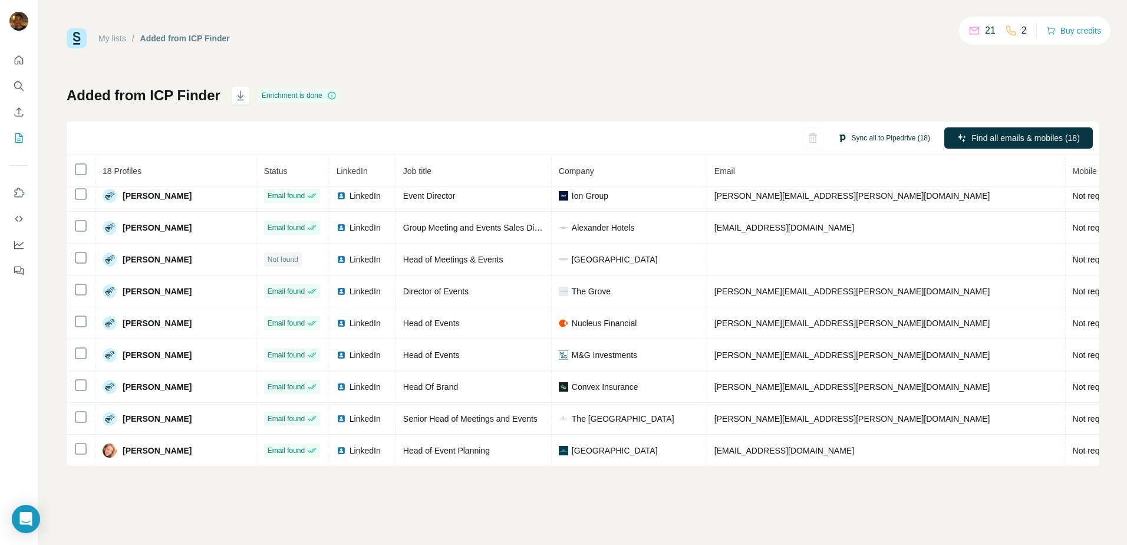
click at [913, 140] on button "Sync all to Pipedrive (18)" at bounding box center [884, 138] width 109 height 18
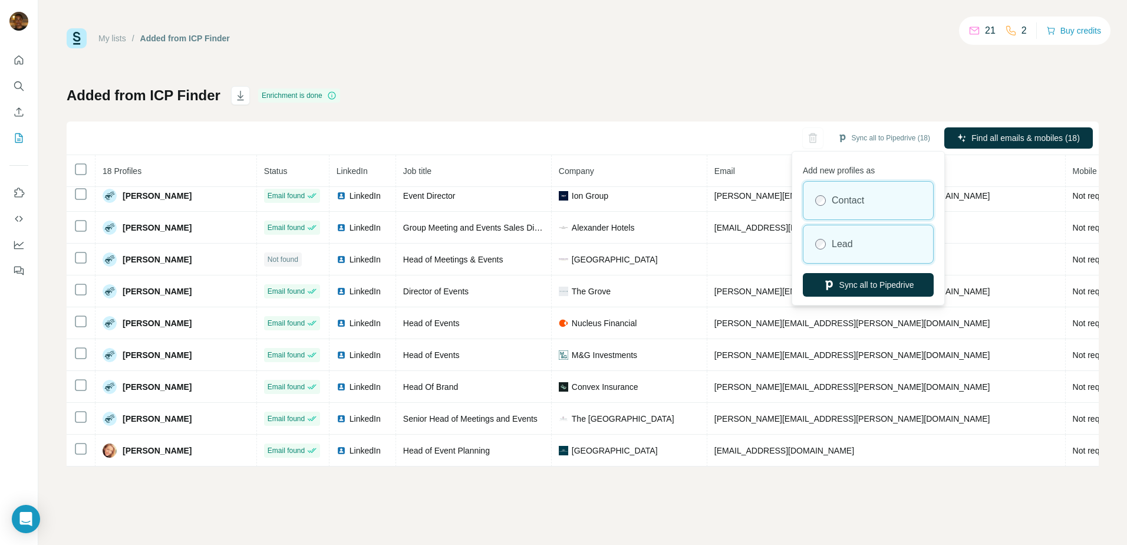
click at [881, 241] on div "Lead" at bounding box center [869, 244] width 130 height 38
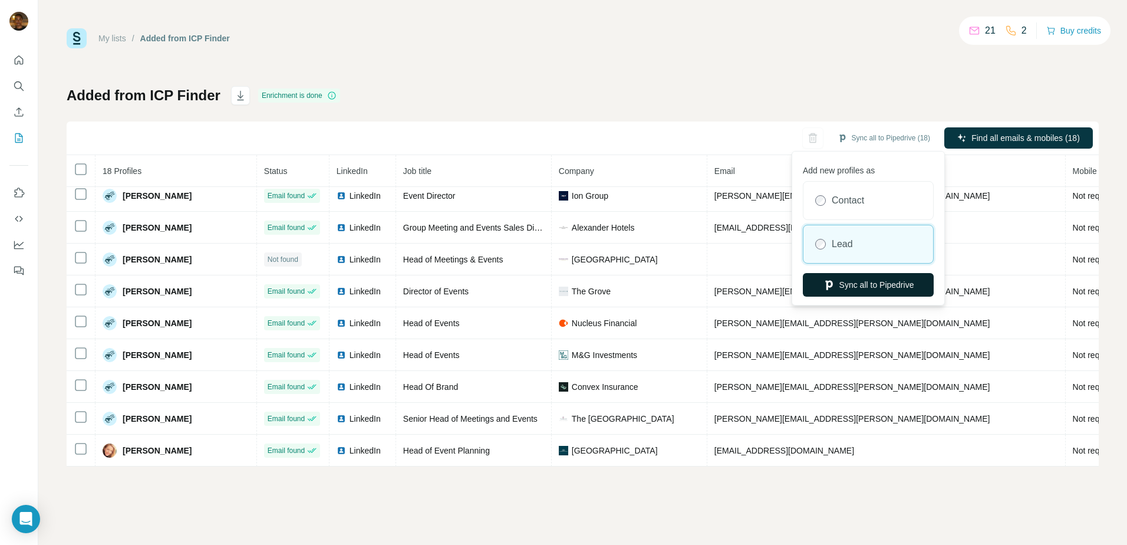
click at [885, 284] on button "Sync all to Pipedrive" at bounding box center [868, 285] width 131 height 24
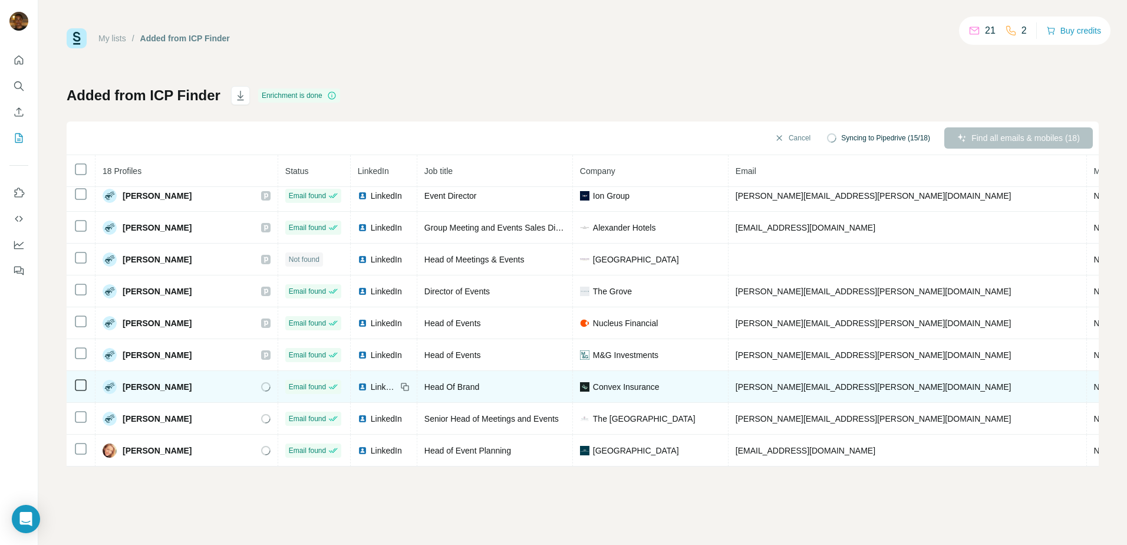
click at [358, 381] on div "LinkedIn" at bounding box center [377, 387] width 39 height 12
